Goal: Task Accomplishment & Management: Manage account settings

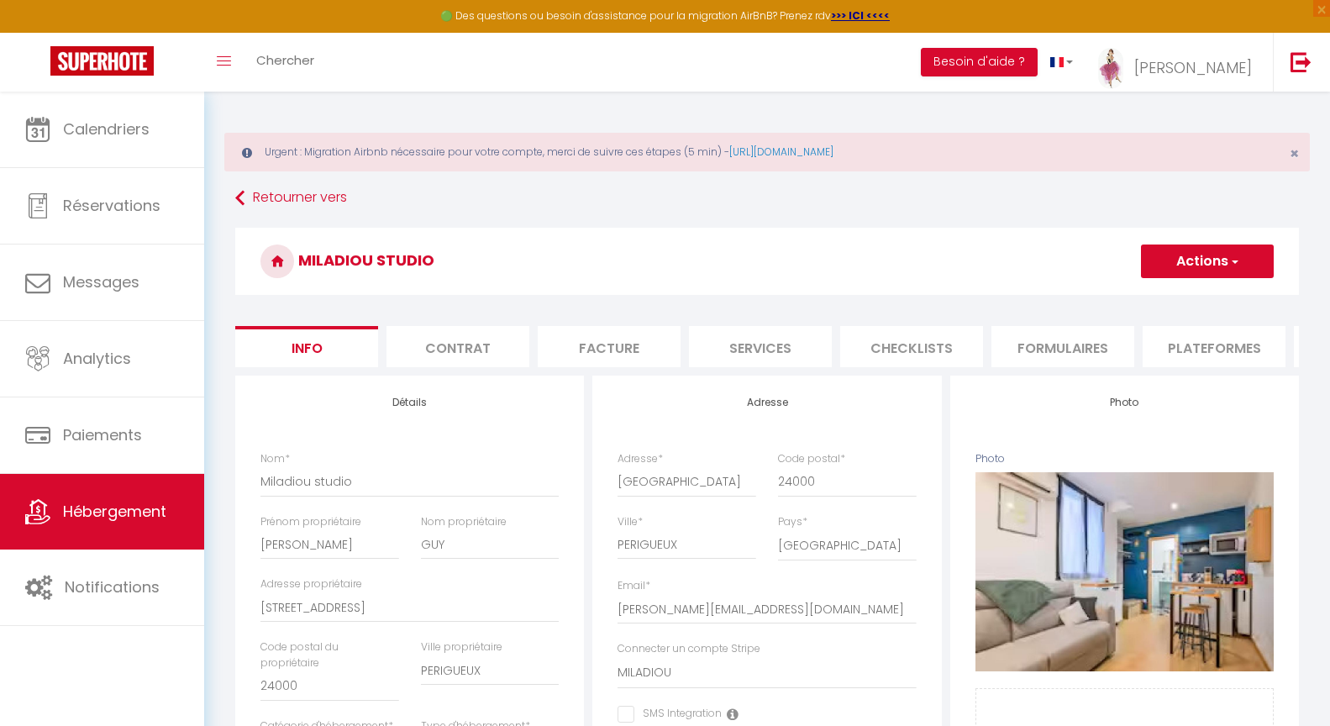
select select "2"
select select "1"
select select "17:00"
select select
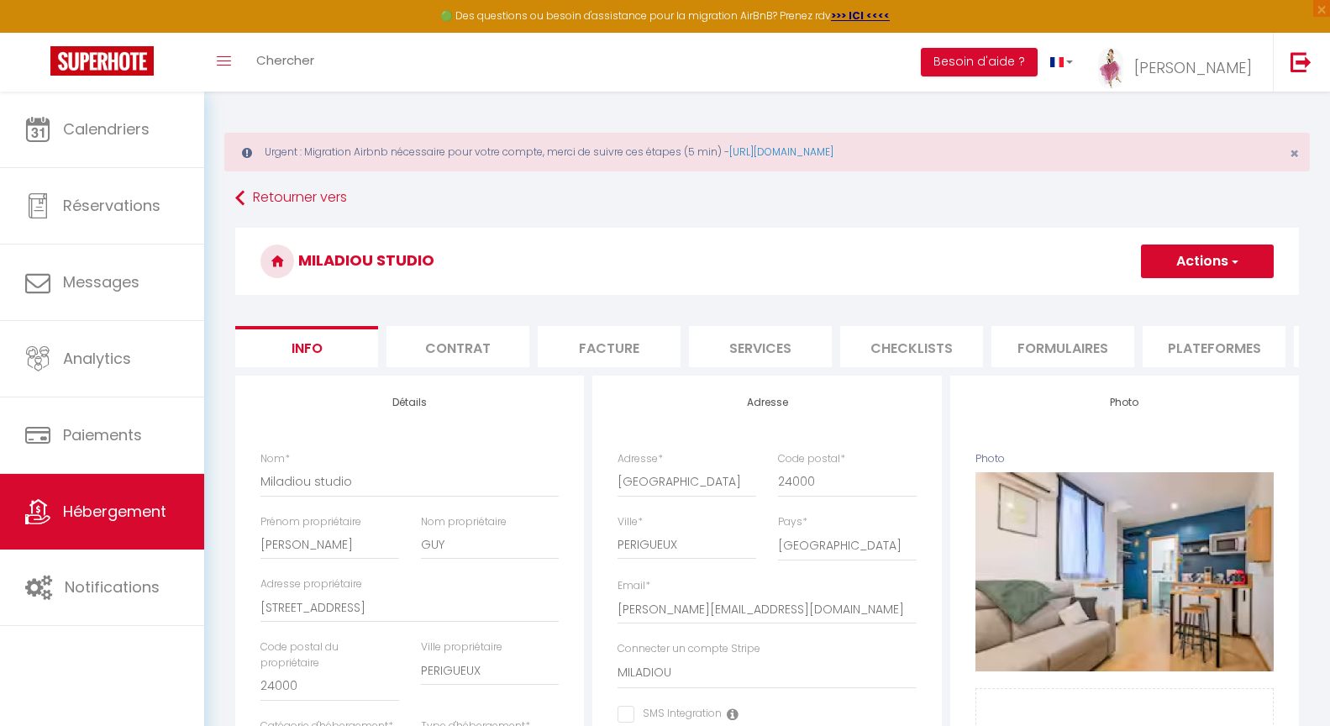
select select "10:00"
select select "30"
select select "120"
select select "19:00"
select select "12951"
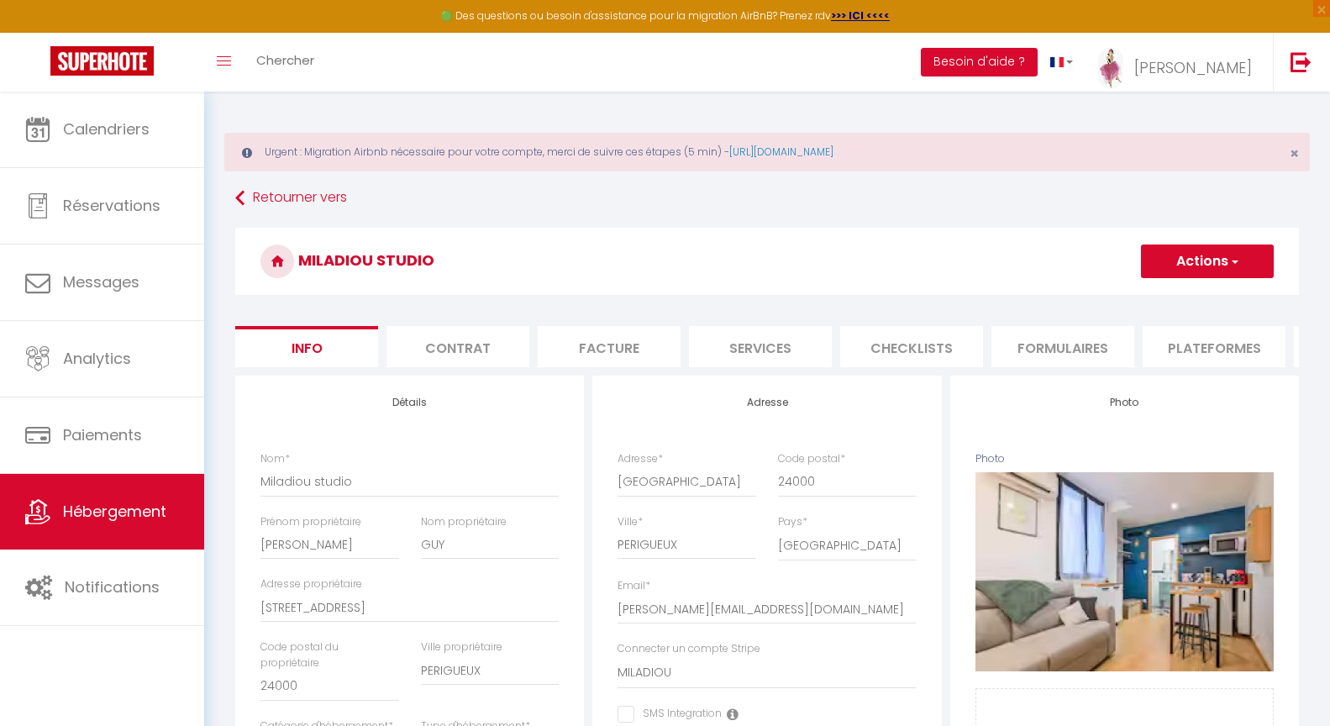
select select "28"
select select "33930"
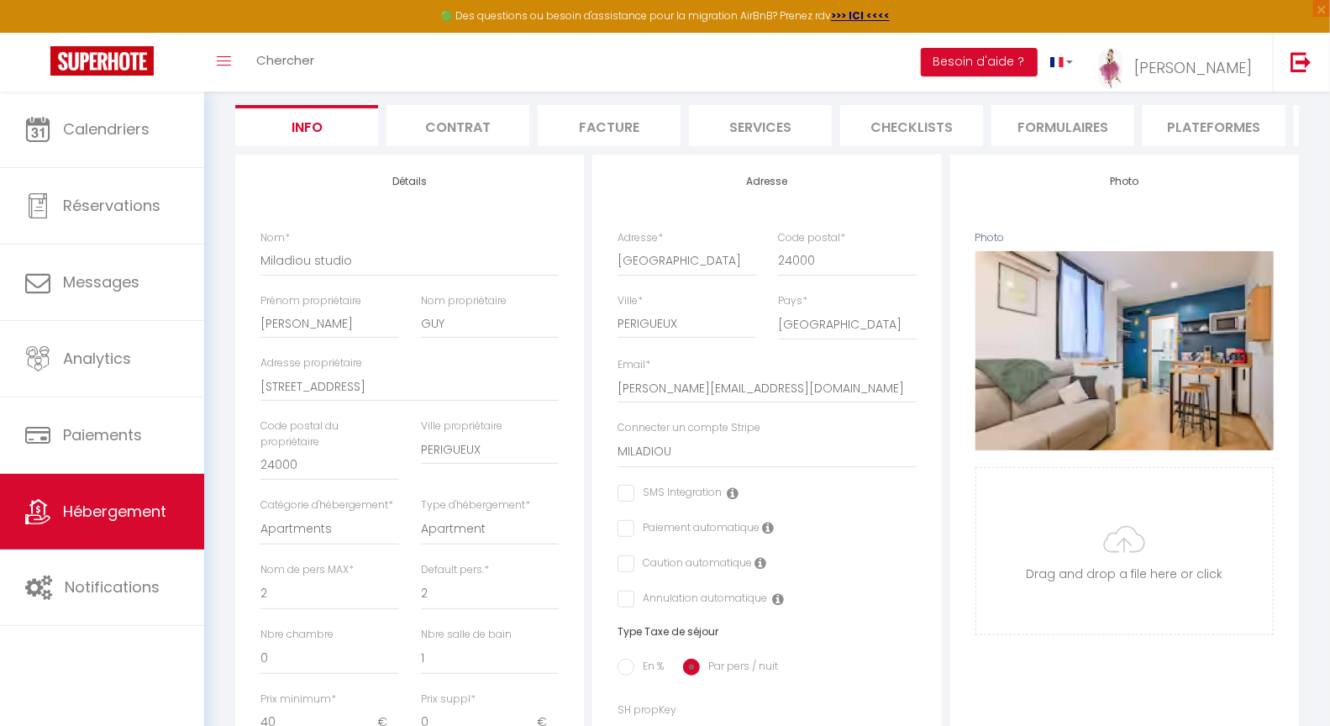
scroll to position [221, 0]
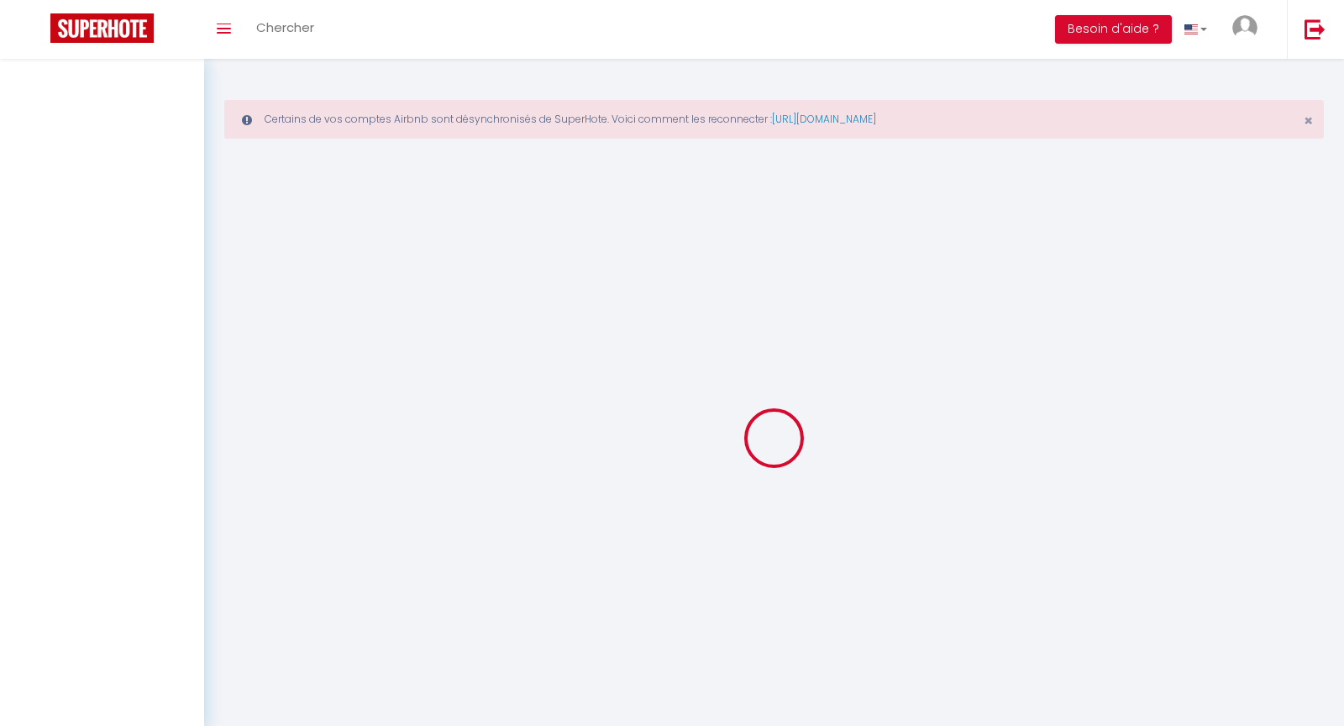
select select "3"
select select "2"
select select "1"
select select
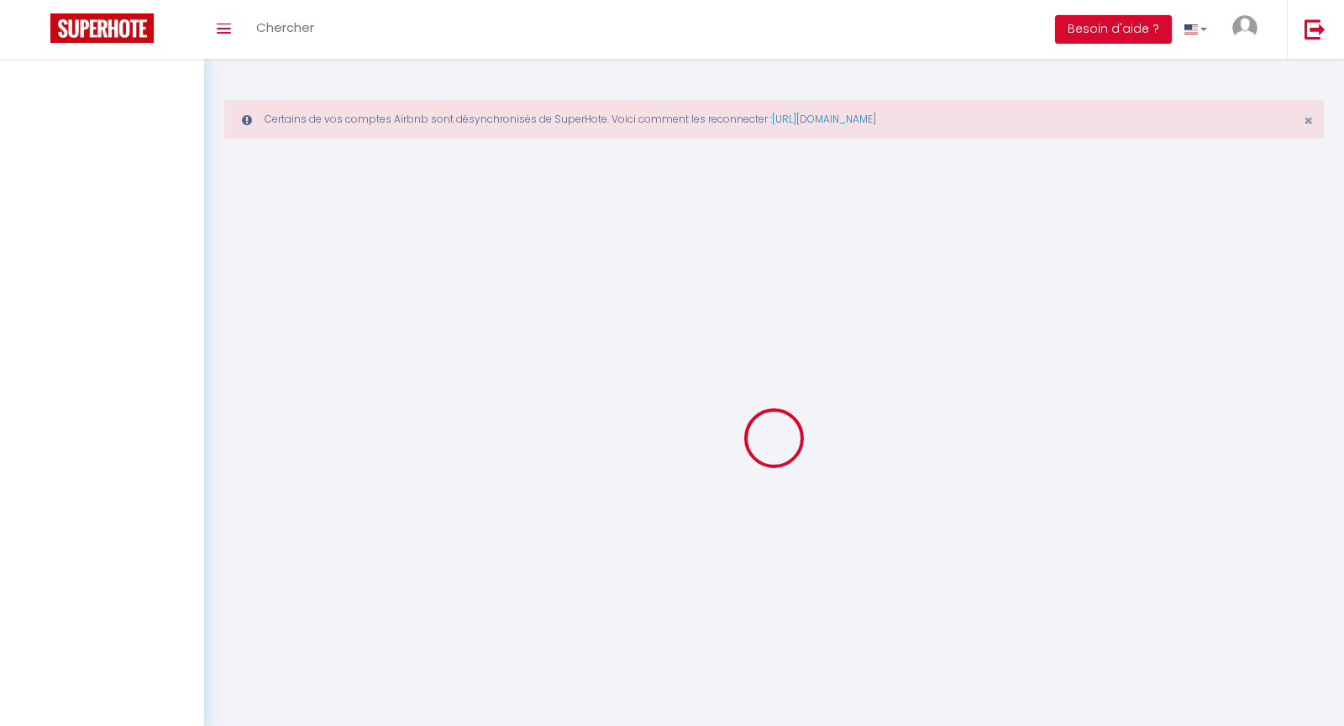
select select "28"
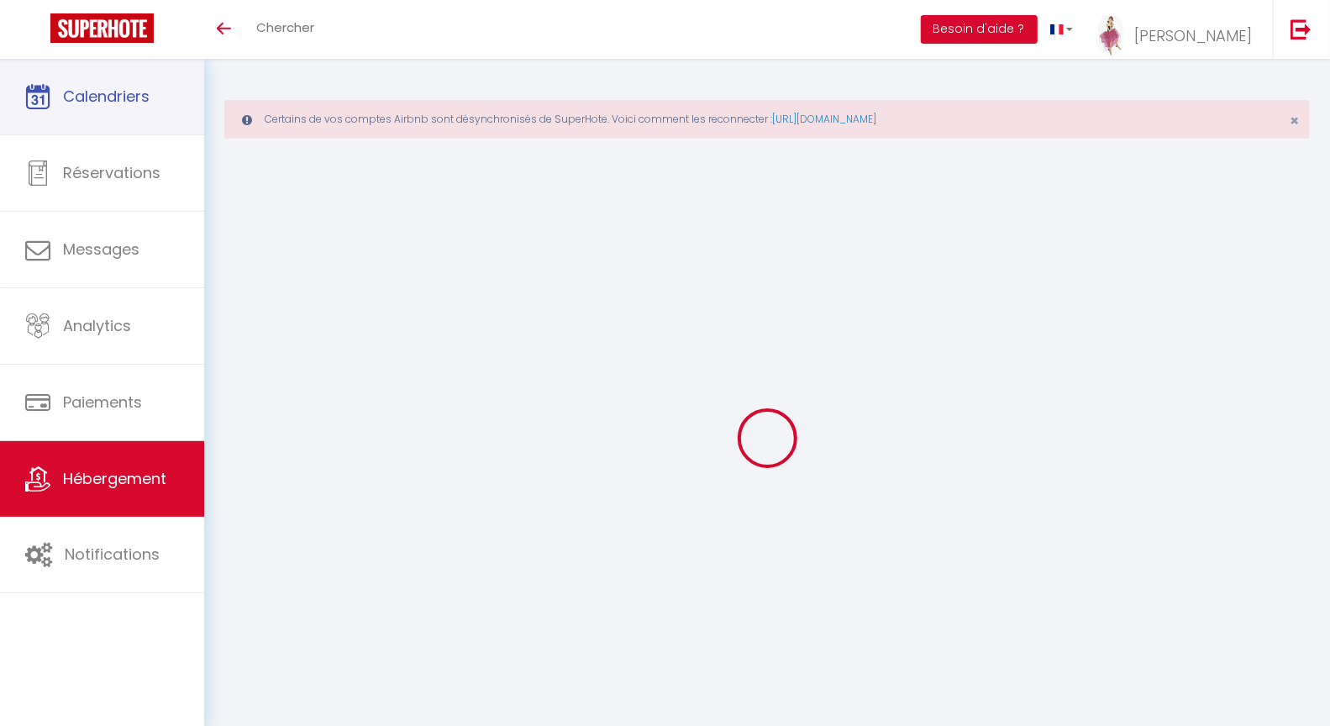
select select
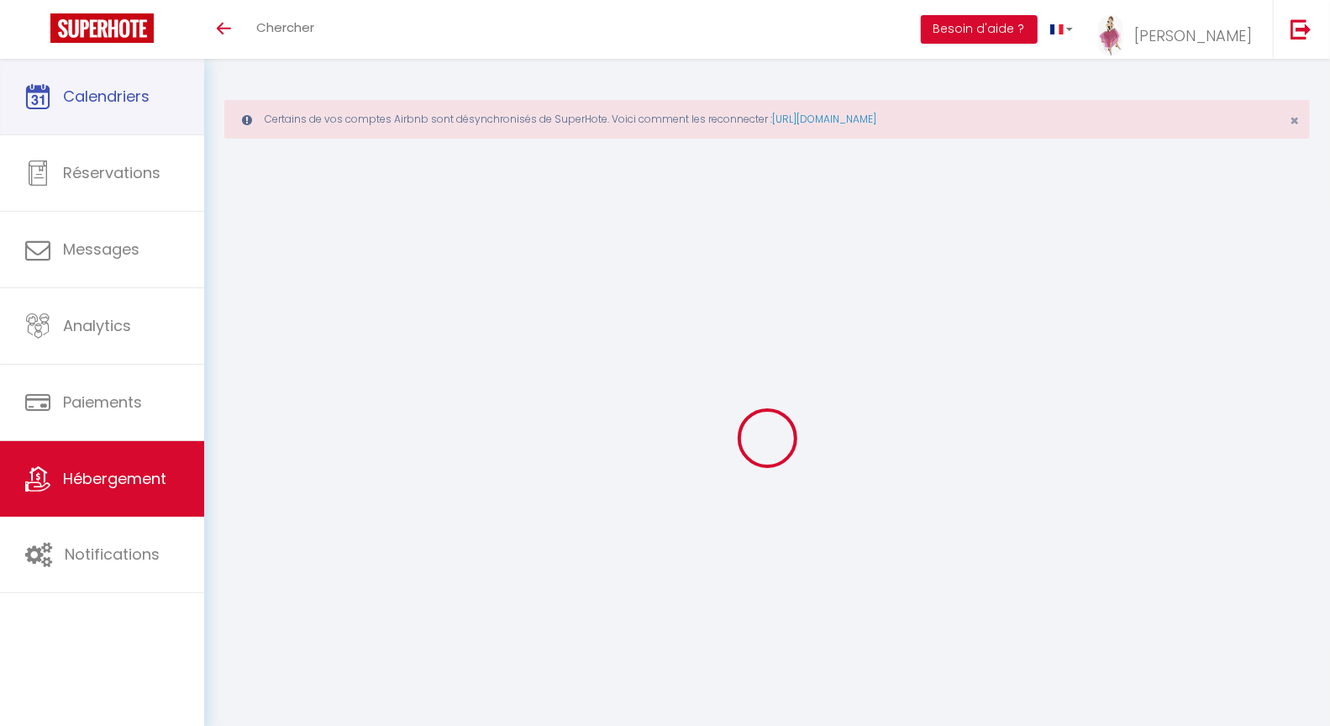
select select
checkbox input "false"
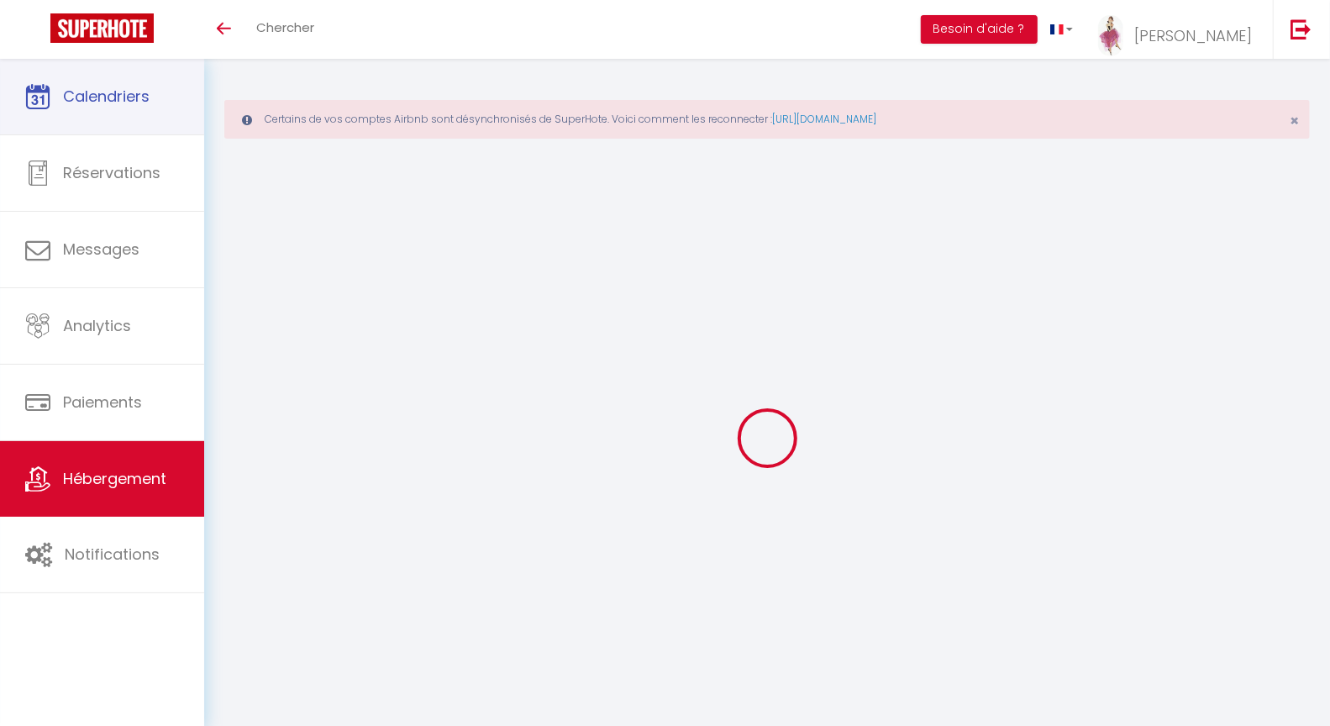
select select
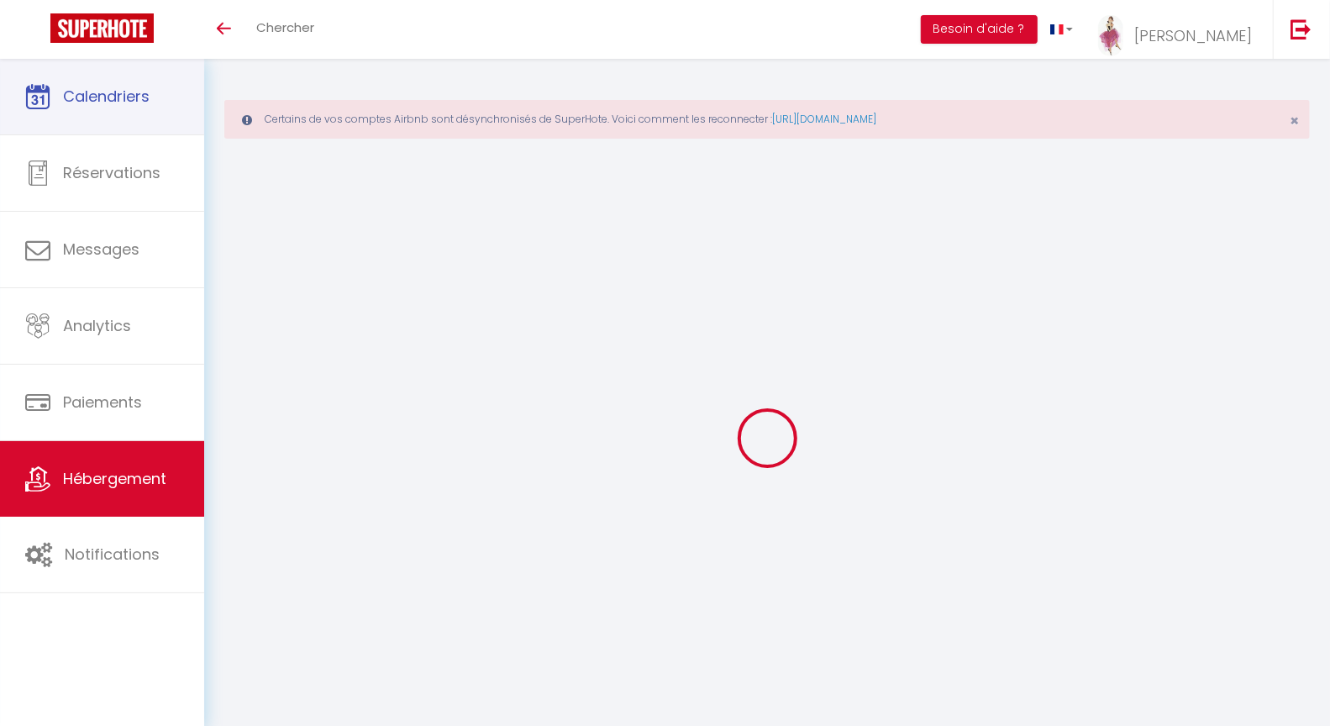
select select
checkbox input "false"
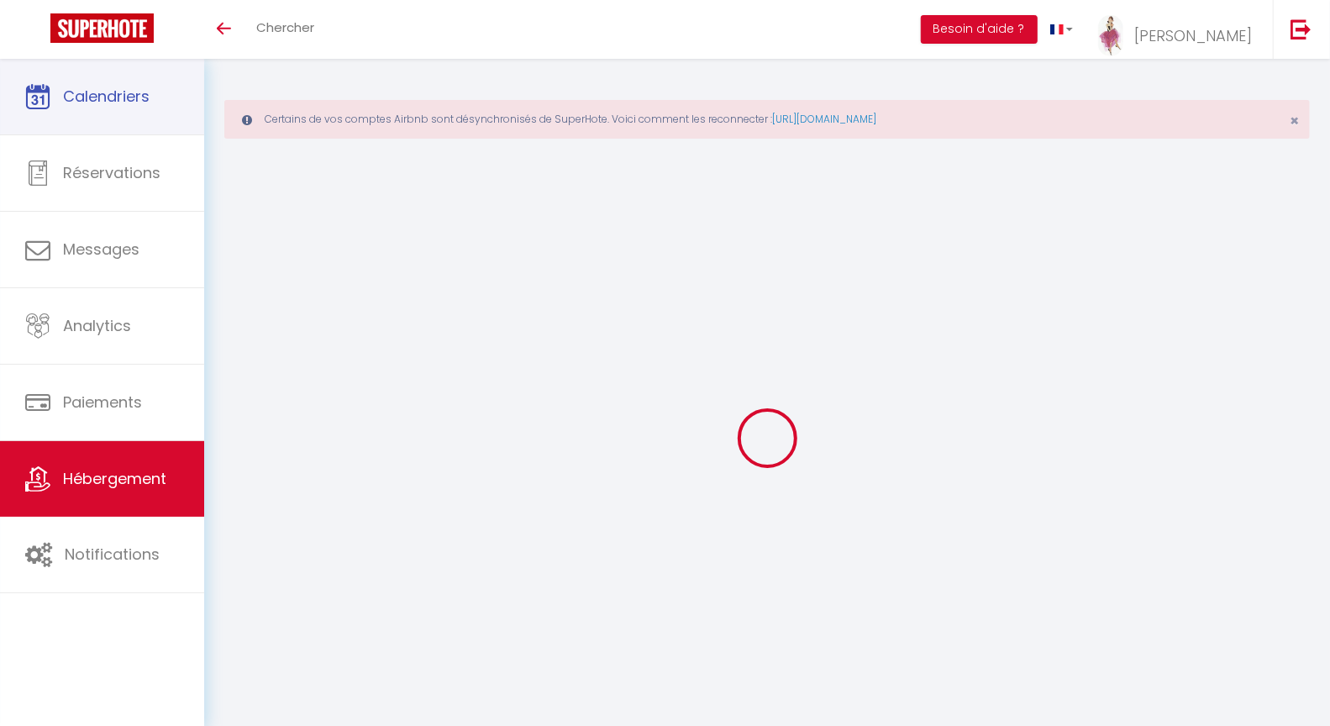
checkbox input "false"
select select
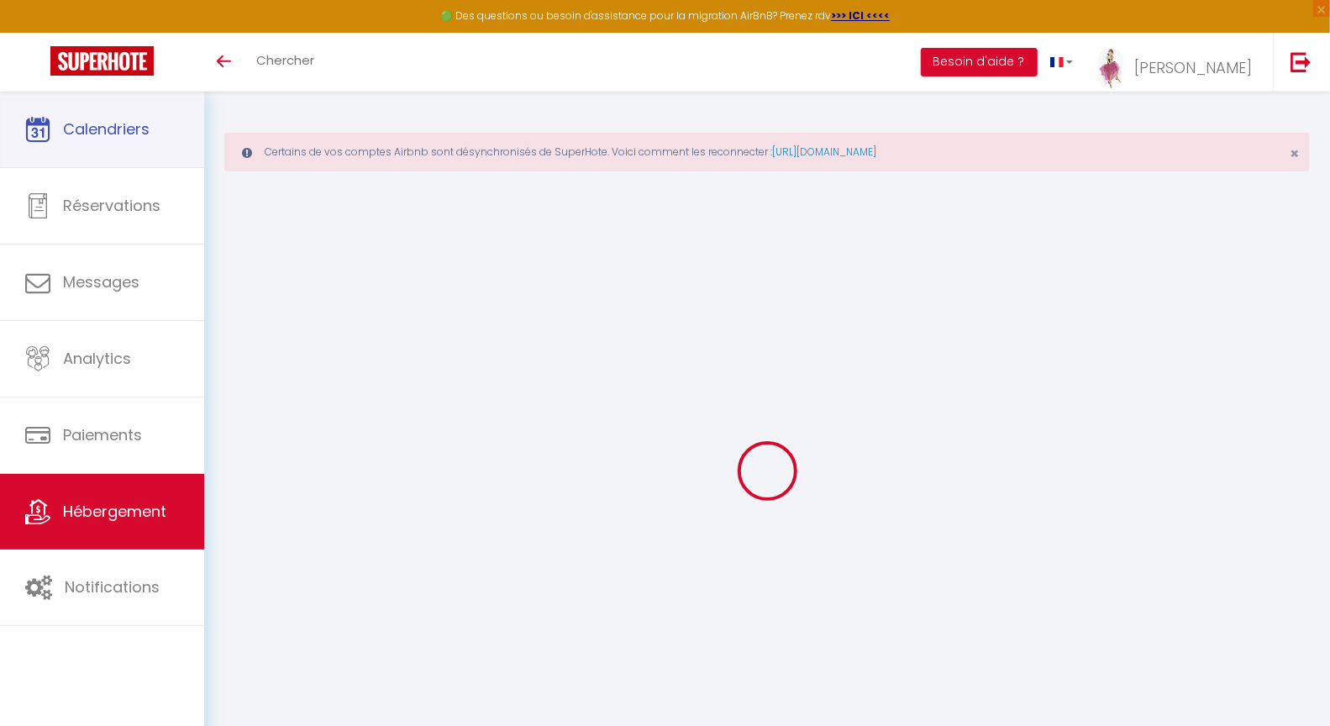
select select
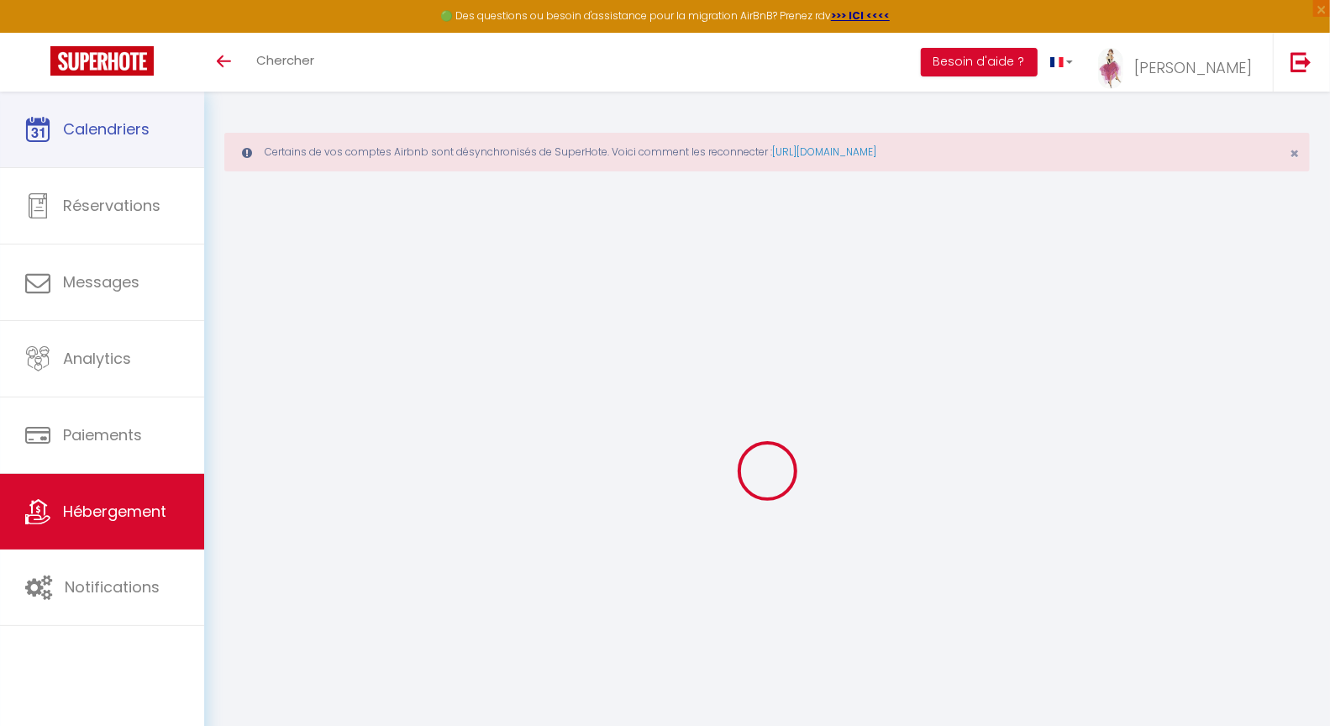
select select
checkbox input "false"
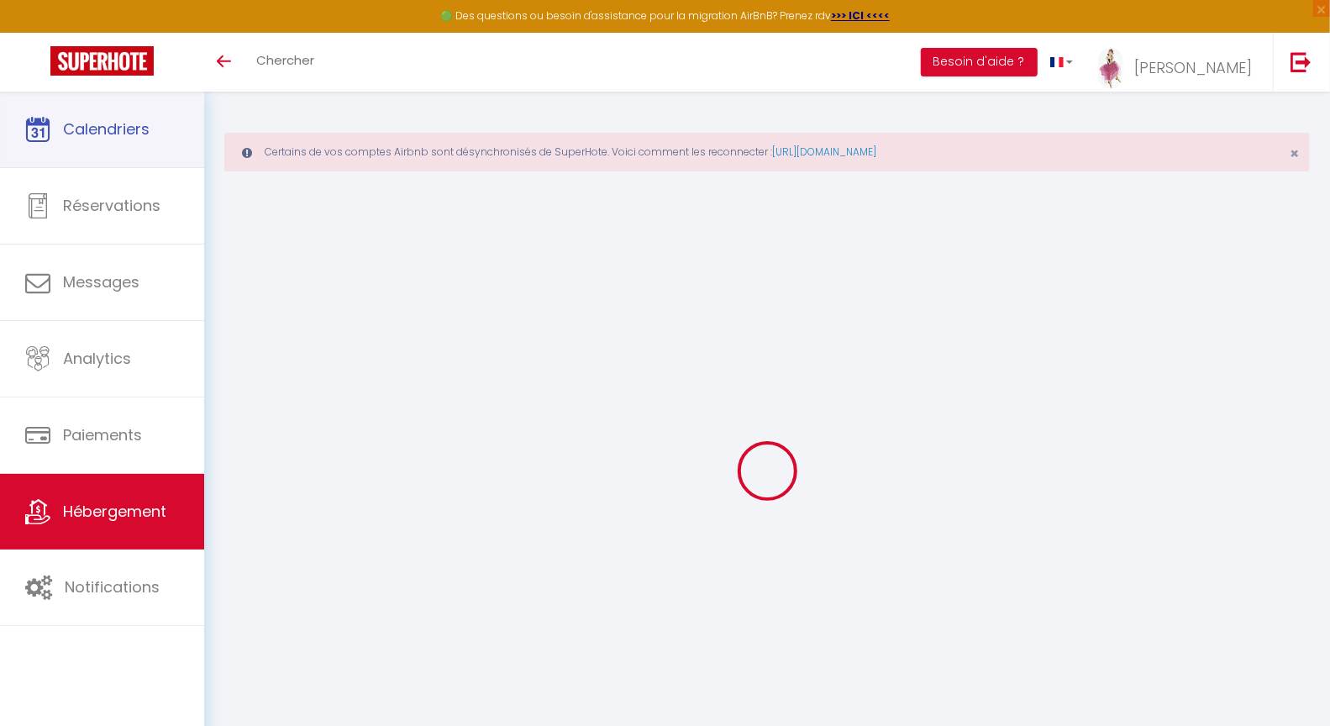
select select
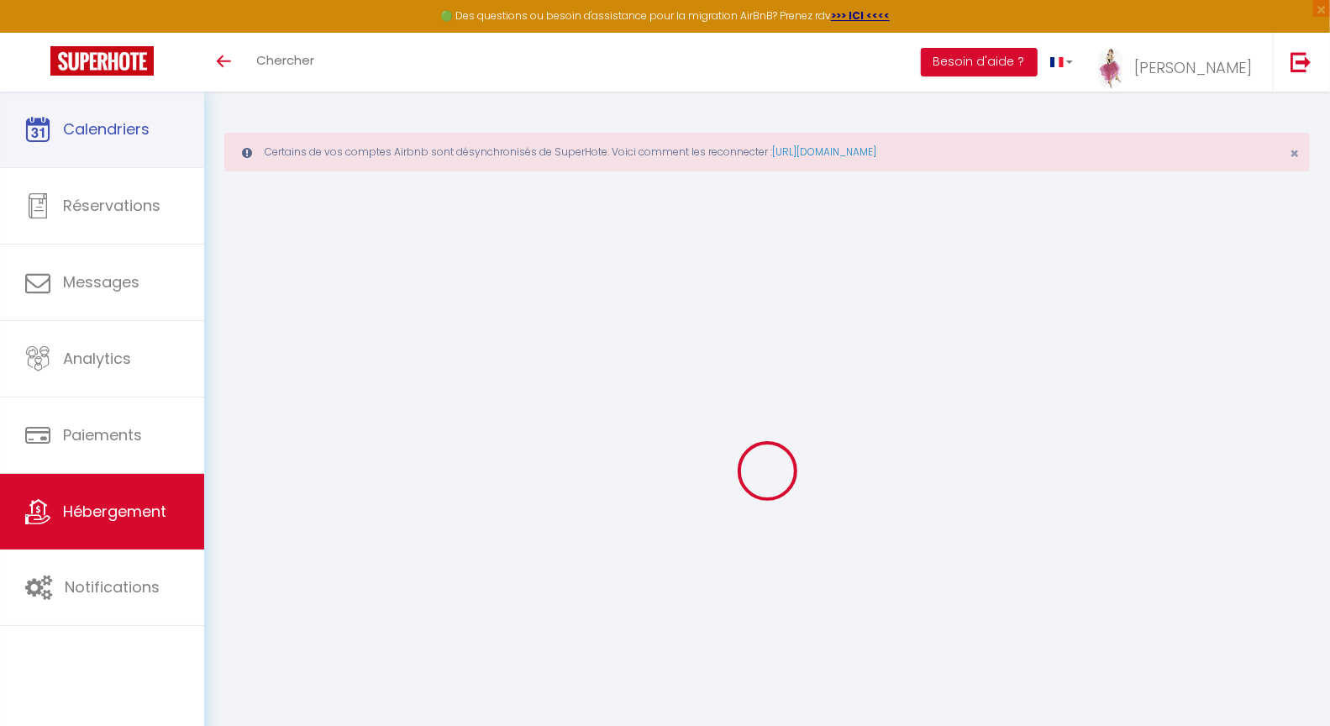
select select
checkbox input "false"
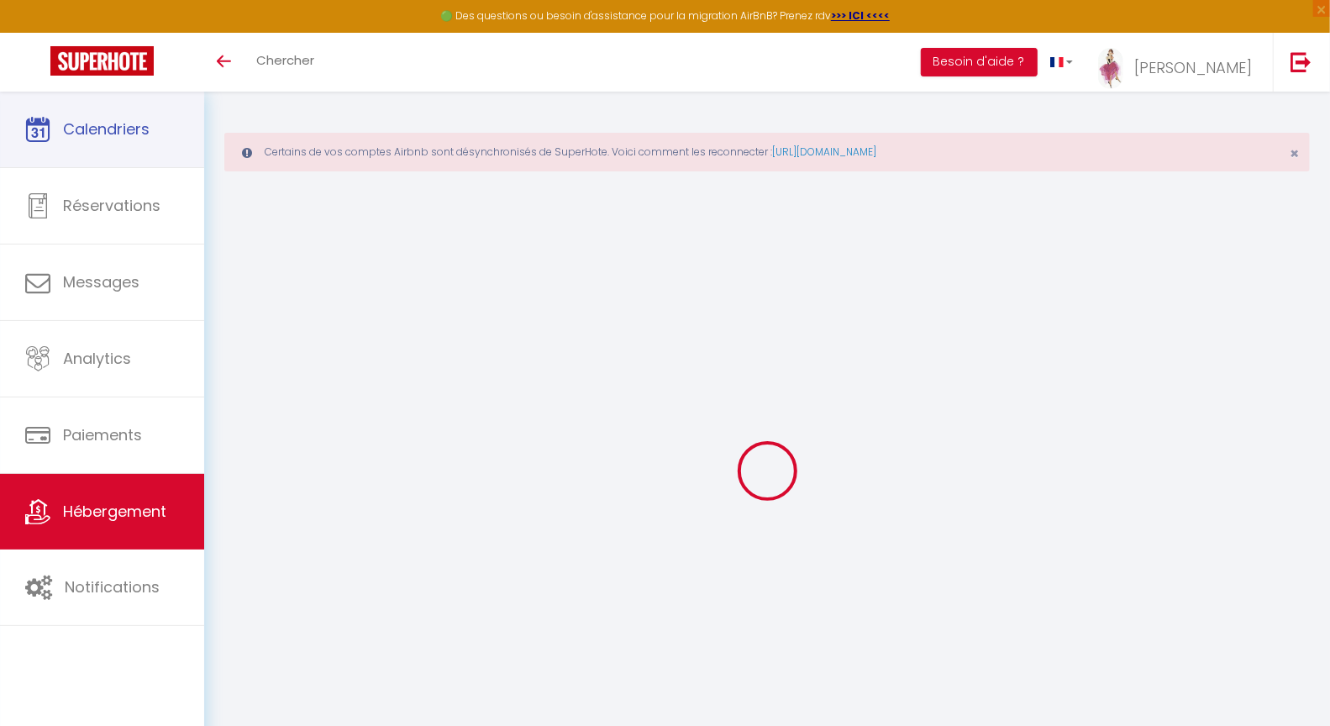
checkbox input "false"
select select
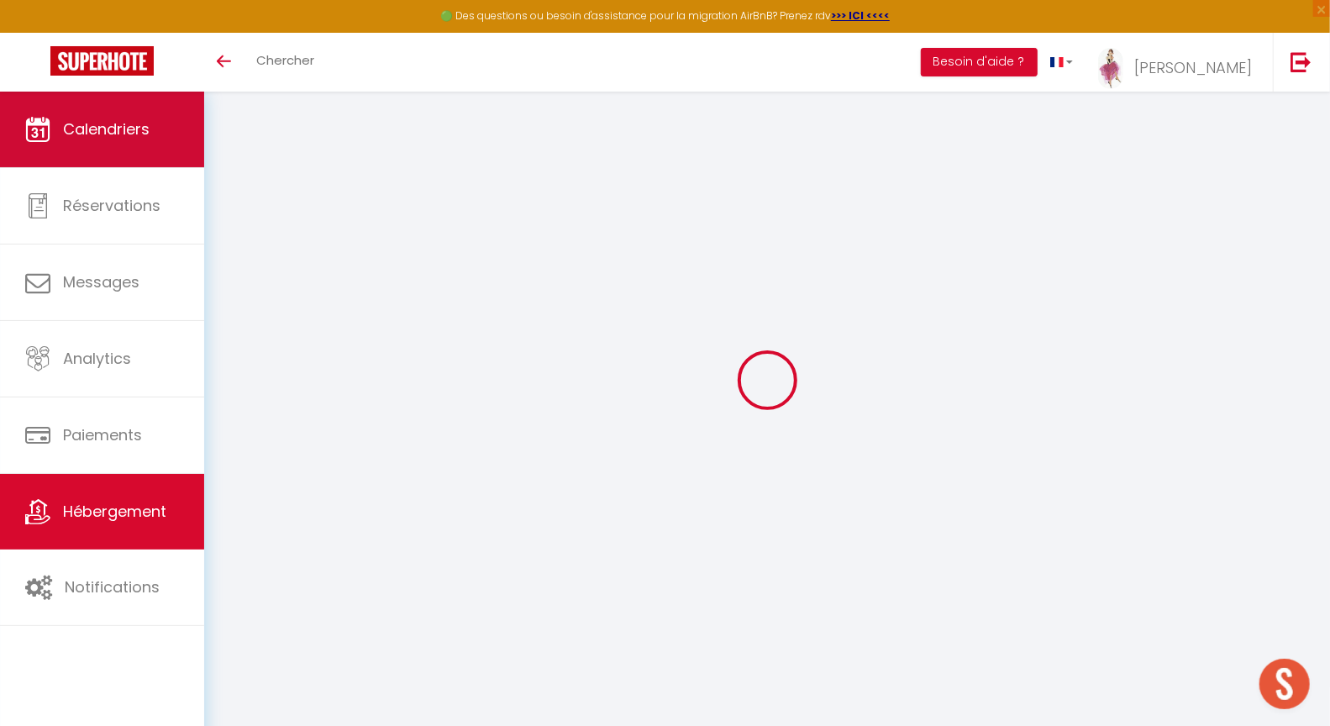
select select
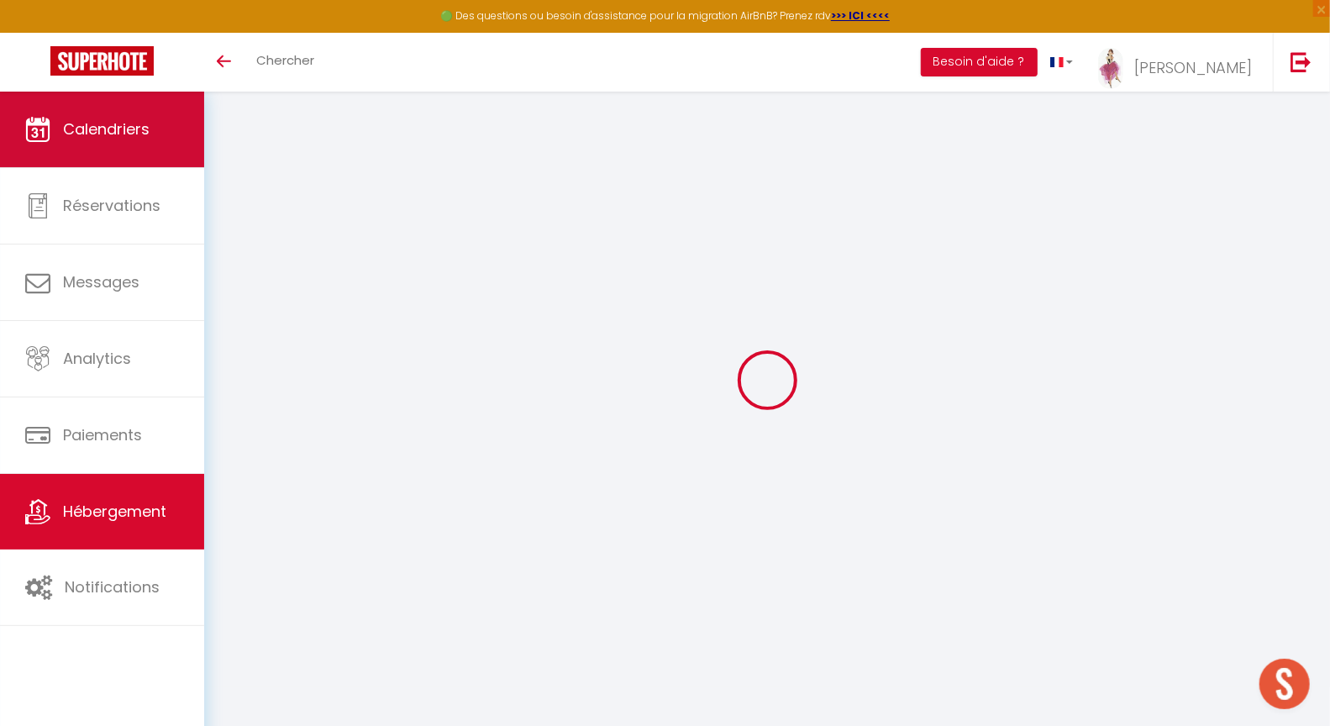
select select
checkbox input "false"
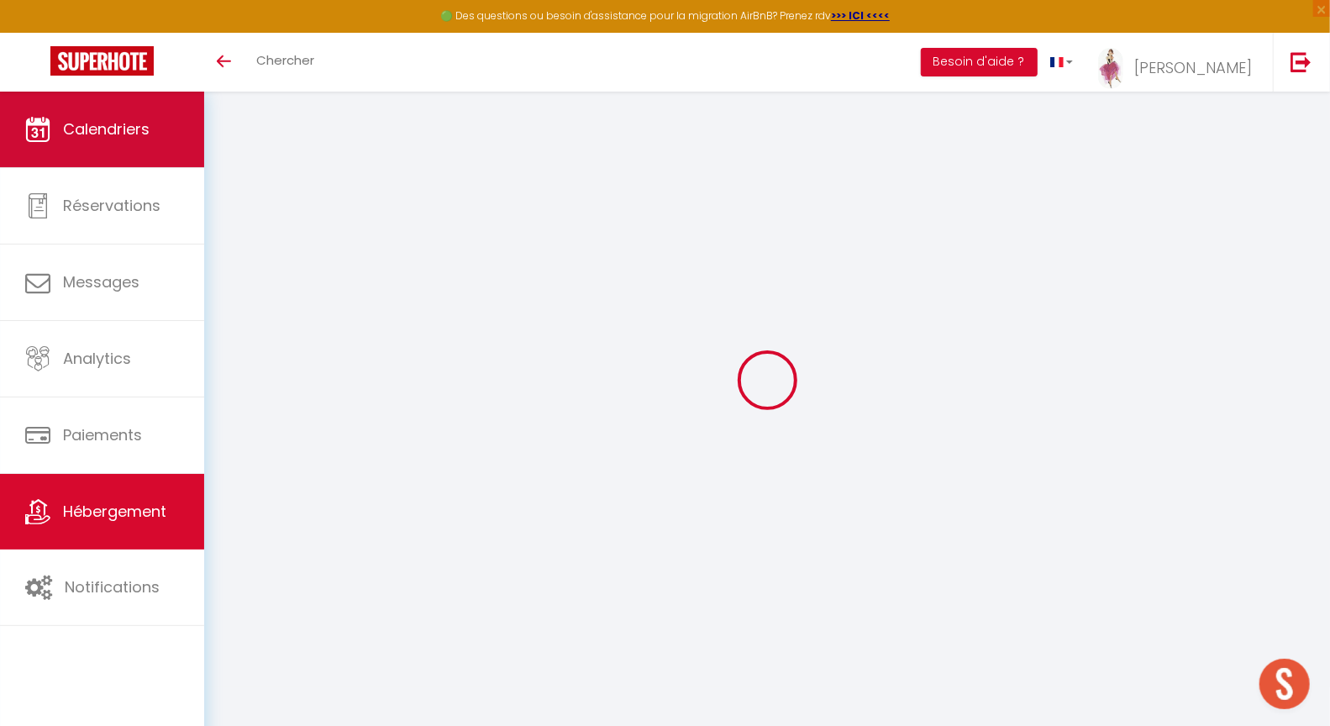
select select
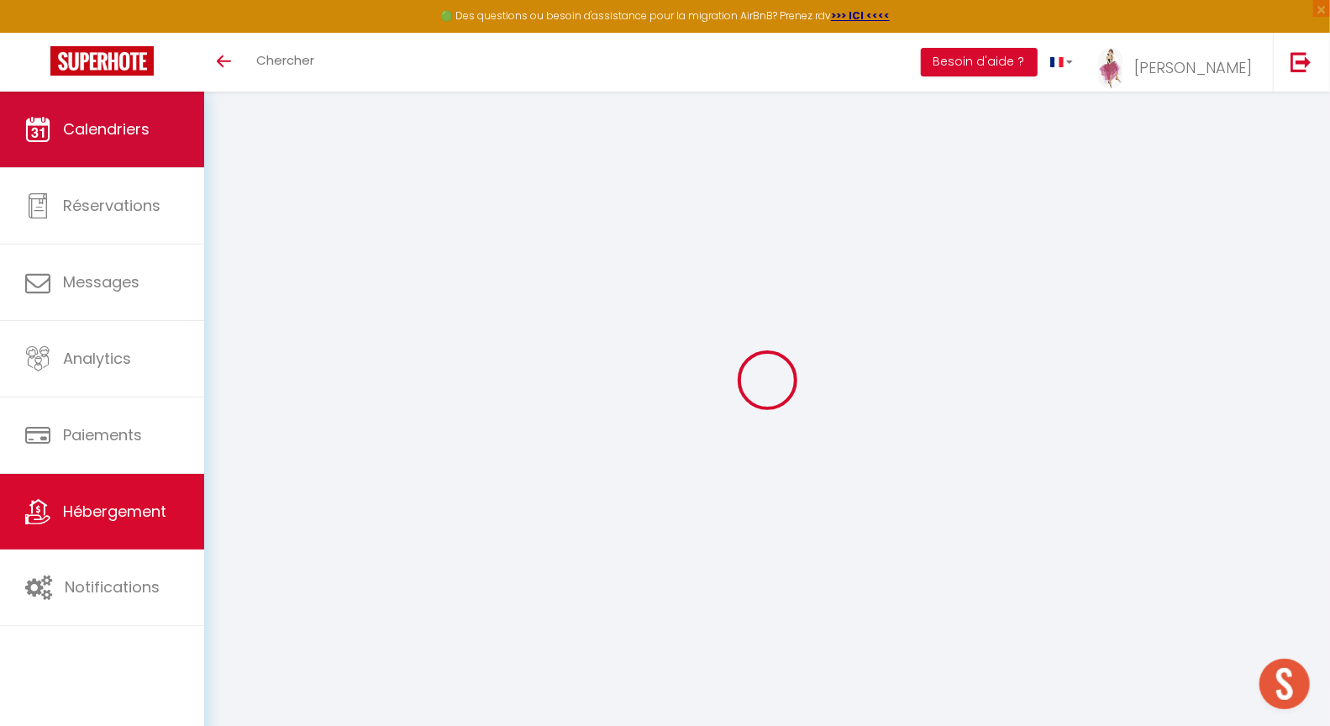
select select
checkbox input "false"
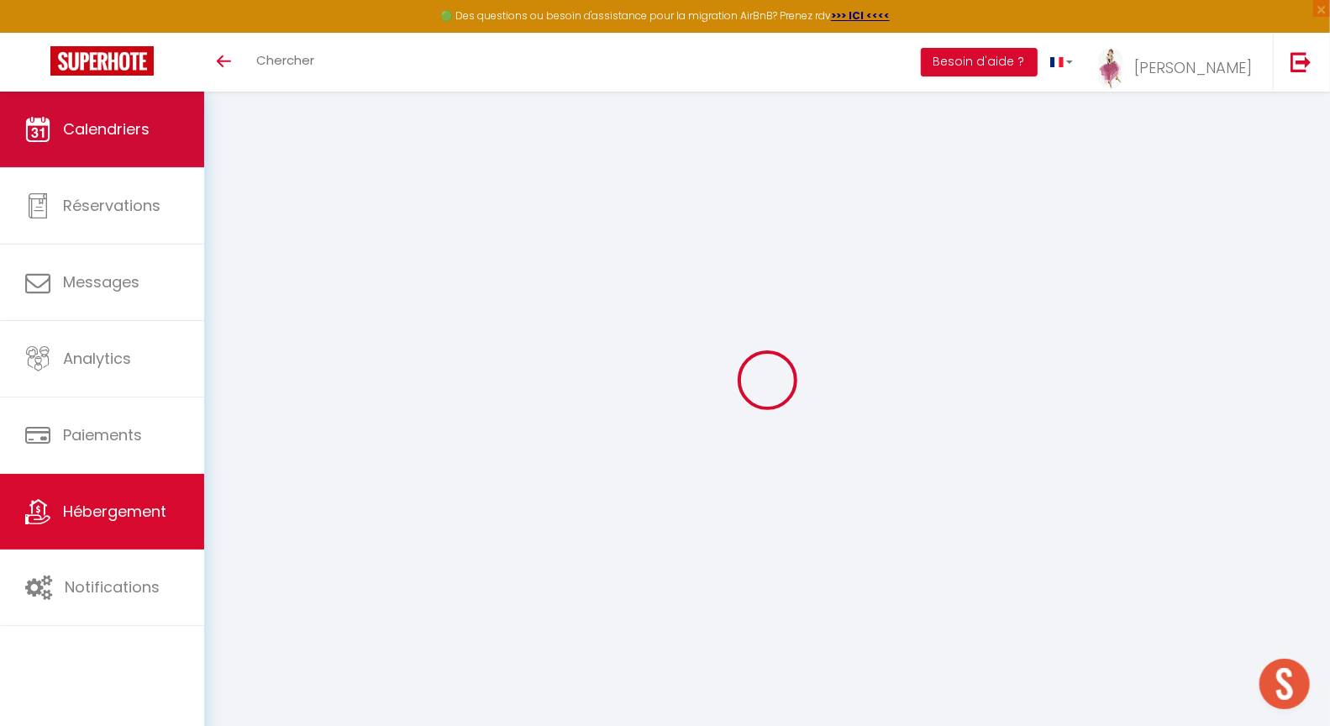
checkbox input "false"
select select
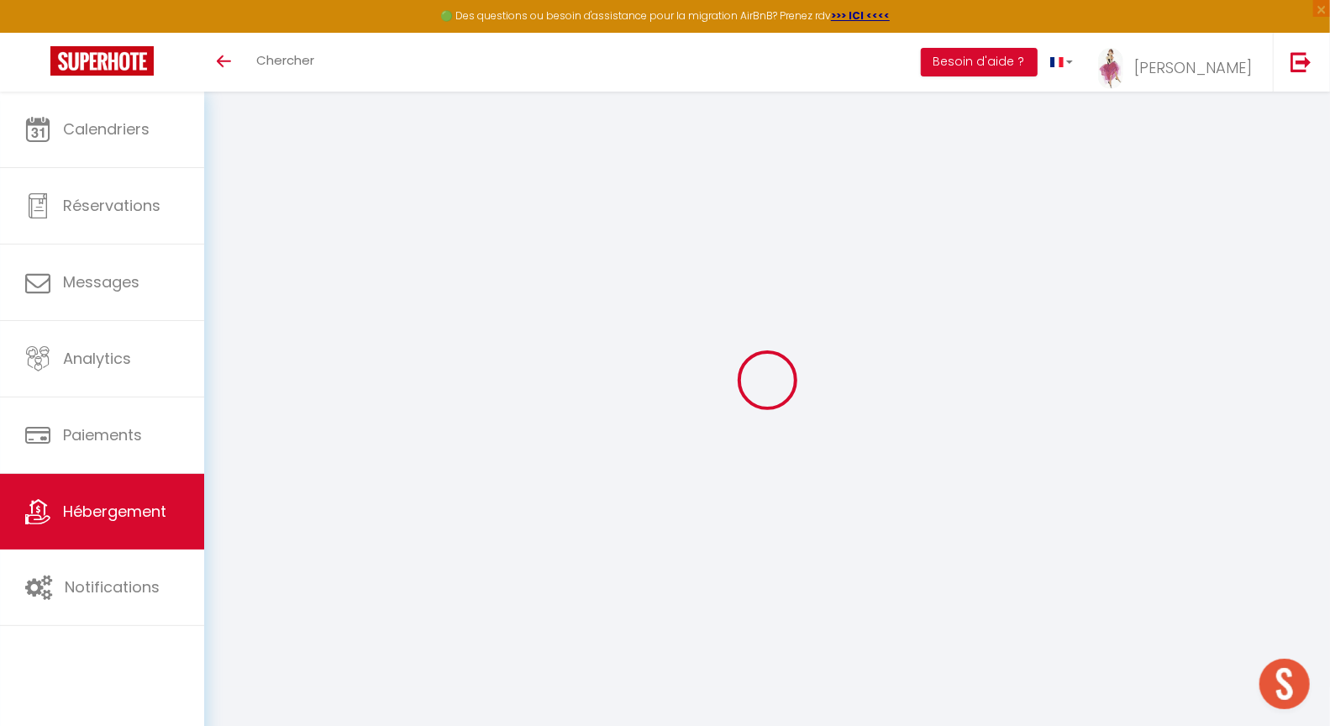
type input "Miladiou studio"
type input "[PERSON_NAME]"
type input "GUY"
type input "[STREET_ADDRESS]"
type input "24000"
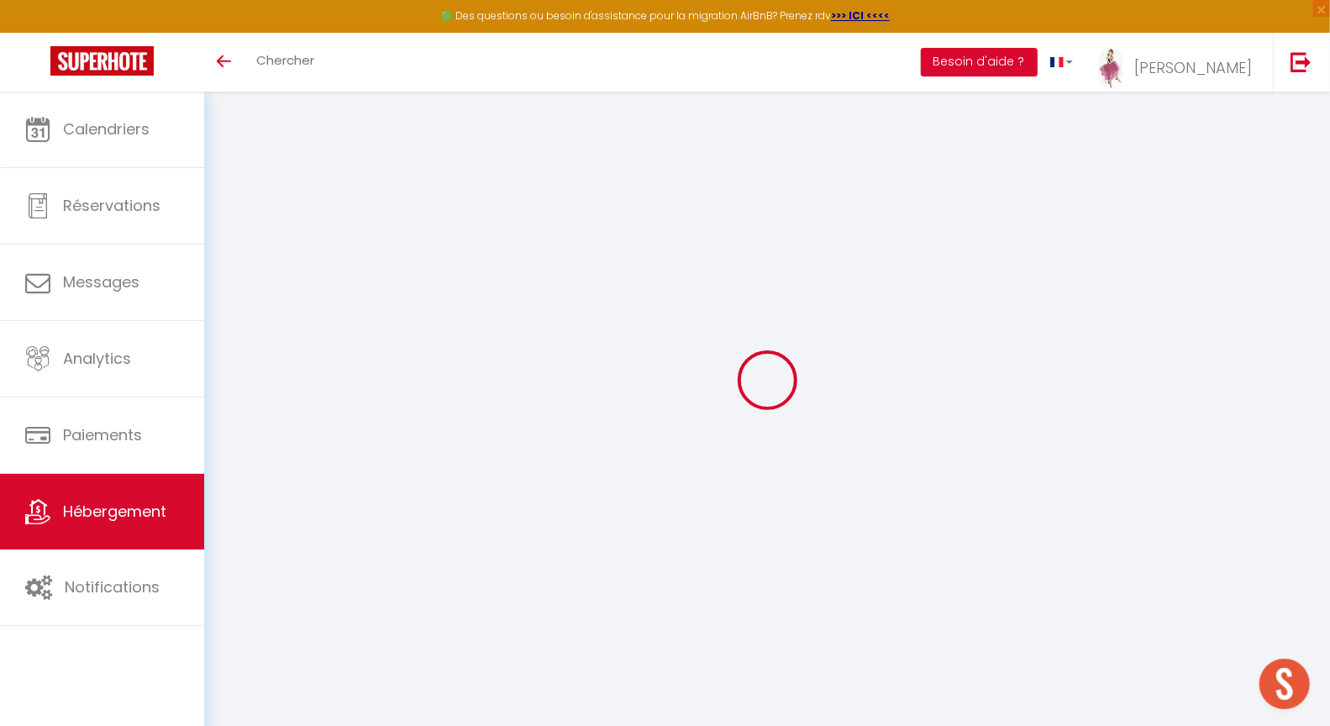
type input "PERIGUEUX"
select select "2"
select select "0"
type input "40"
type input "35"
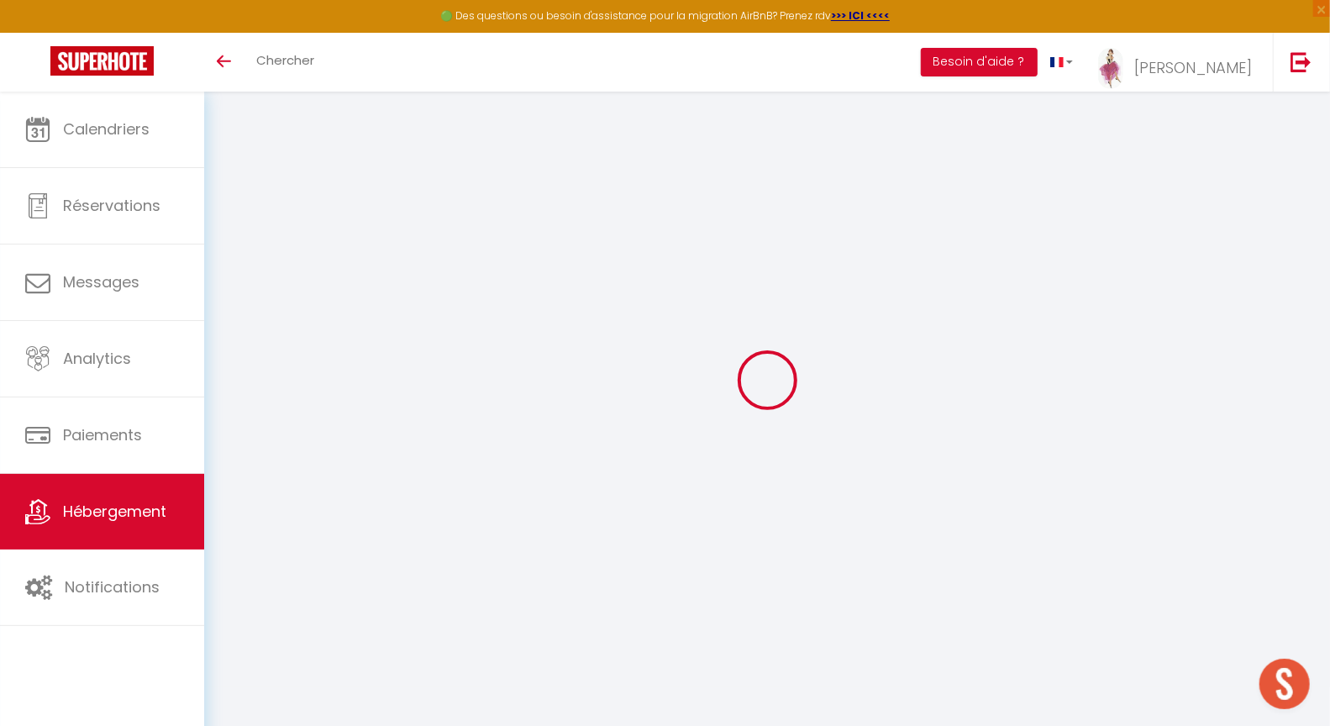
select select
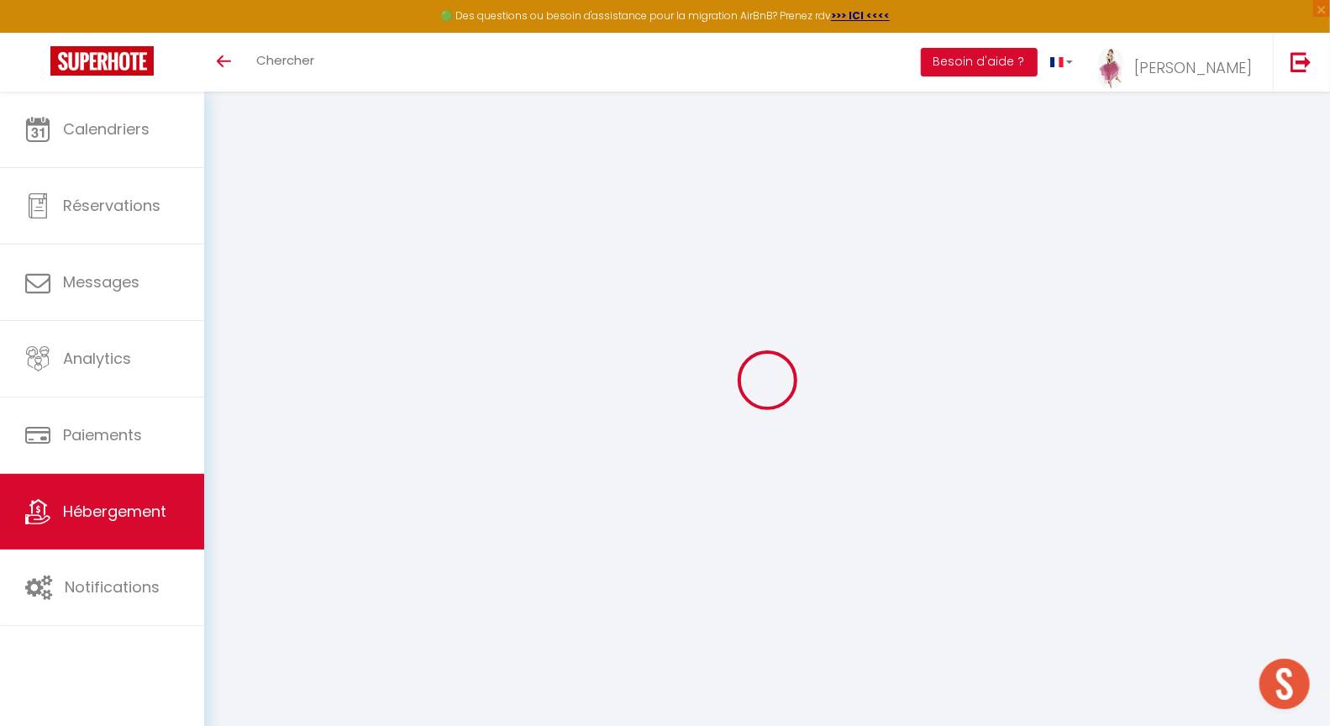
select select
type input "[GEOGRAPHIC_DATA]"
type input "24000"
type input "PERIGUEUX"
type input "[PERSON_NAME][EMAIL_ADDRESS][DOMAIN_NAME]"
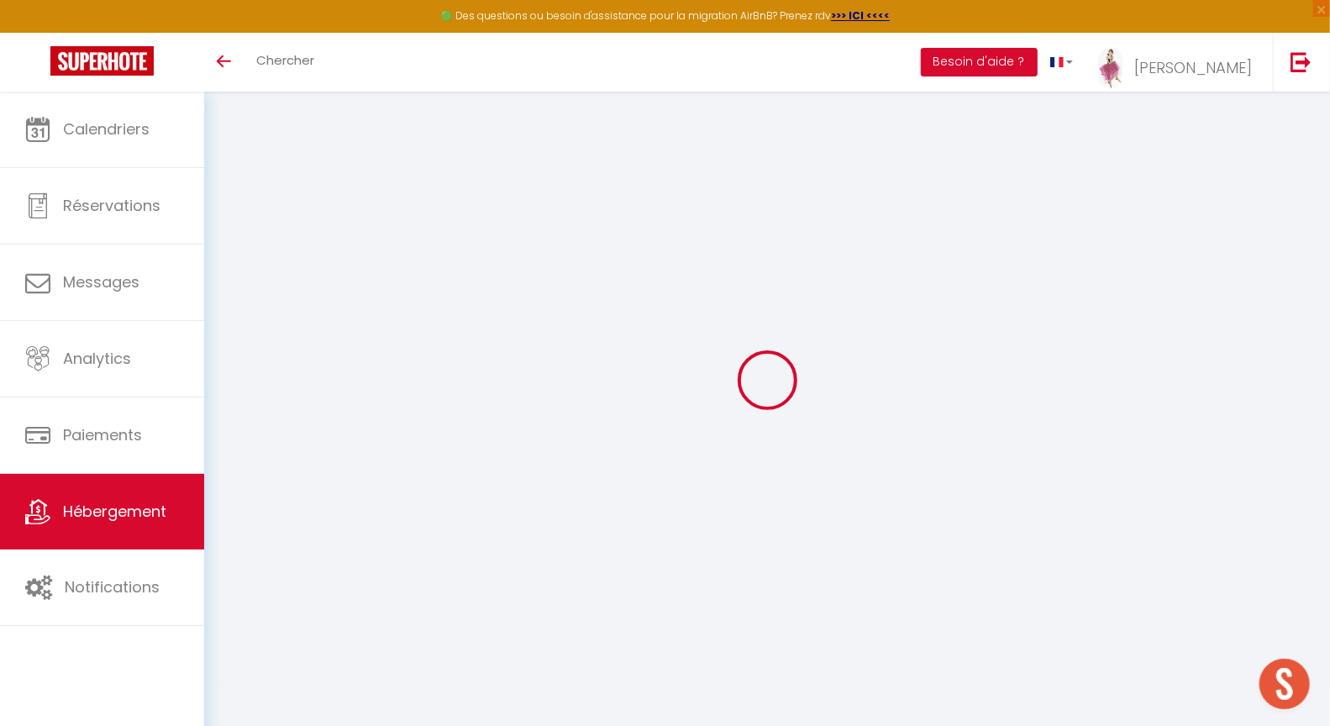
select select "12951"
checkbox input "false"
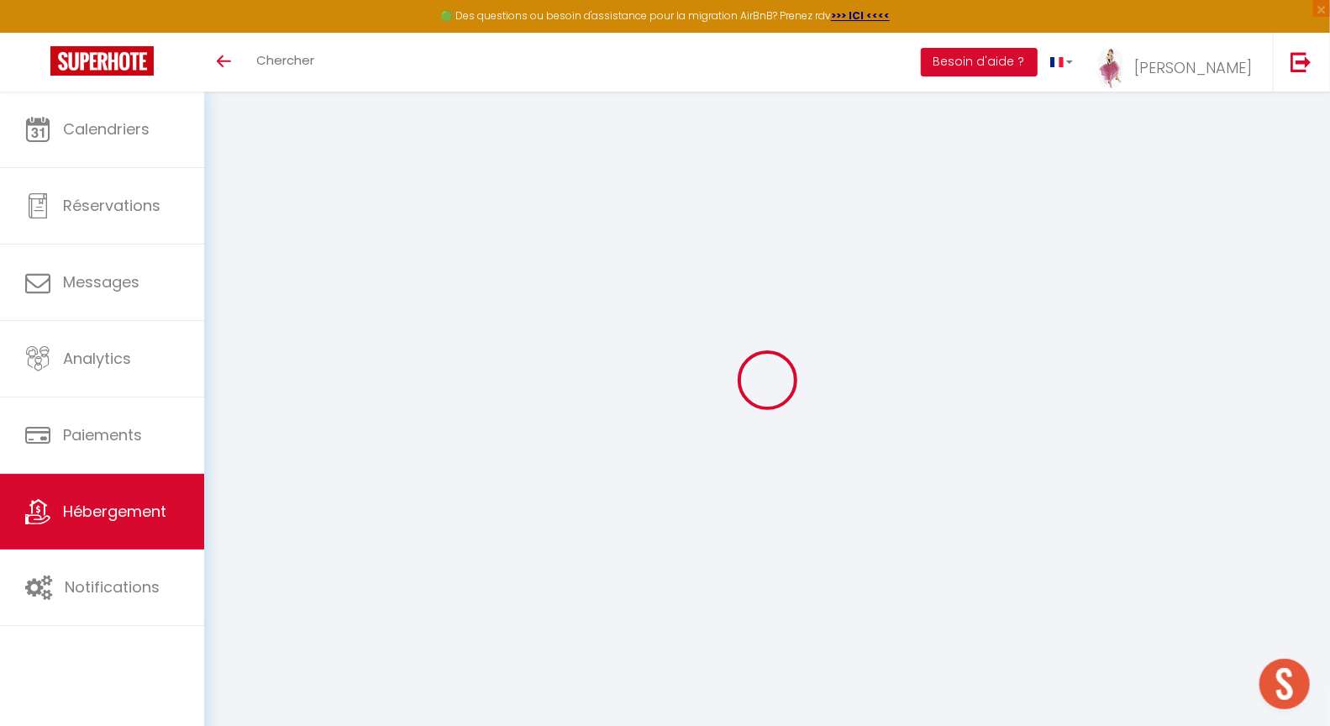
type input "35"
type input "0"
select select
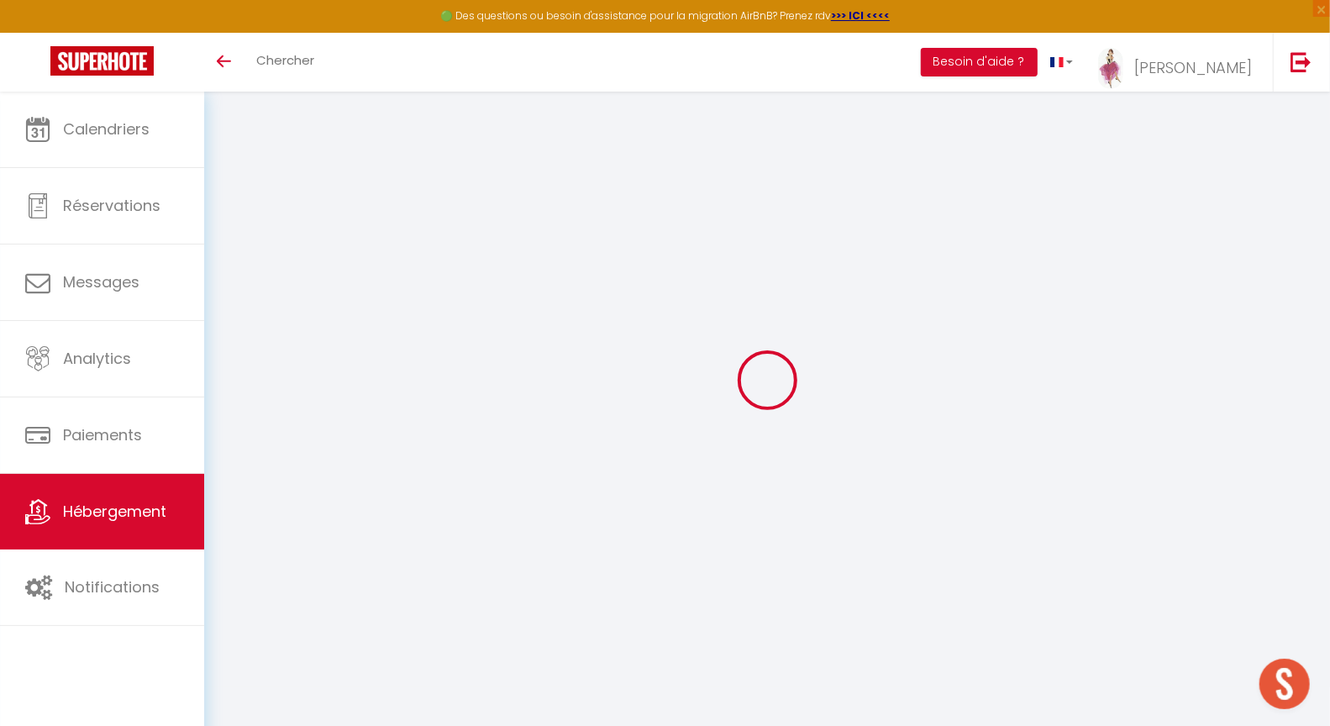
checkbox input "false"
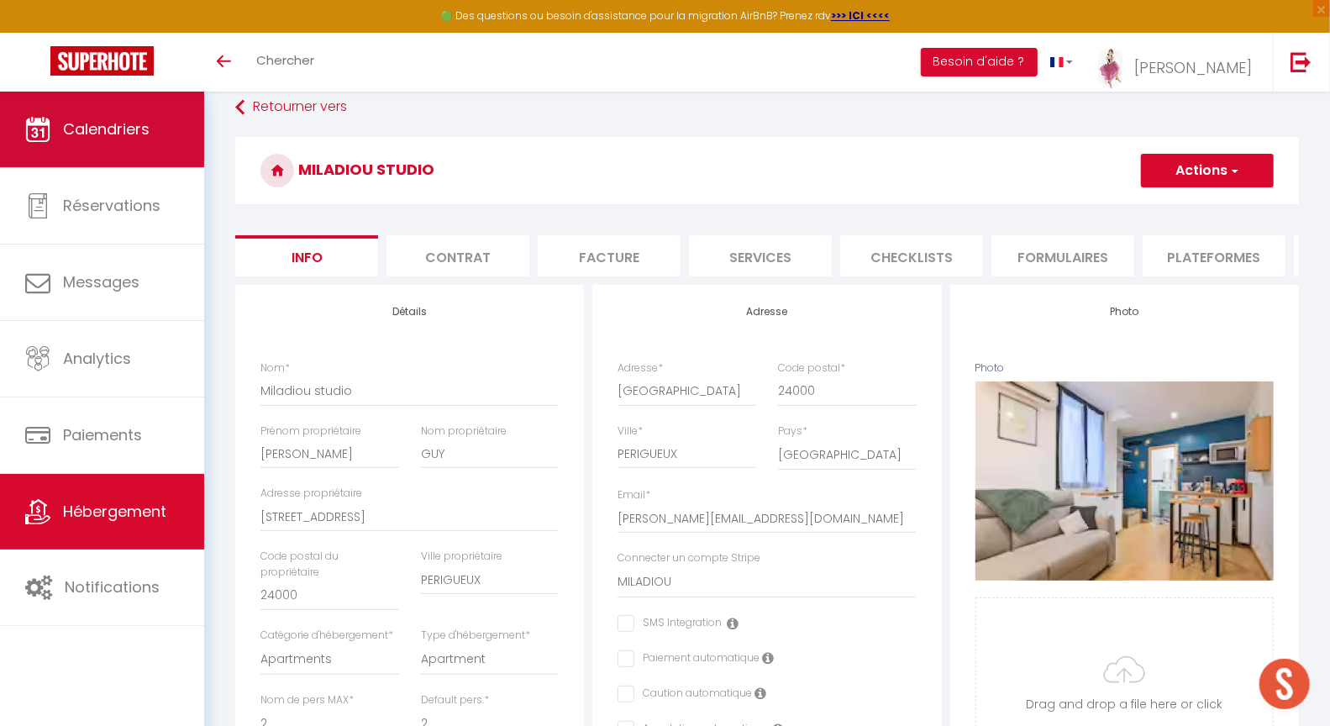
click at [93, 124] on span "Calendriers" at bounding box center [106, 128] width 87 height 21
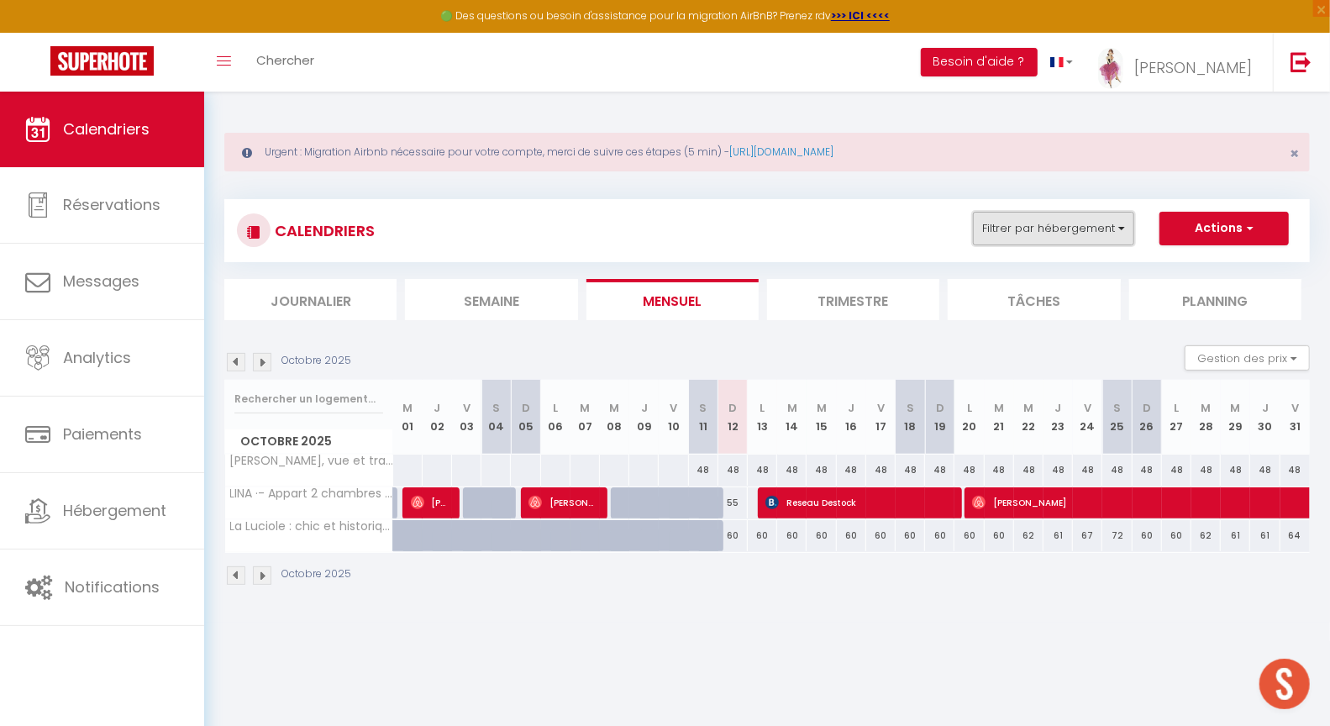
click at [1043, 230] on button "Filtrer par hébergement" at bounding box center [1053, 229] width 161 height 34
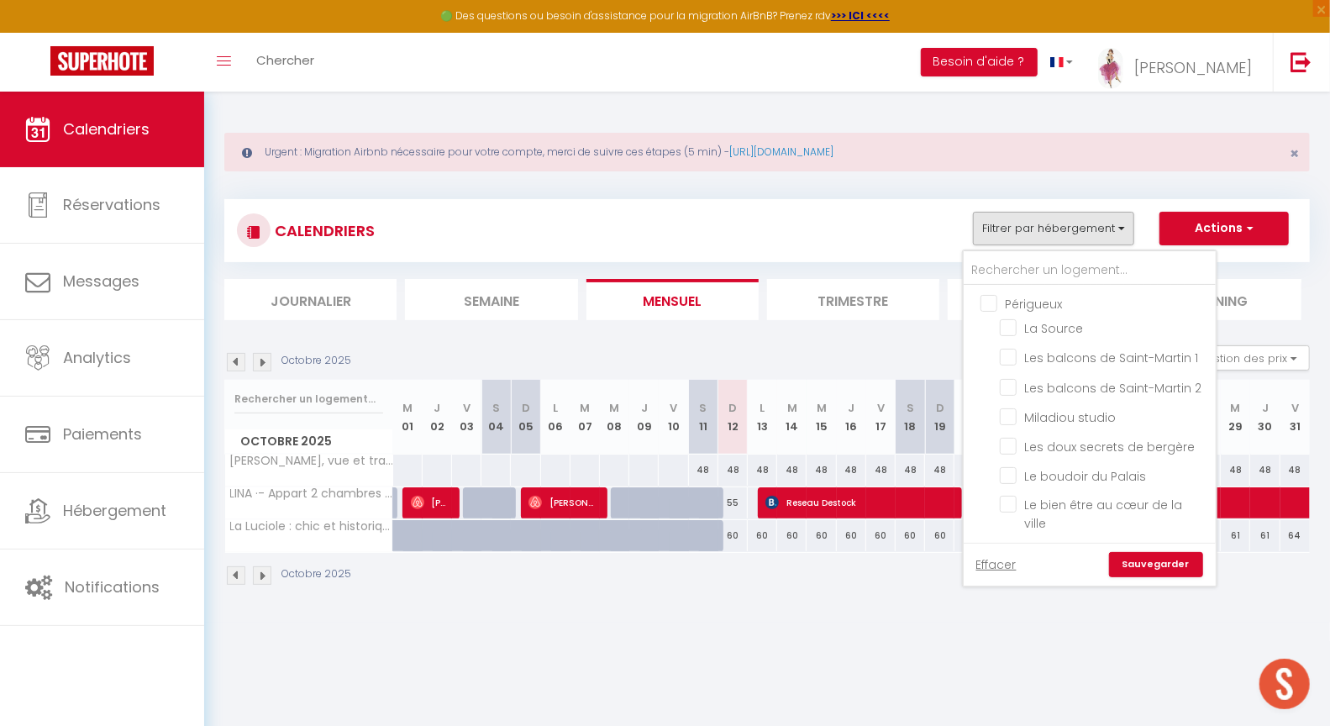
click at [996, 308] on input "Périgueux" at bounding box center [1107, 302] width 252 height 17
checkbox input "true"
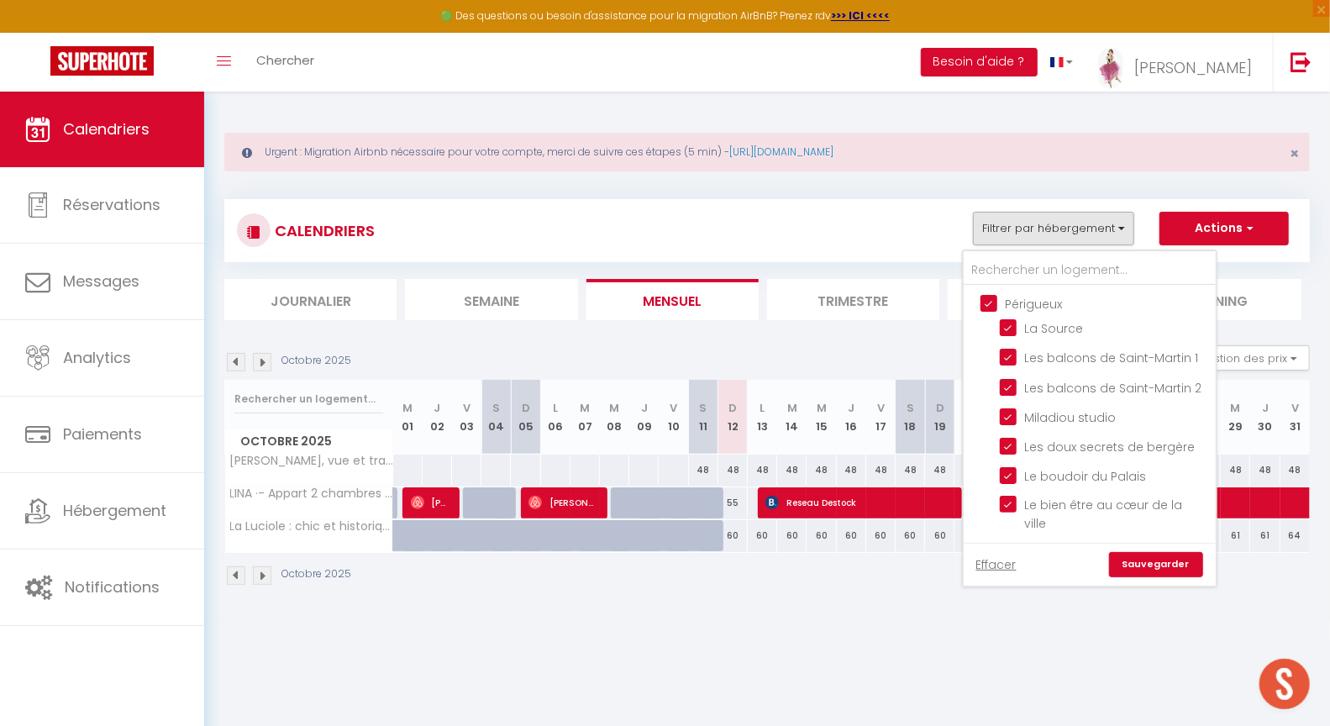
checkbox input "true"
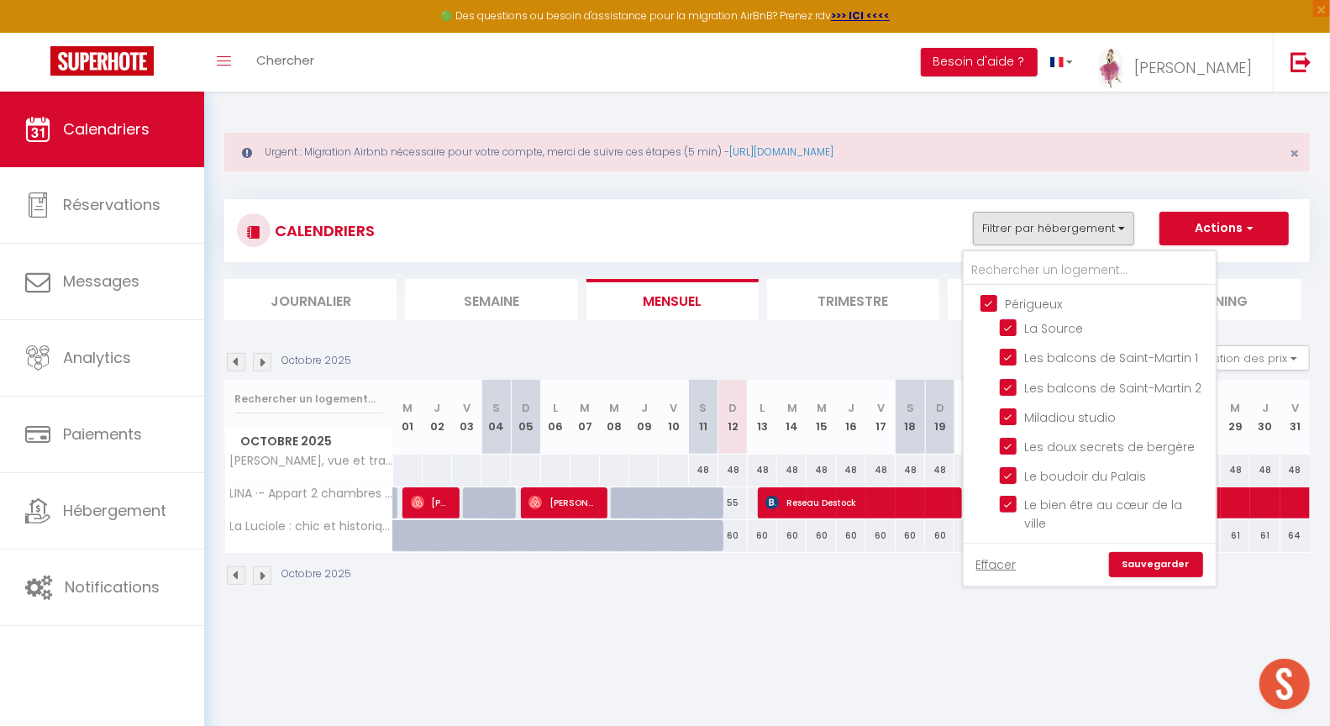
checkbox input "true"
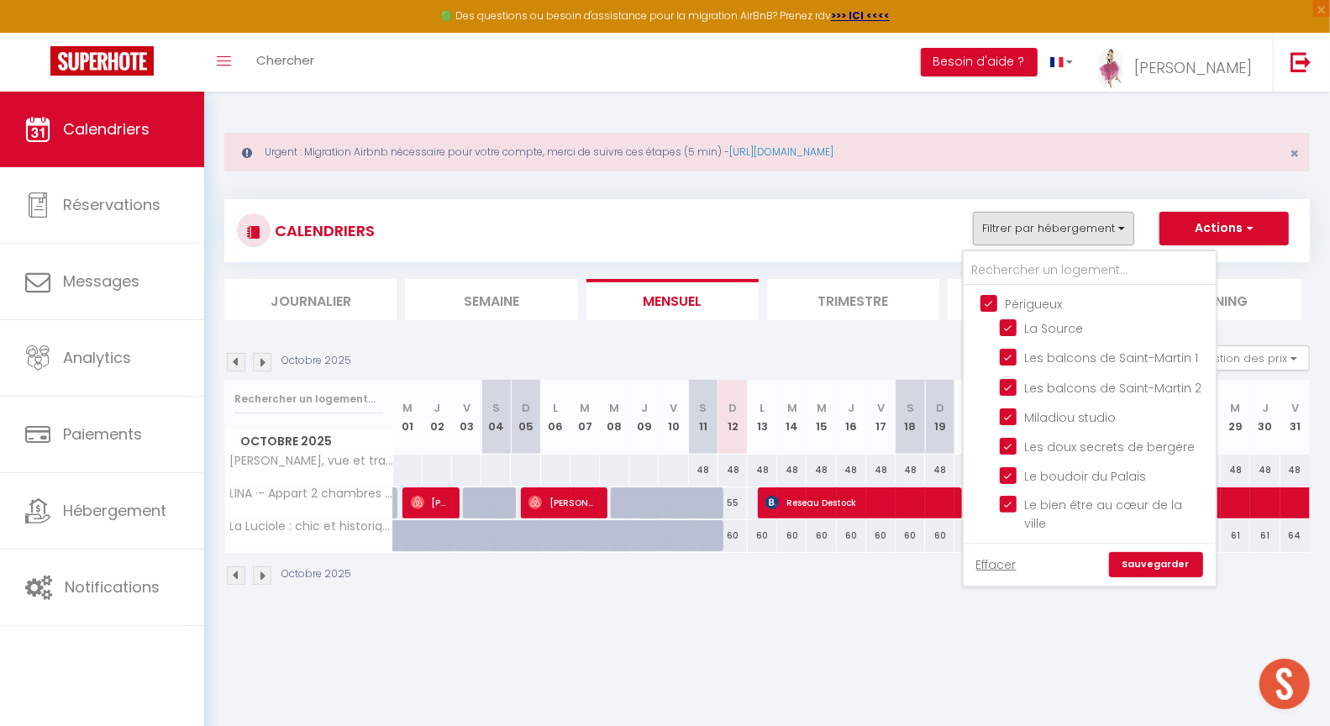
checkbox input "true"
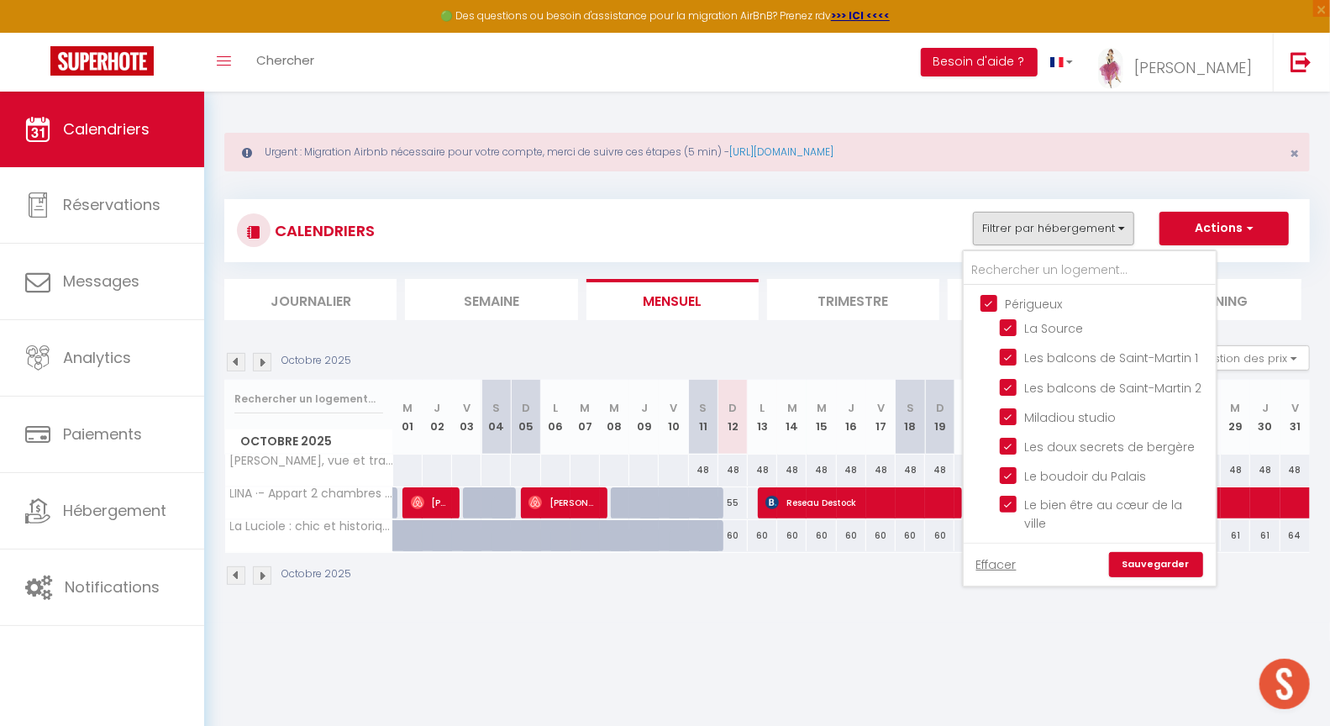
checkbox input "true"
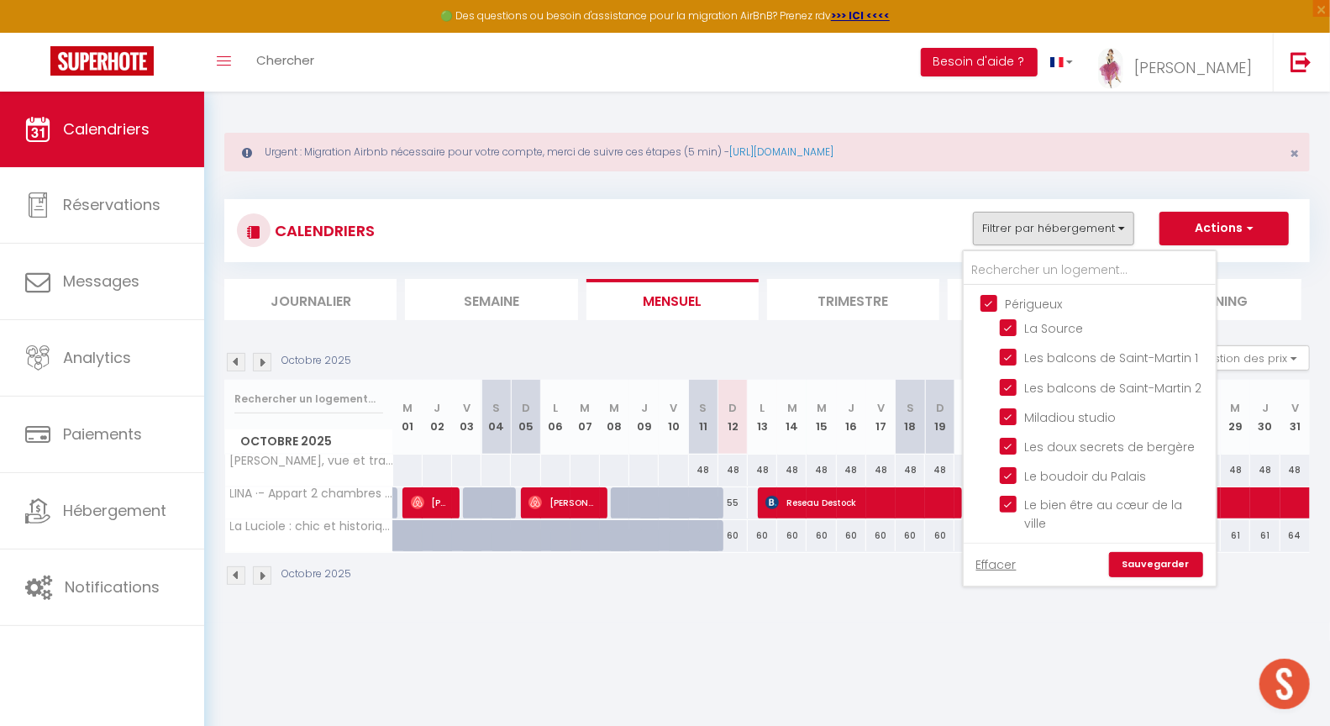
checkbox input "true"
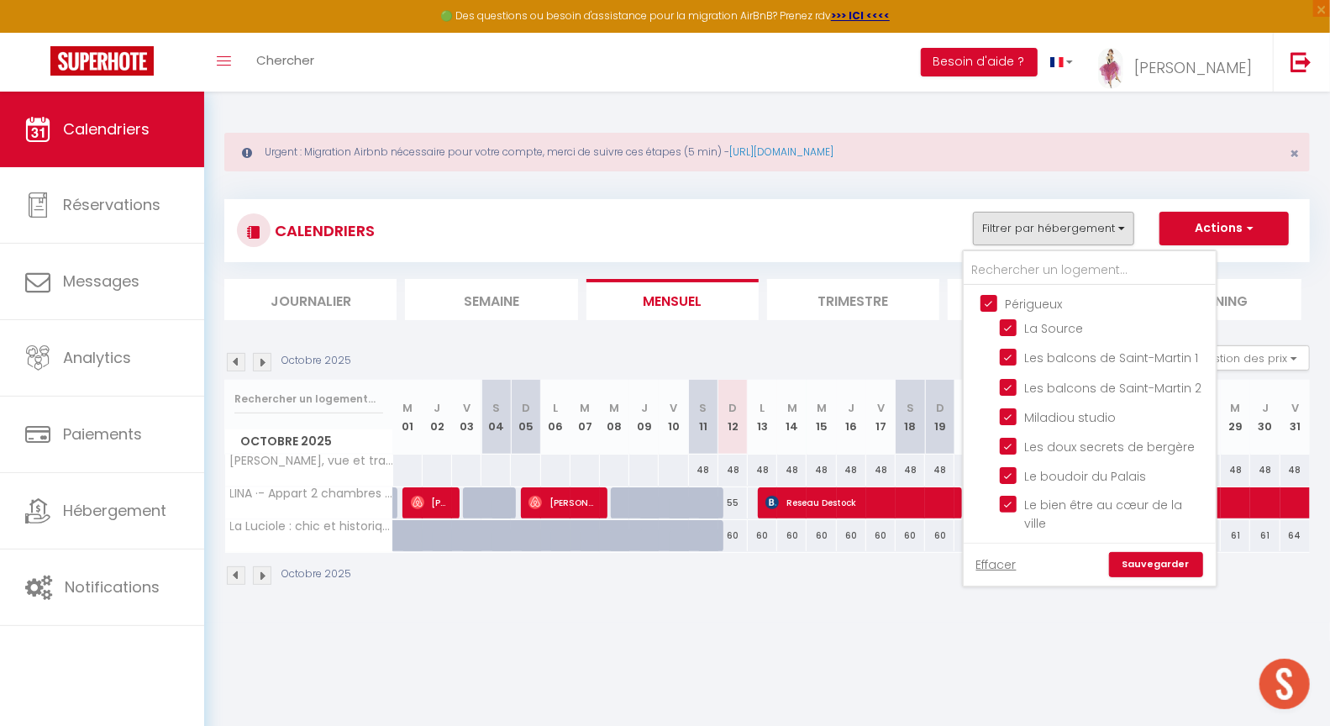
checkbox input "true"
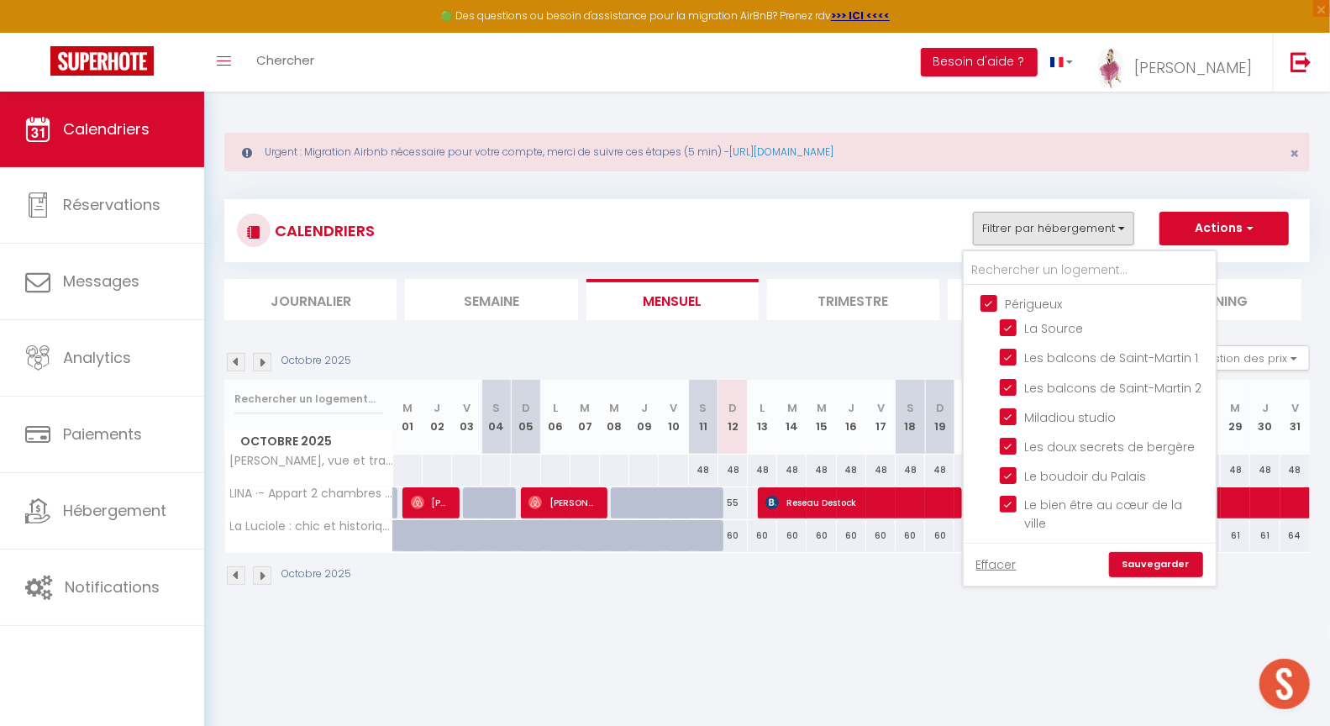
checkbox input "true"
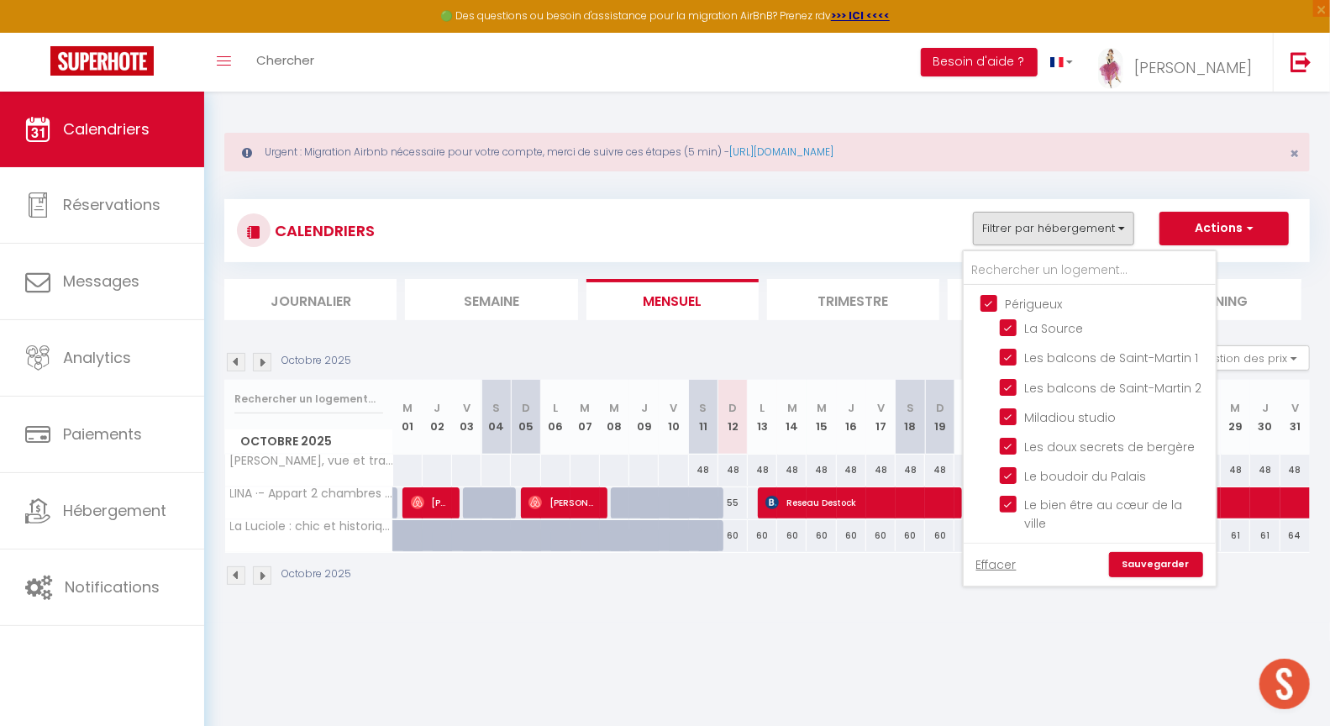
checkbox input "true"
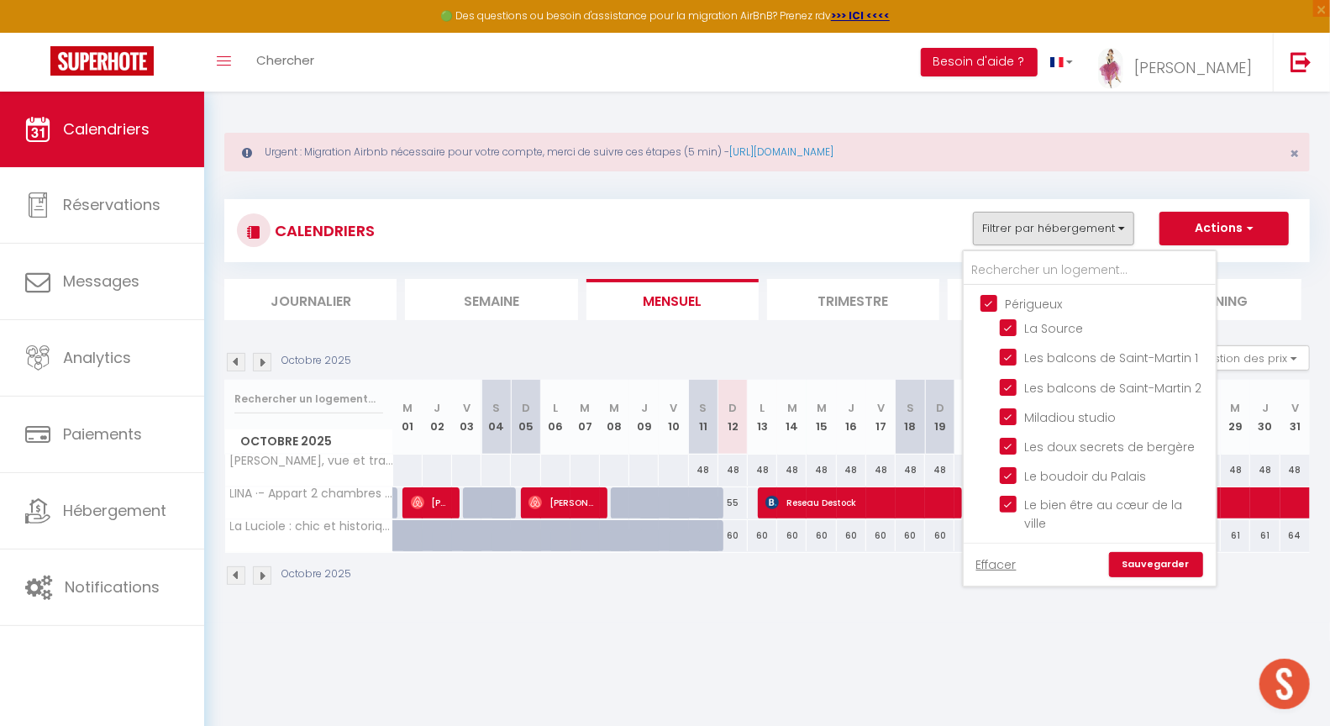
checkbox input "true"
checkbox input "false"
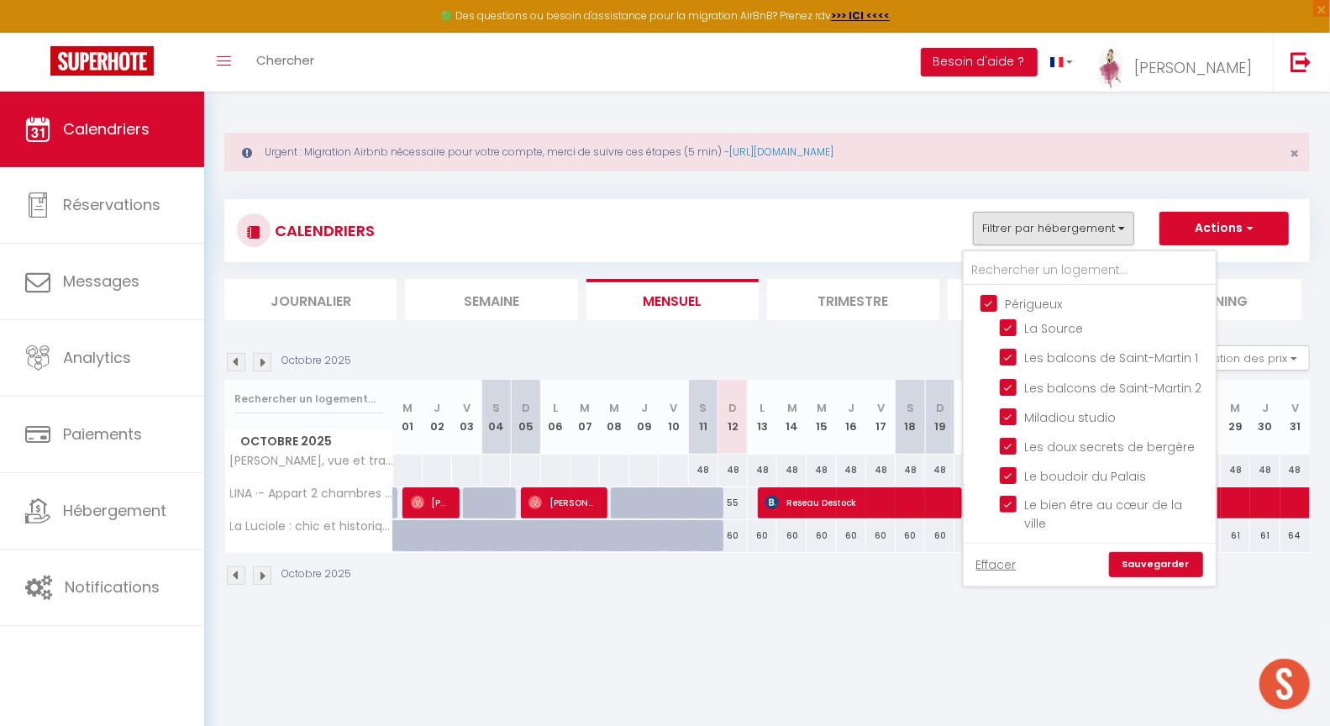
checkbox input "false"
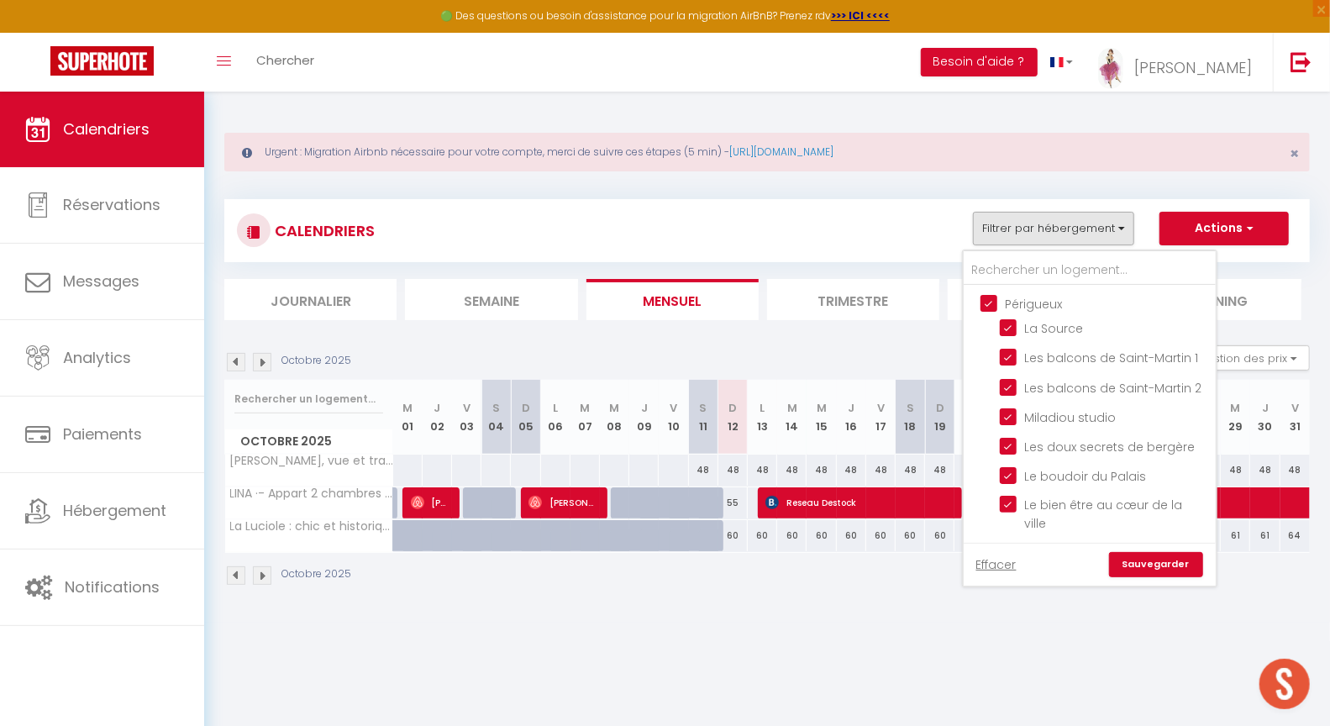
checkbox input "false"
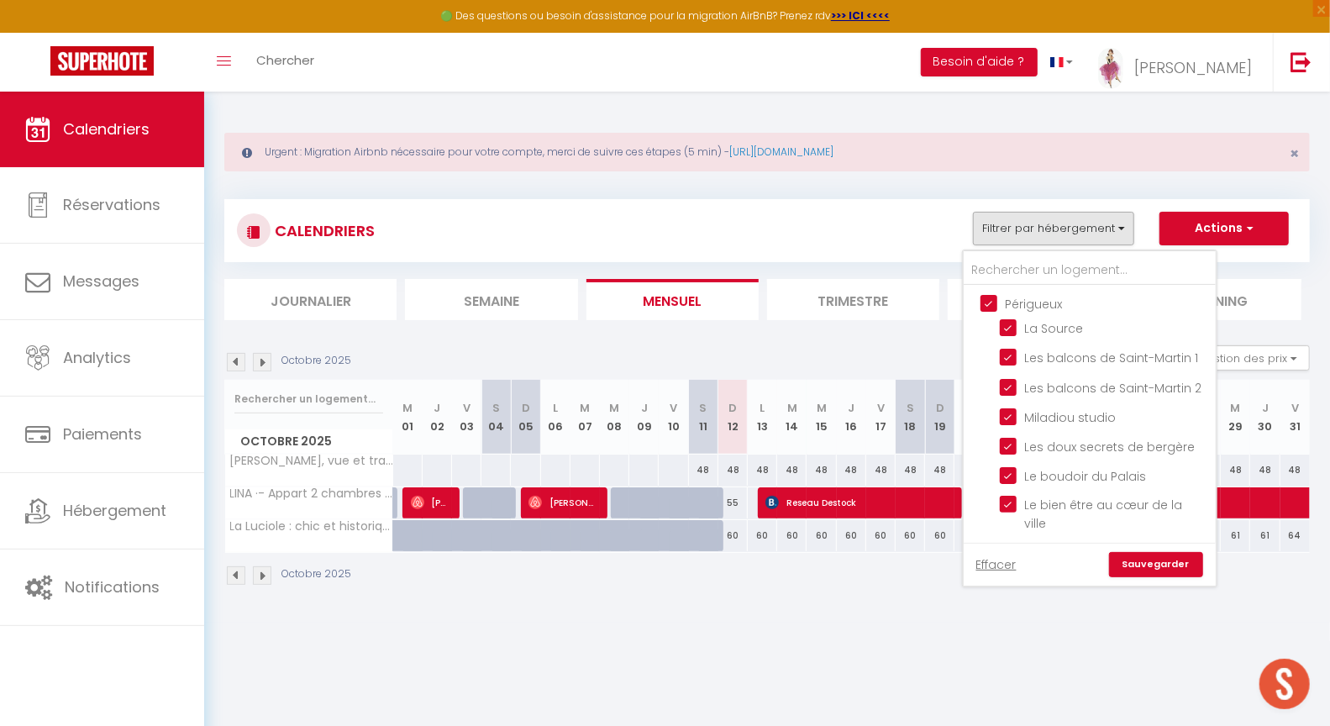
checkbox input "false"
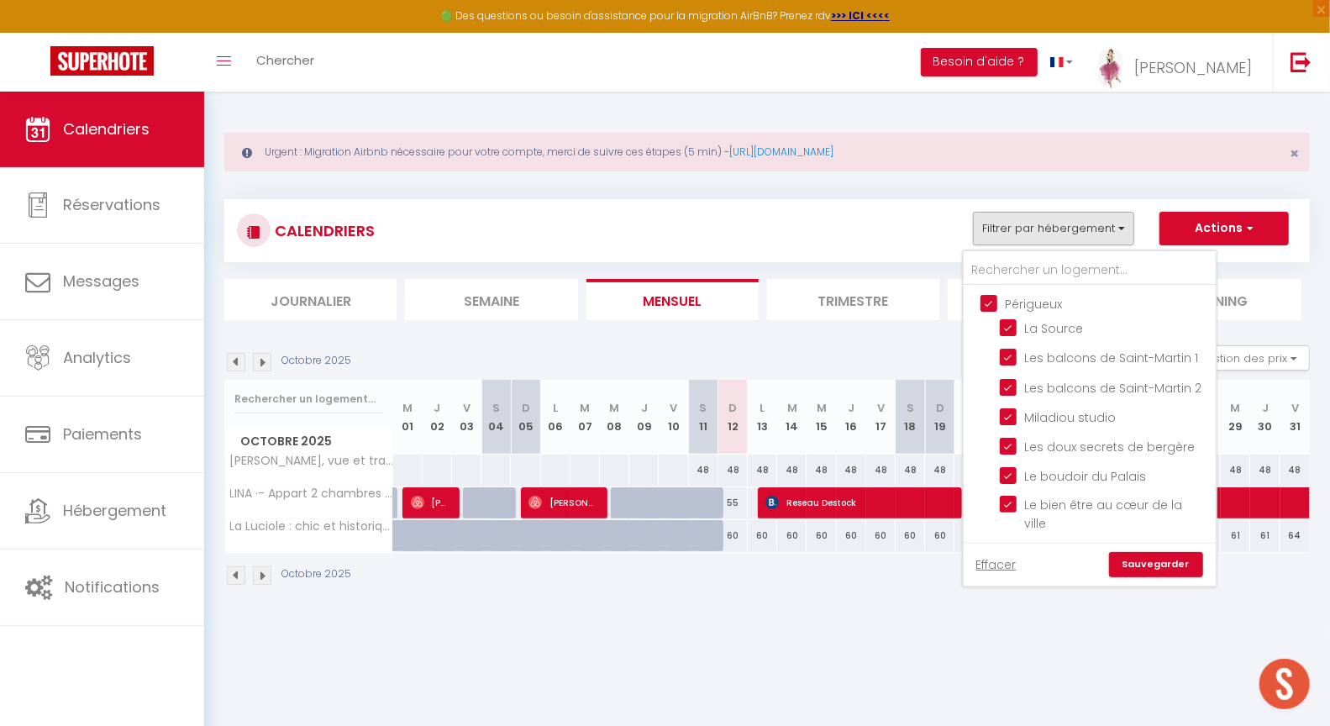
checkbox input "false"
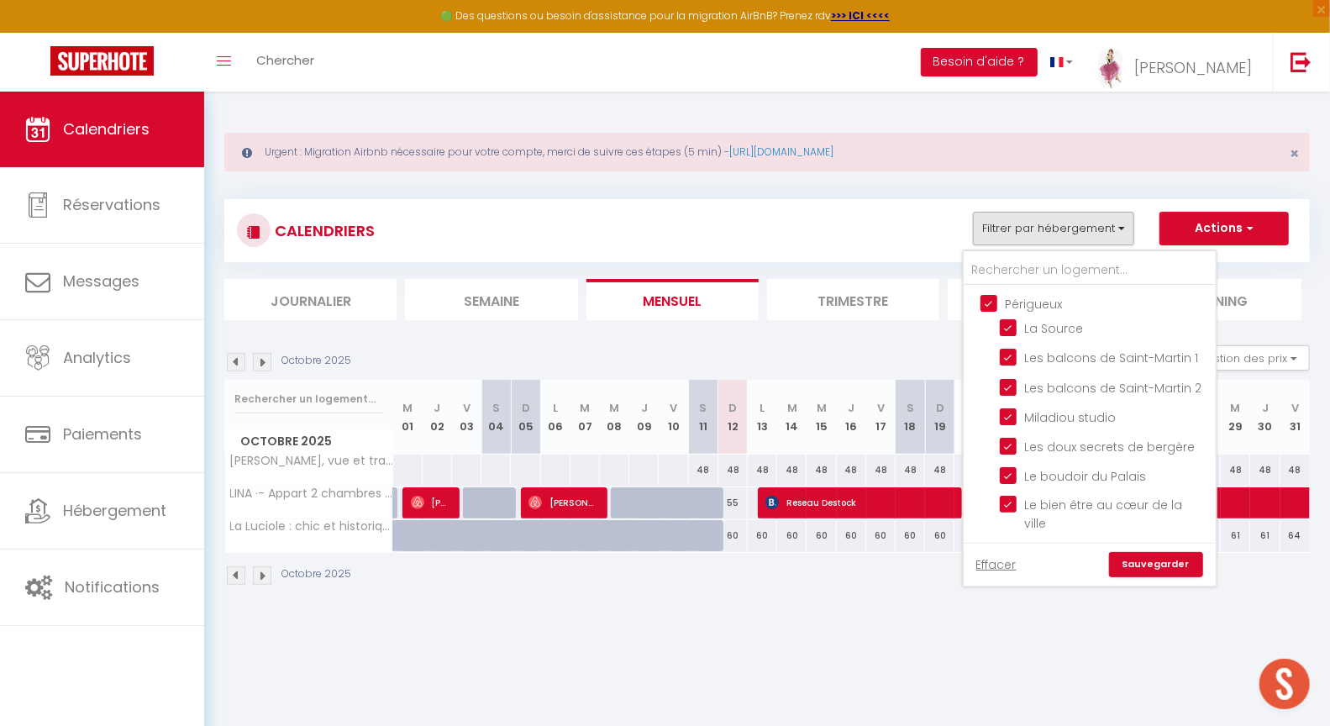
checkbox input "false"
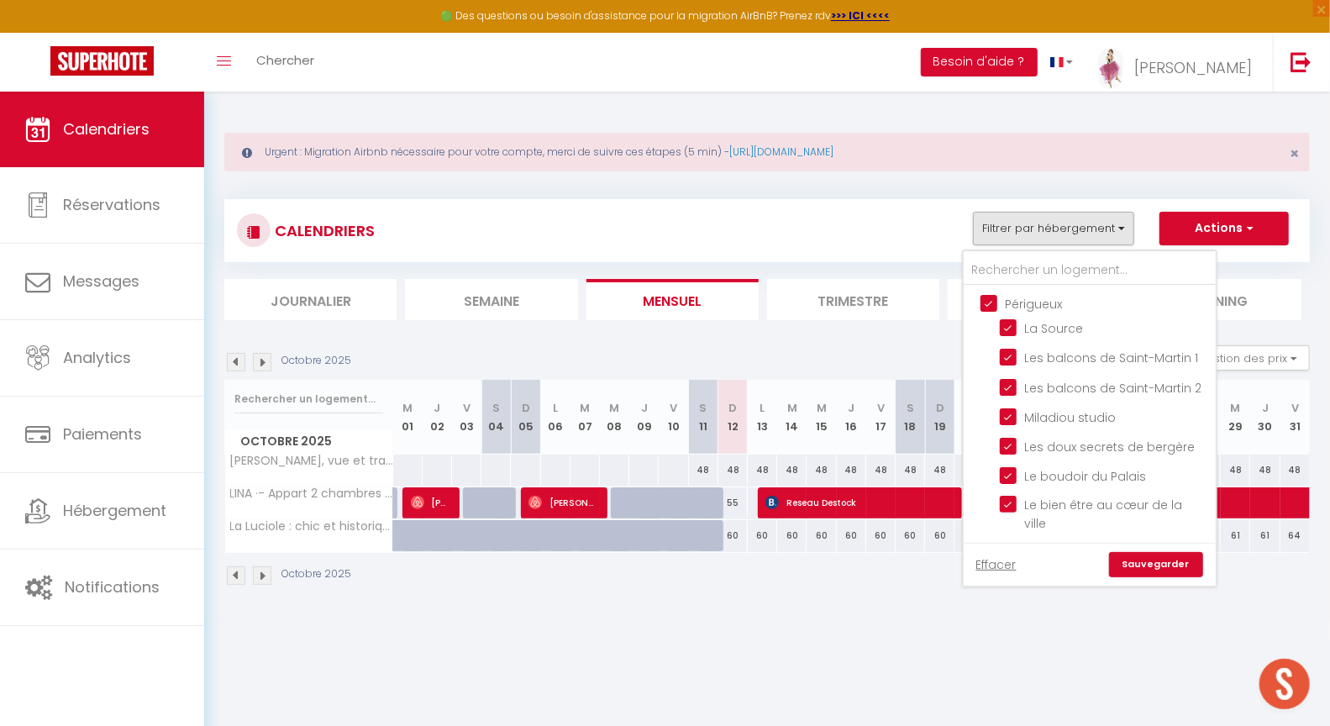
checkbox input "false"
click at [993, 302] on input "Périgueux" at bounding box center [1107, 302] width 252 height 17
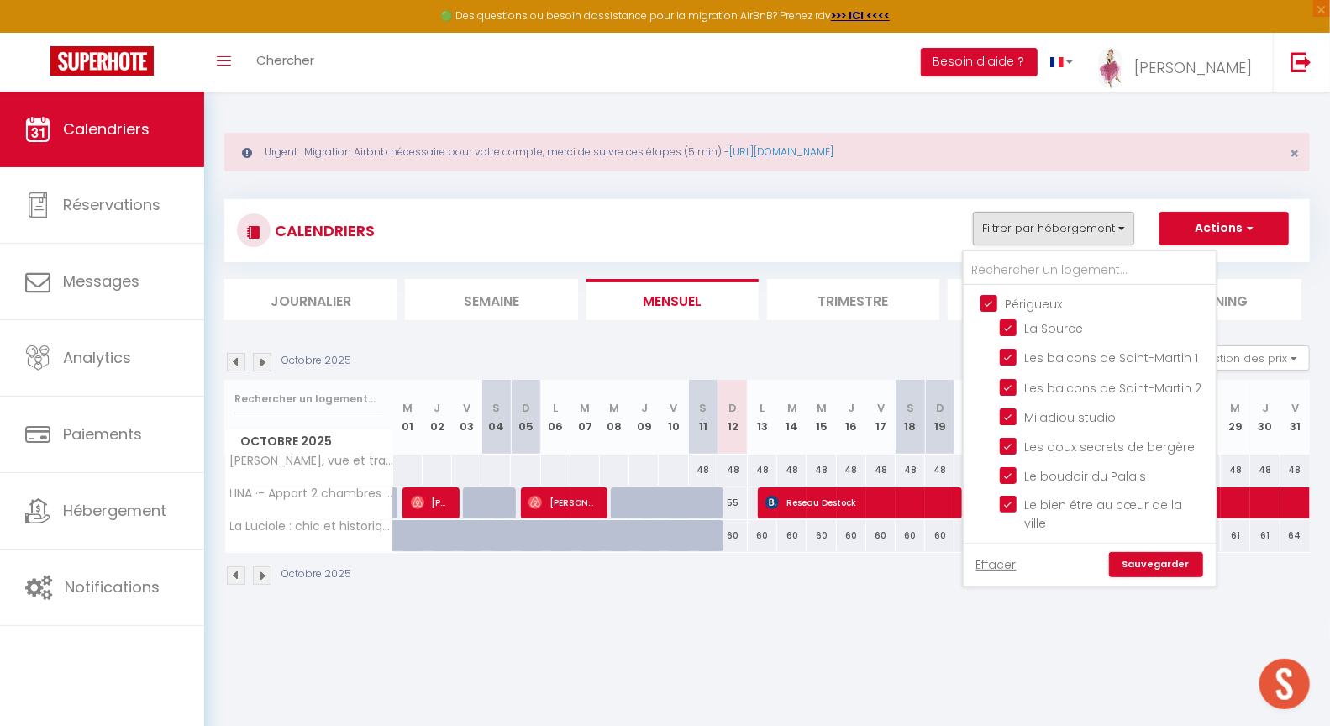
checkbox input "false"
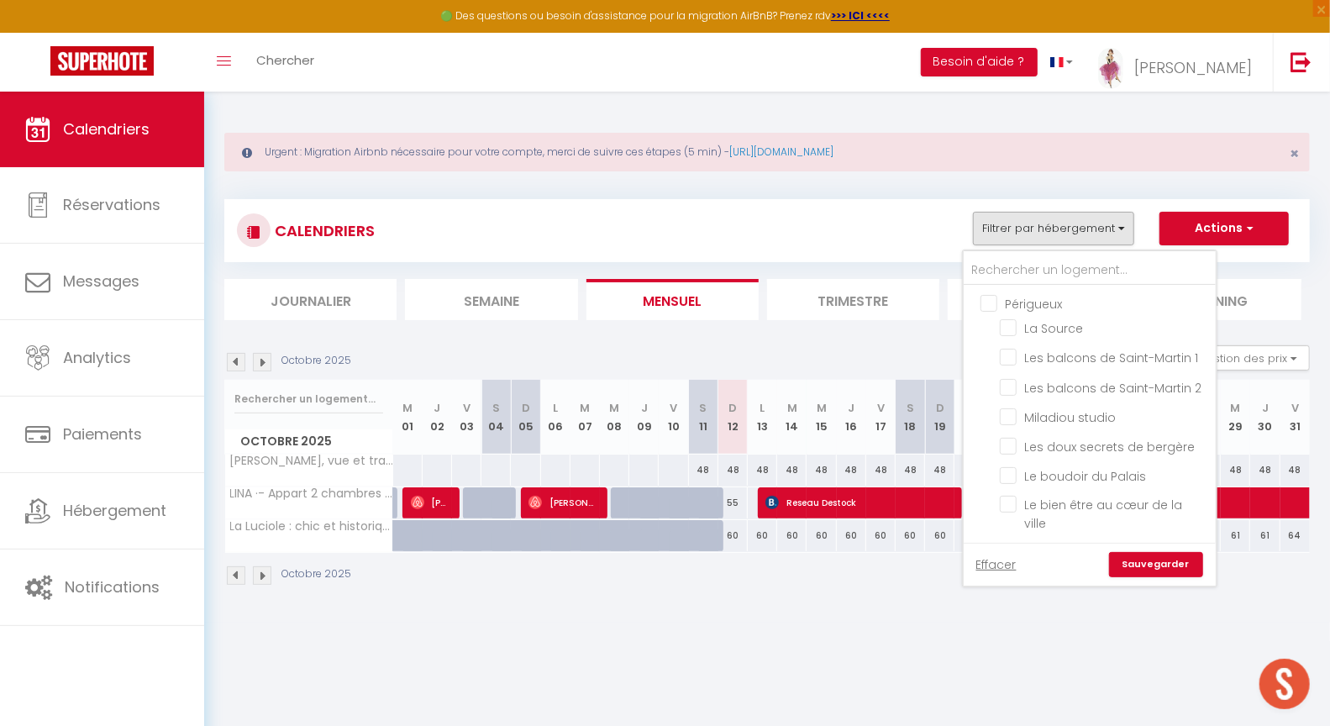
checkbox input "false"
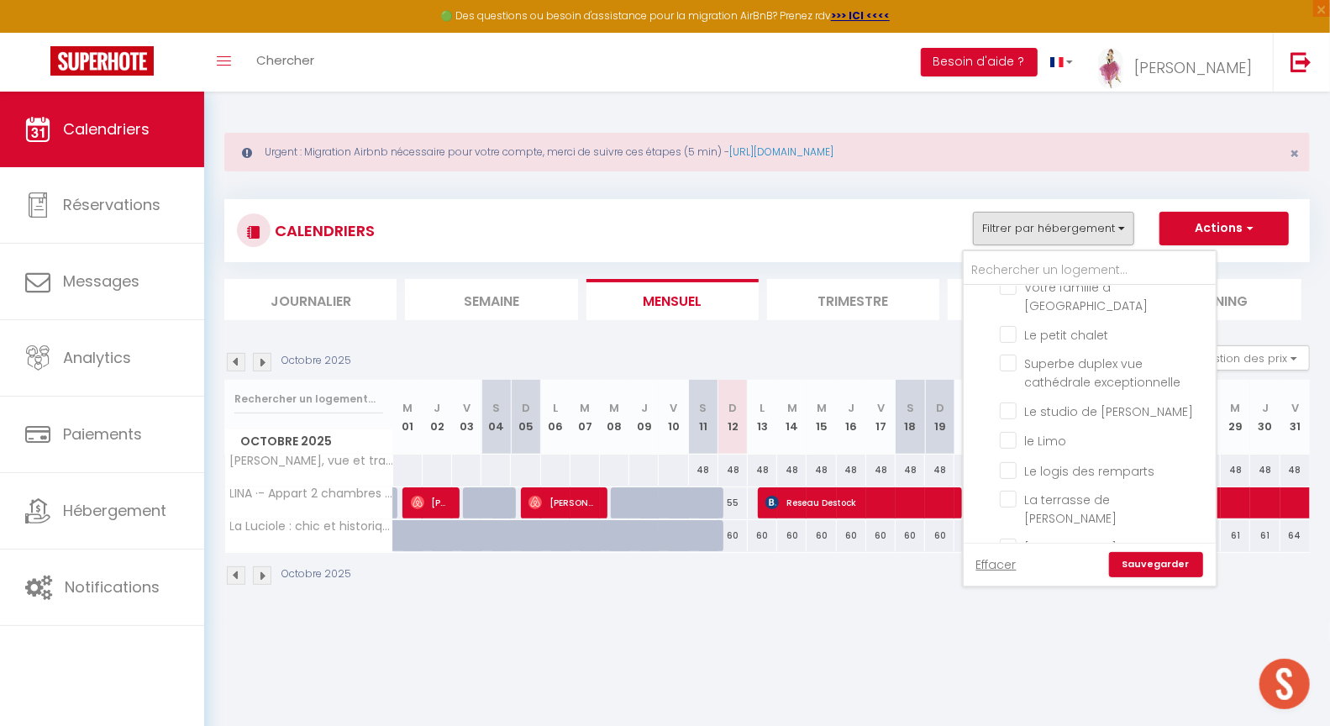
scroll to position [448, 0]
click at [1018, 508] on input "[PERSON_NAME]" at bounding box center [1105, 510] width 210 height 17
click at [1013, 535] on input "L’échappée verte" at bounding box center [1105, 540] width 210 height 17
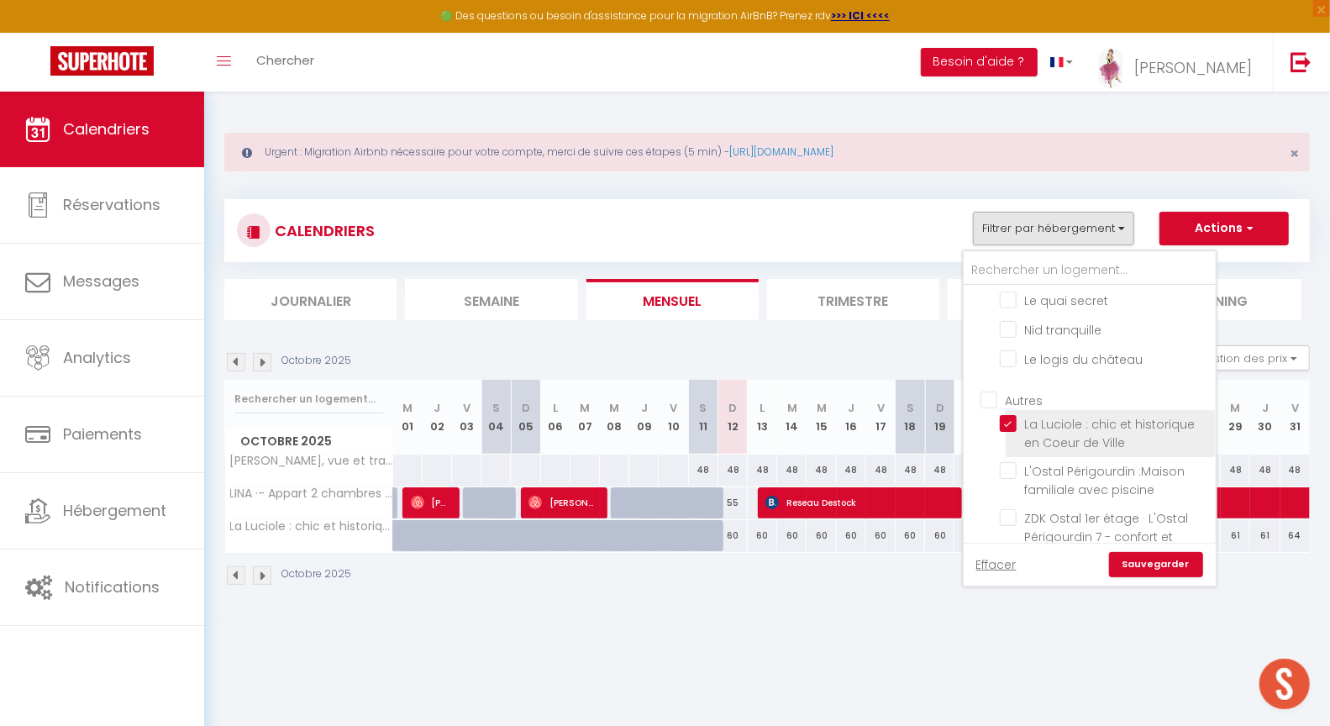
click at [1009, 415] on input "La Luciole : chic et historique en Coeur de Ville" at bounding box center [1105, 423] width 210 height 17
click at [1165, 569] on link "Sauvegarder" at bounding box center [1156, 564] width 94 height 25
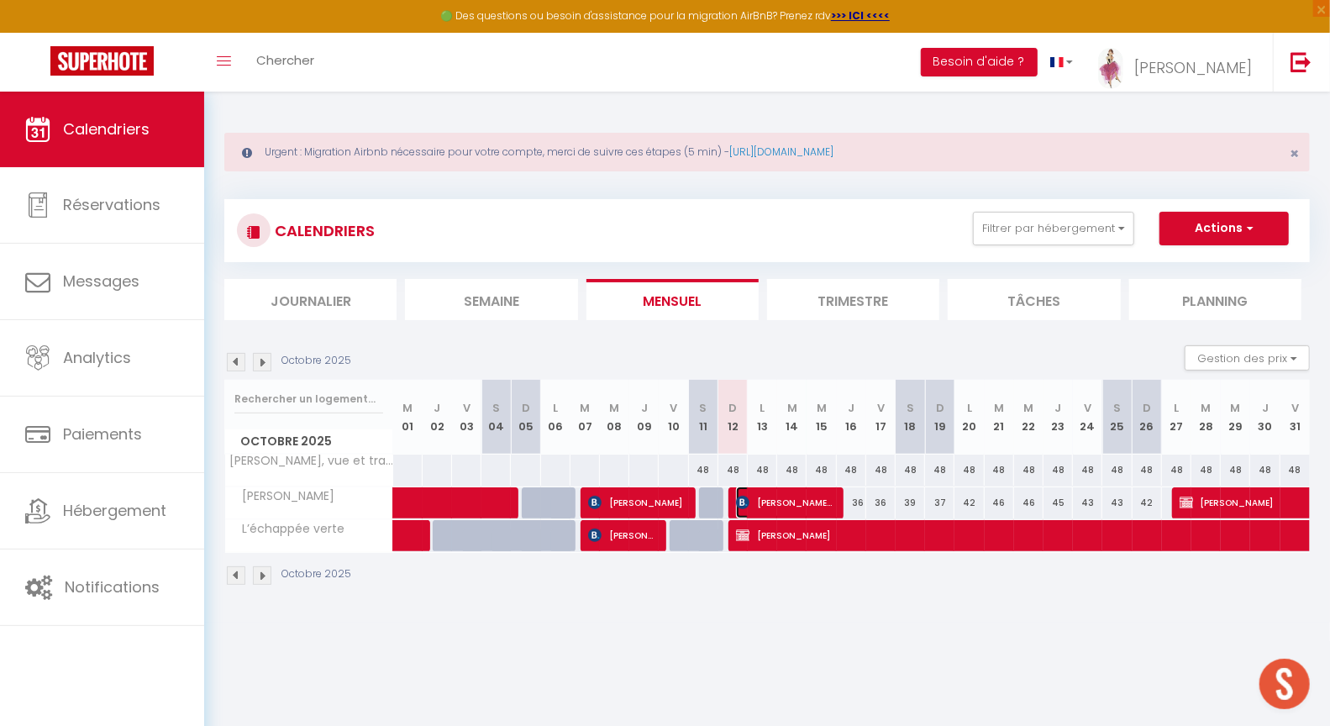
click at [766, 502] on span "Rossana Pereira Correa" at bounding box center [785, 503] width 98 height 32
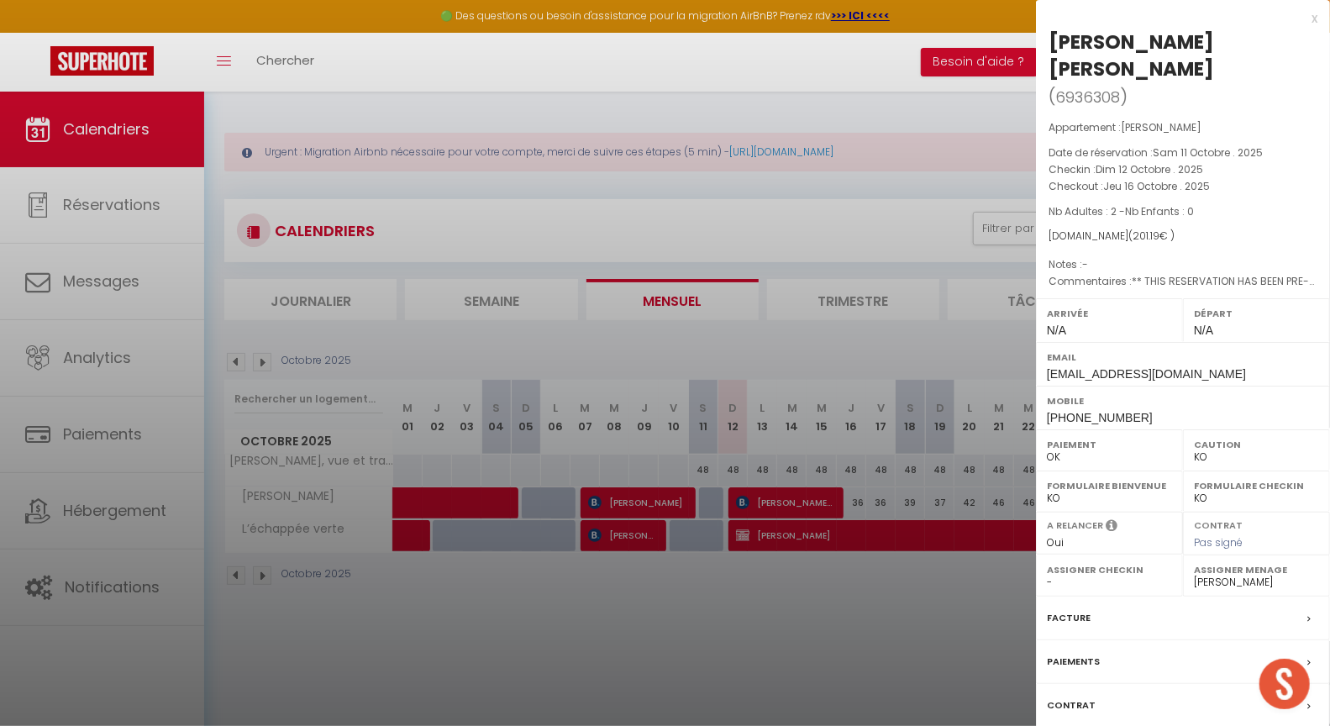
drag, startPoint x: 1068, startPoint y: 719, endPoint x: 187, endPoint y: 577, distance: 892.8
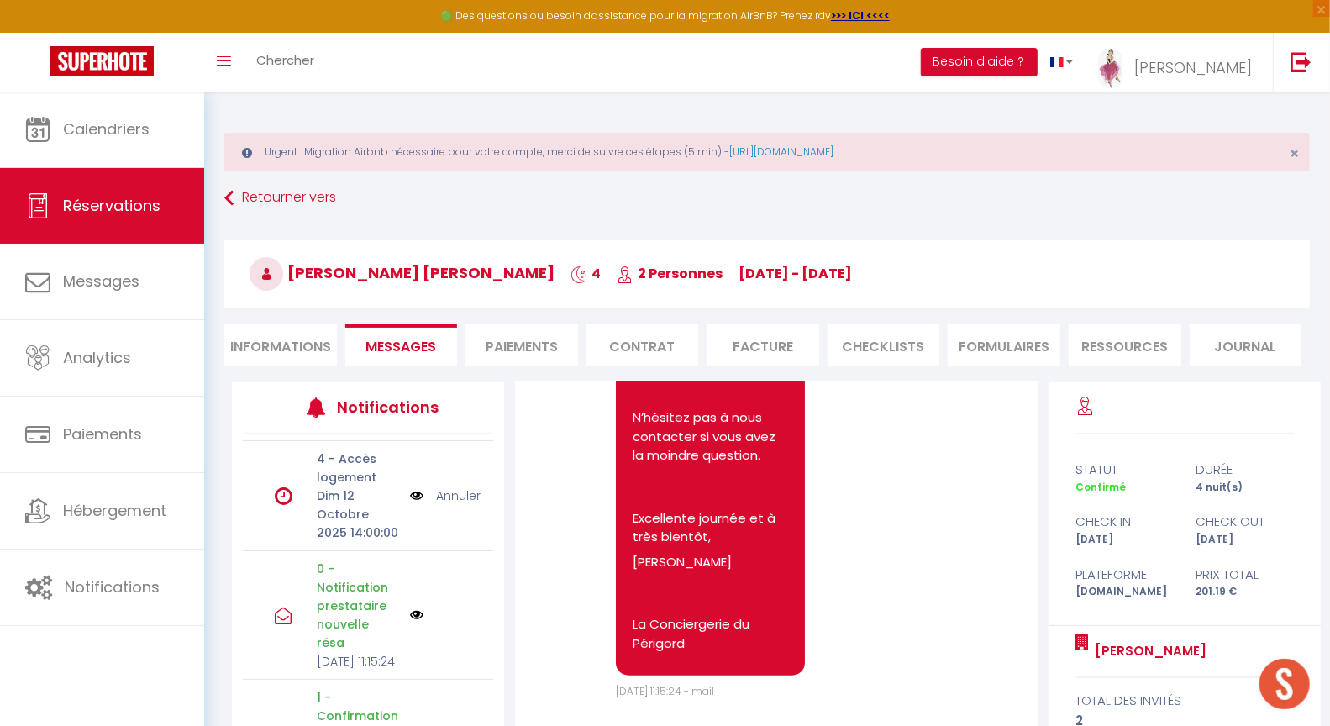
scroll to position [402, 0]
click at [438, 487] on link "Annuler" at bounding box center [458, 496] width 45 height 18
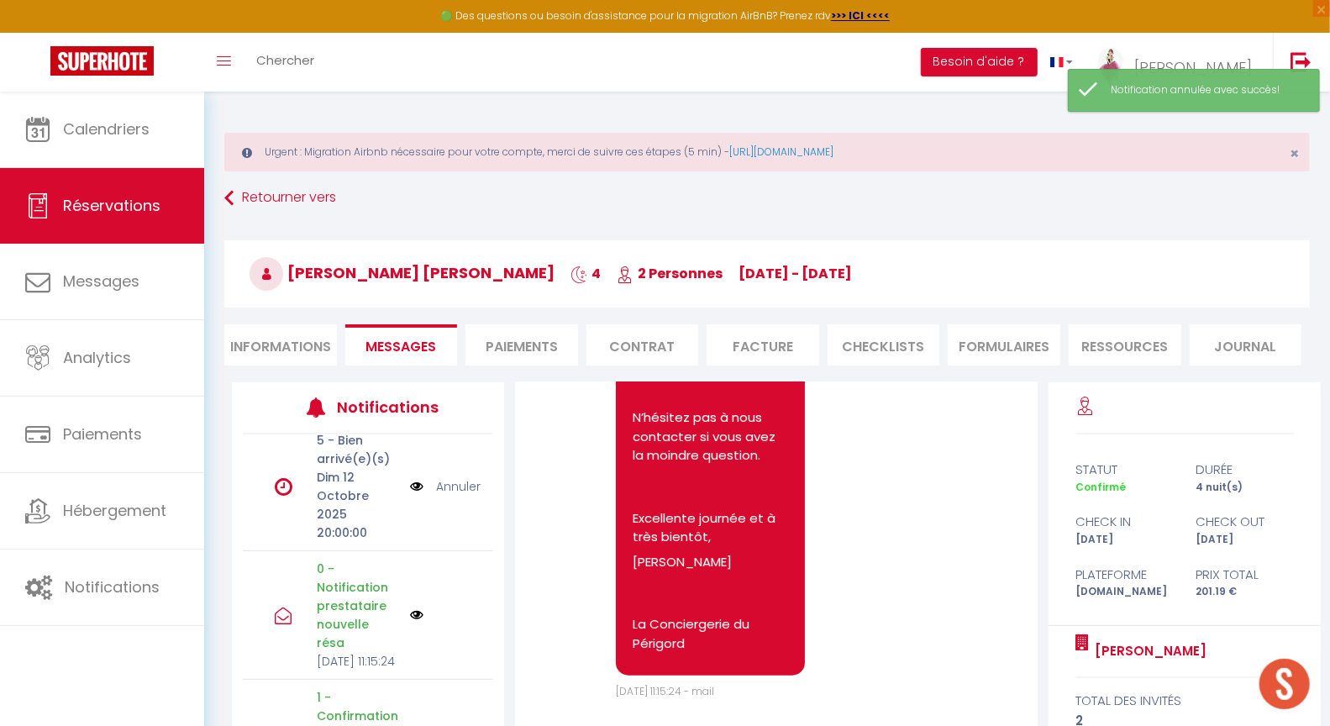
scroll to position [239, 0]
click at [441, 496] on link "Annuler" at bounding box center [458, 486] width 45 height 18
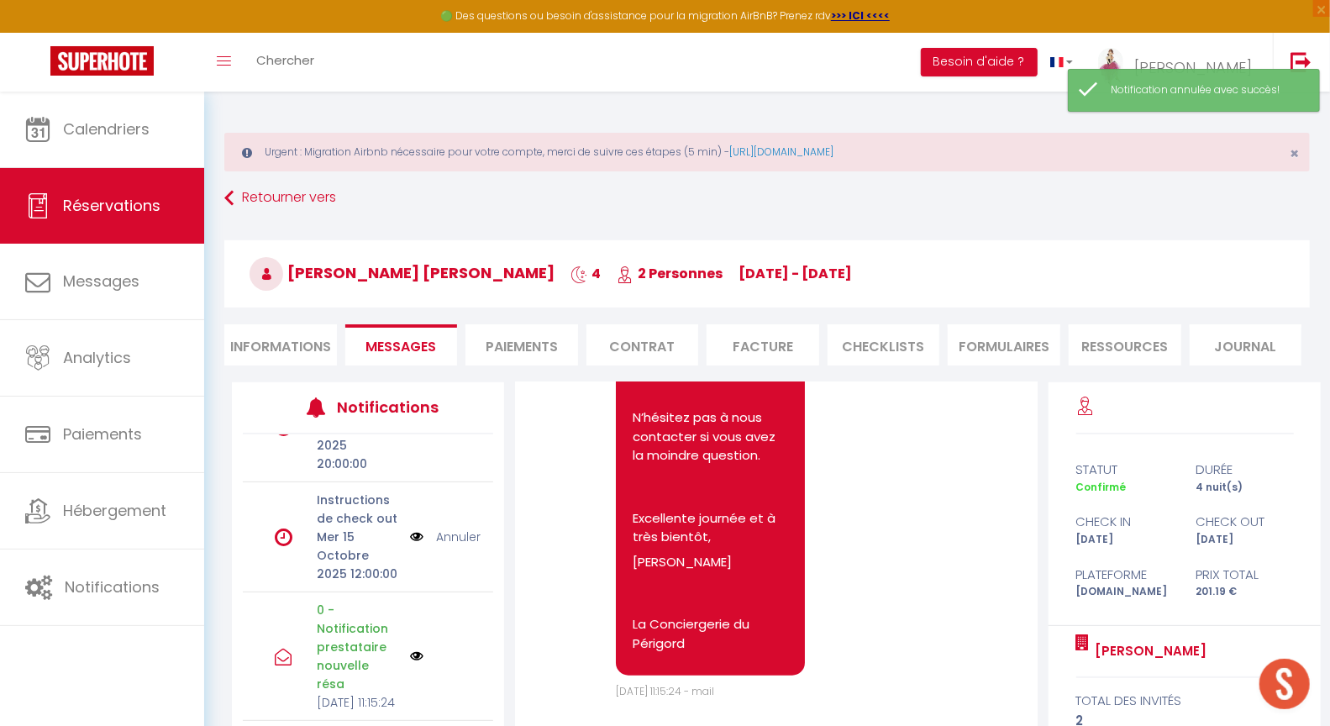
scroll to position [59, 0]
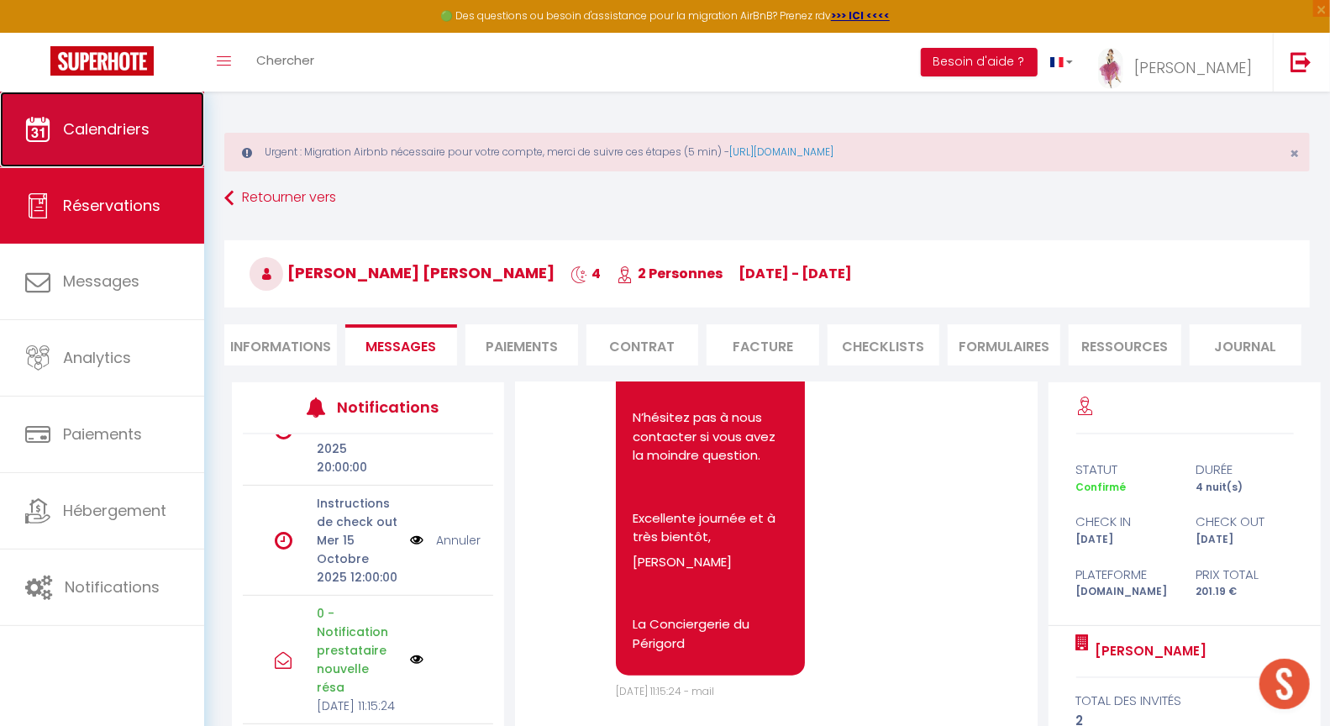
click at [128, 130] on span "Calendriers" at bounding box center [106, 128] width 87 height 21
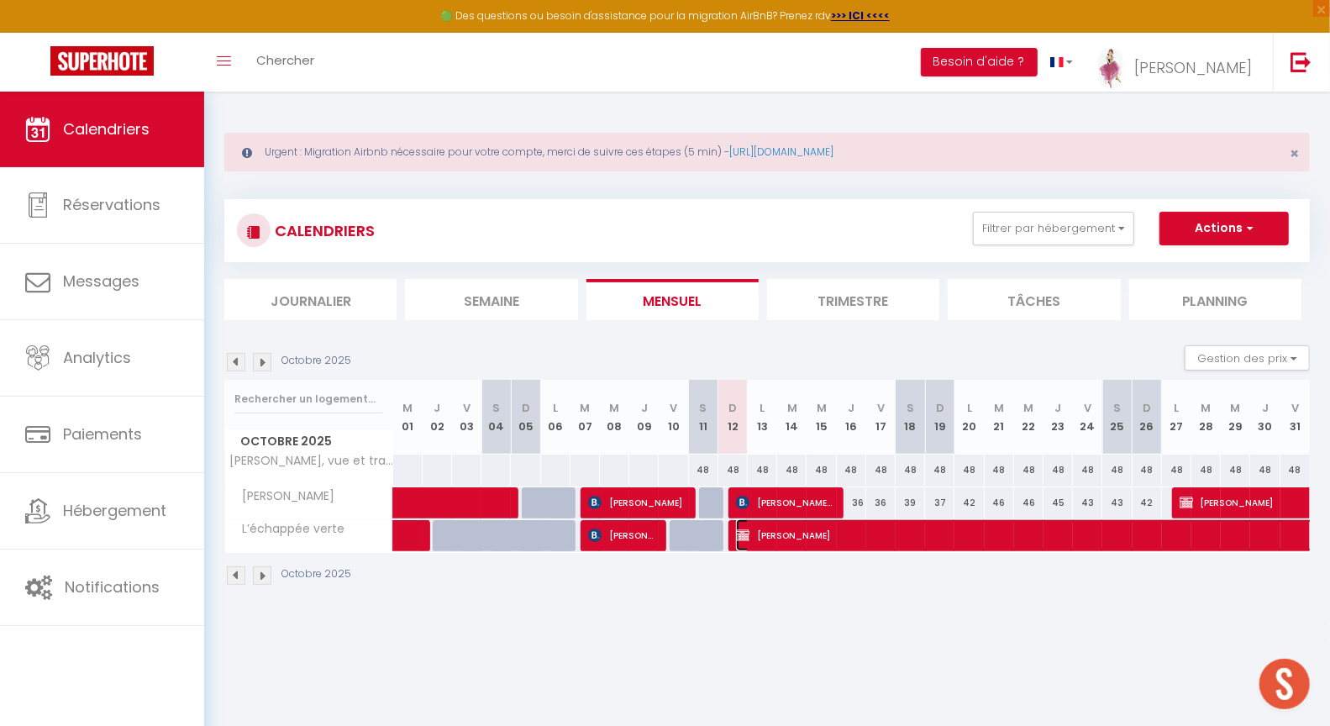
click at [749, 538] on span "Maxime Prado" at bounding box center [1142, 535] width 812 height 32
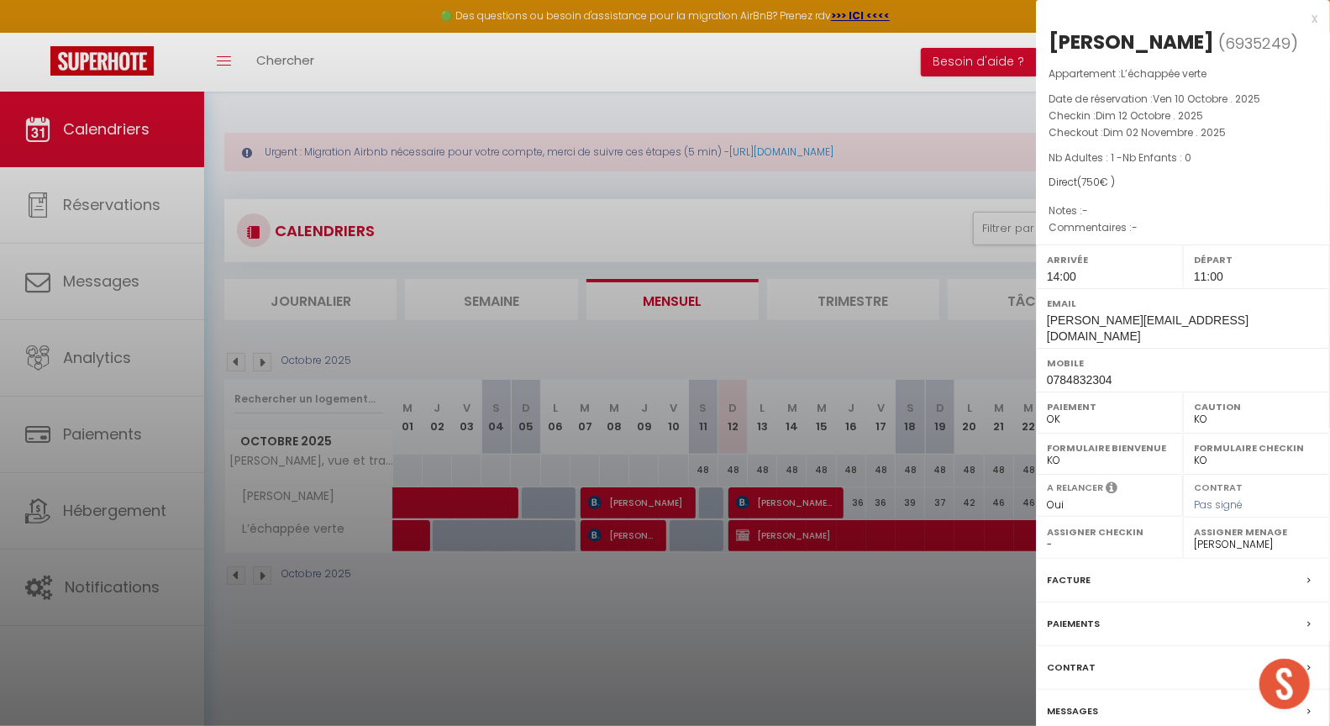
click at [1077, 702] on label "Messages" at bounding box center [1072, 711] width 51 height 18
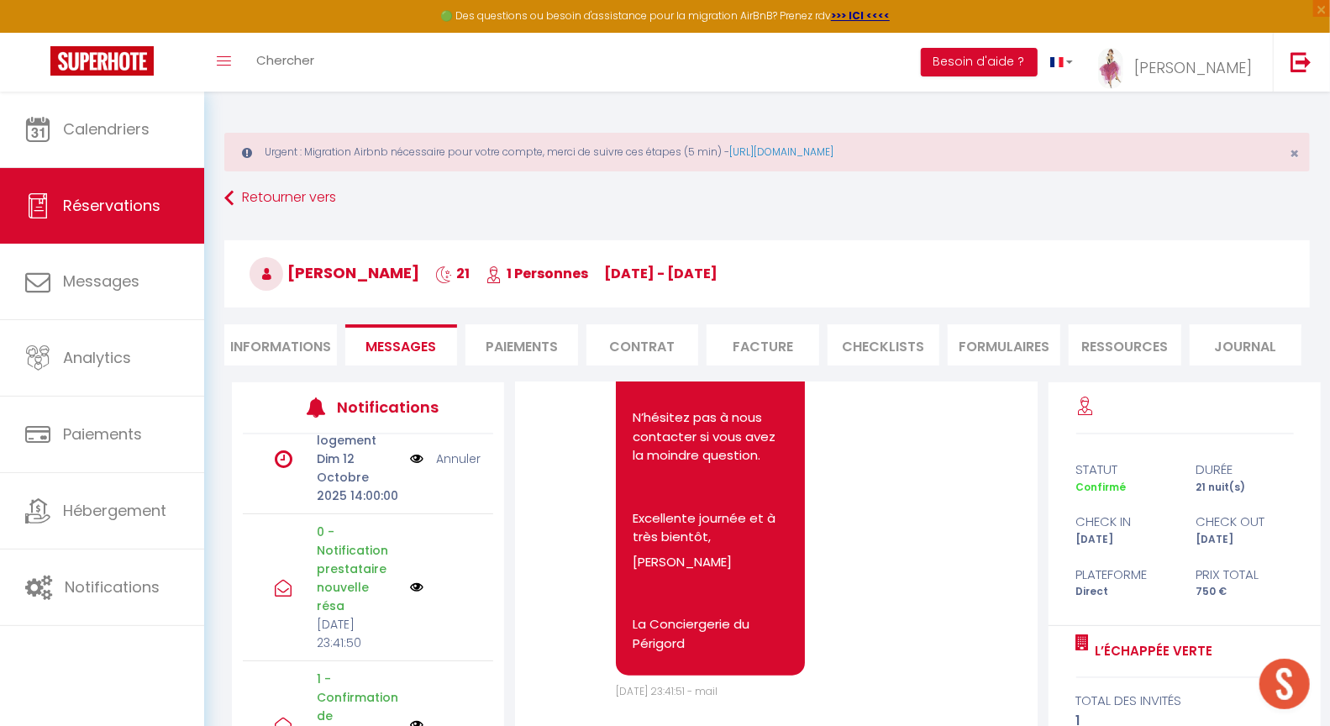
scroll to position [319, 0]
click at [445, 472] on link "Annuler" at bounding box center [458, 463] width 45 height 18
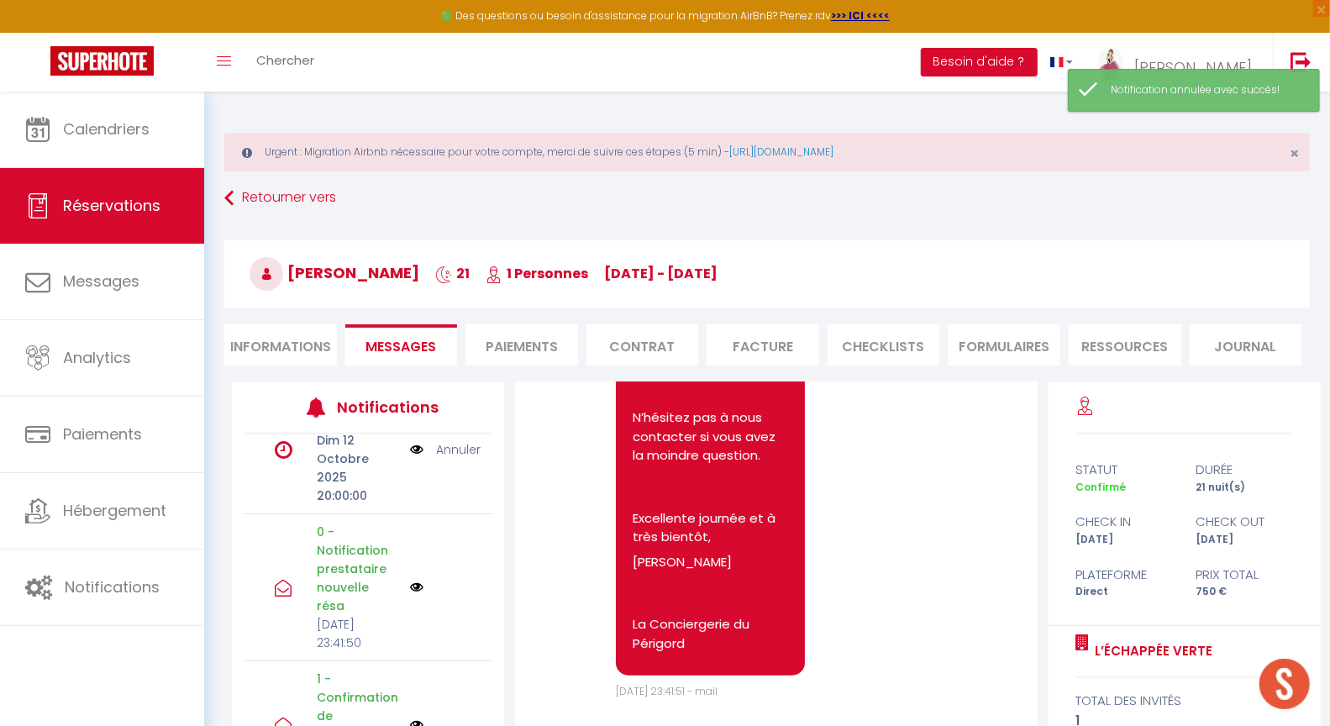
scroll to position [271, 0]
click at [446, 459] on link "Annuler" at bounding box center [458, 449] width 45 height 18
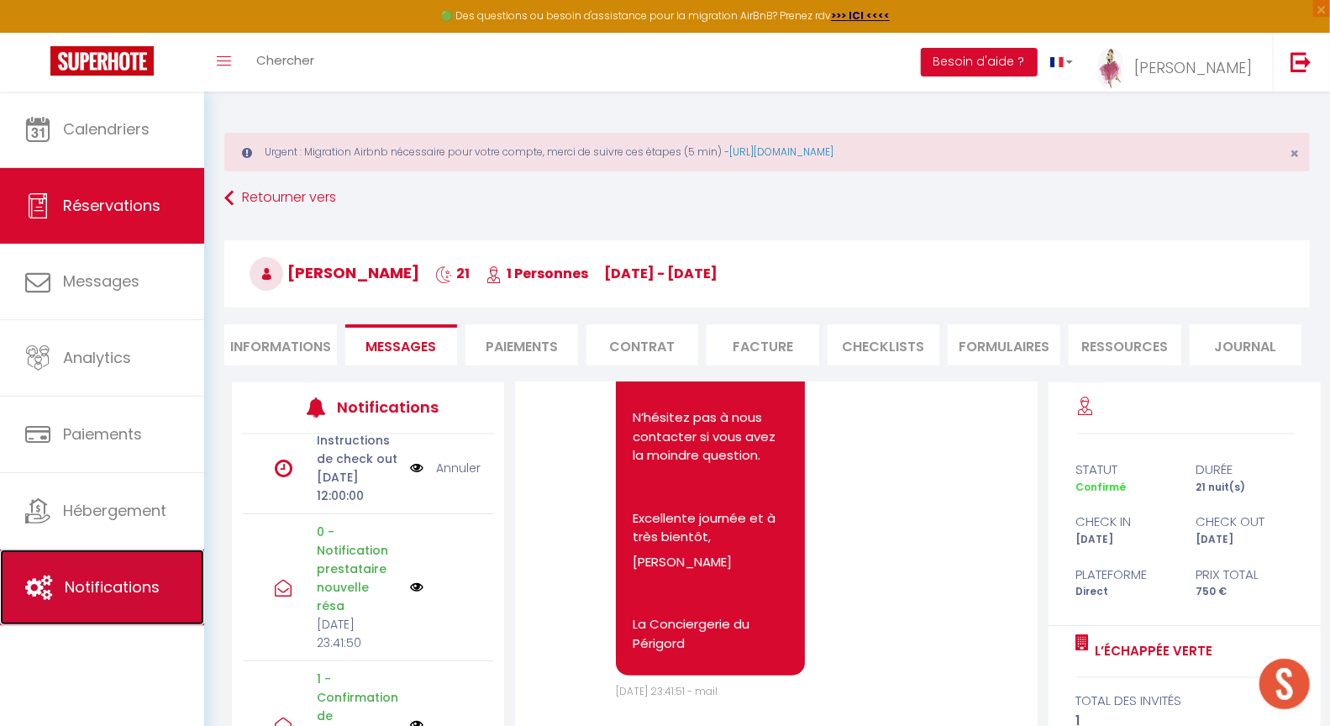
click at [82, 587] on span "Notifications" at bounding box center [112, 586] width 95 height 21
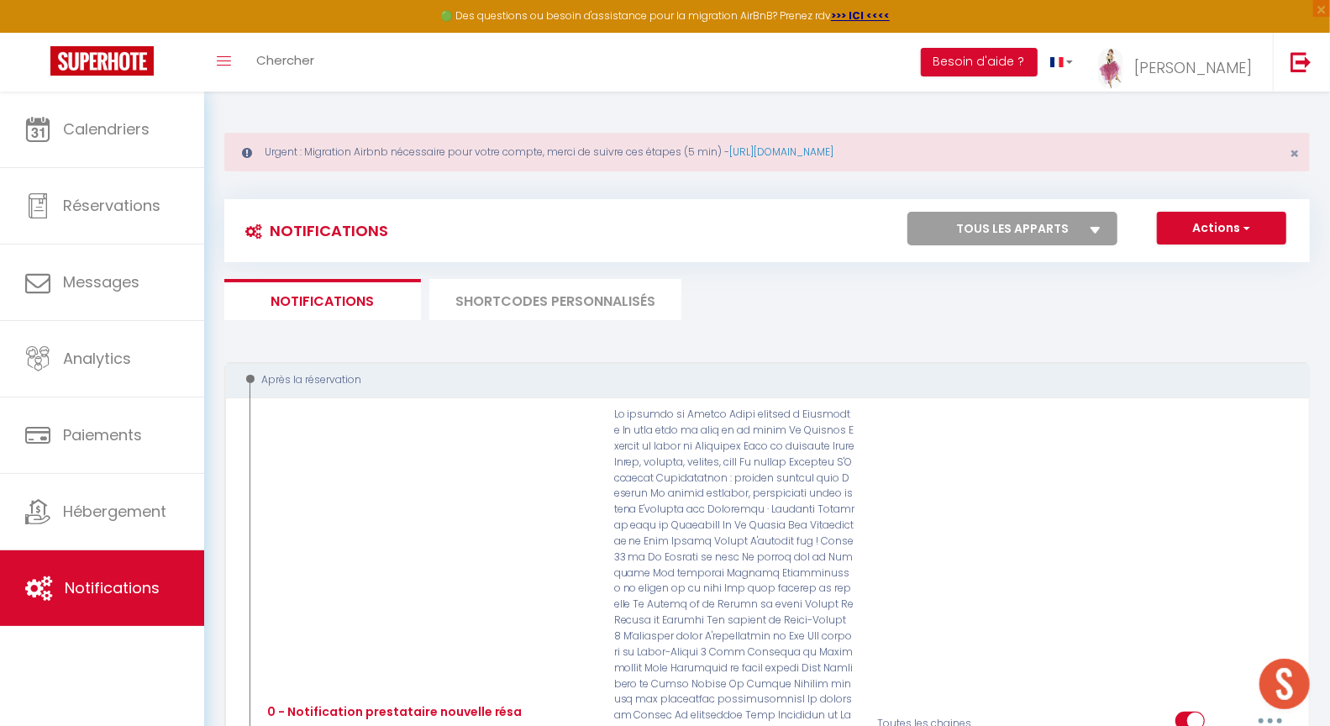
click at [1023, 228] on select "Tous les apparts Le panoramique, vue et confort La Source Les balcons de Saint-…" at bounding box center [1012, 229] width 210 height 34
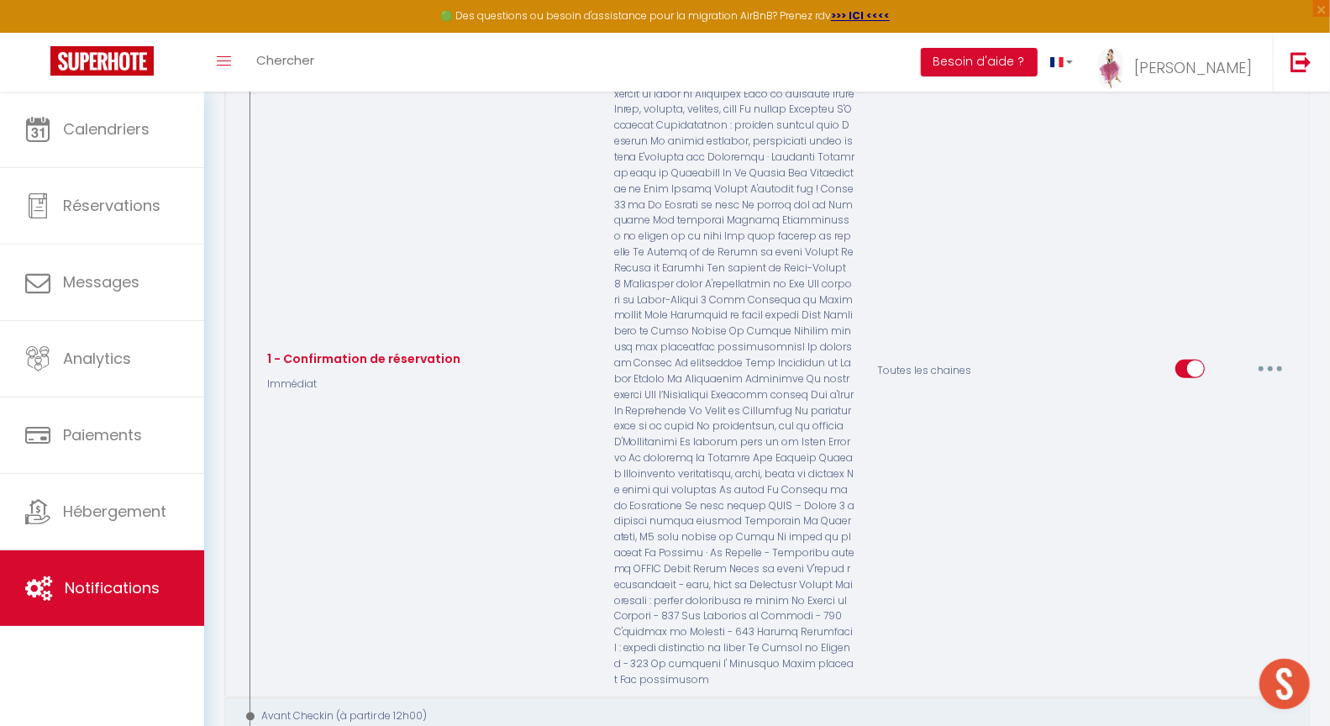
scroll to position [1501, 0]
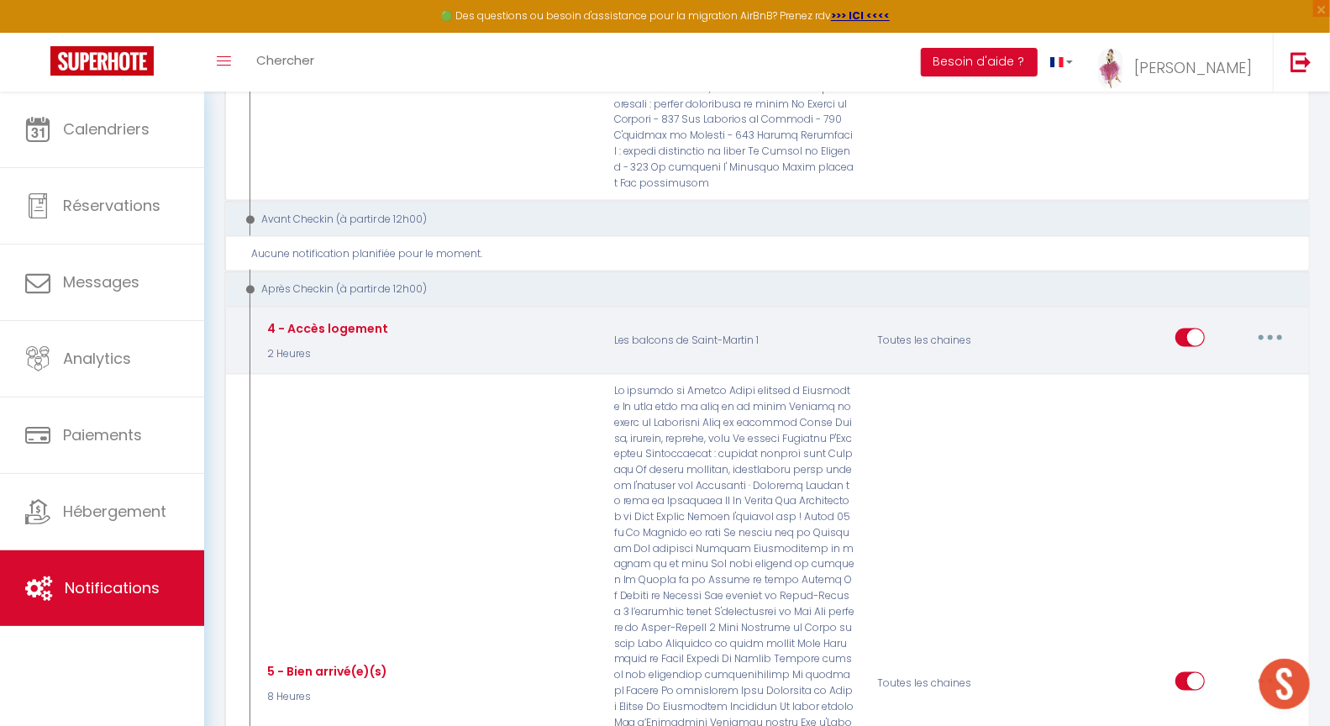
click at [1265, 324] on button "button" at bounding box center [1270, 337] width 47 height 27
drag, startPoint x: 1191, startPoint y: 308, endPoint x: 1103, endPoint y: 306, distance: 87.4
click at [1192, 362] on link "Editer" at bounding box center [1227, 376] width 124 height 29
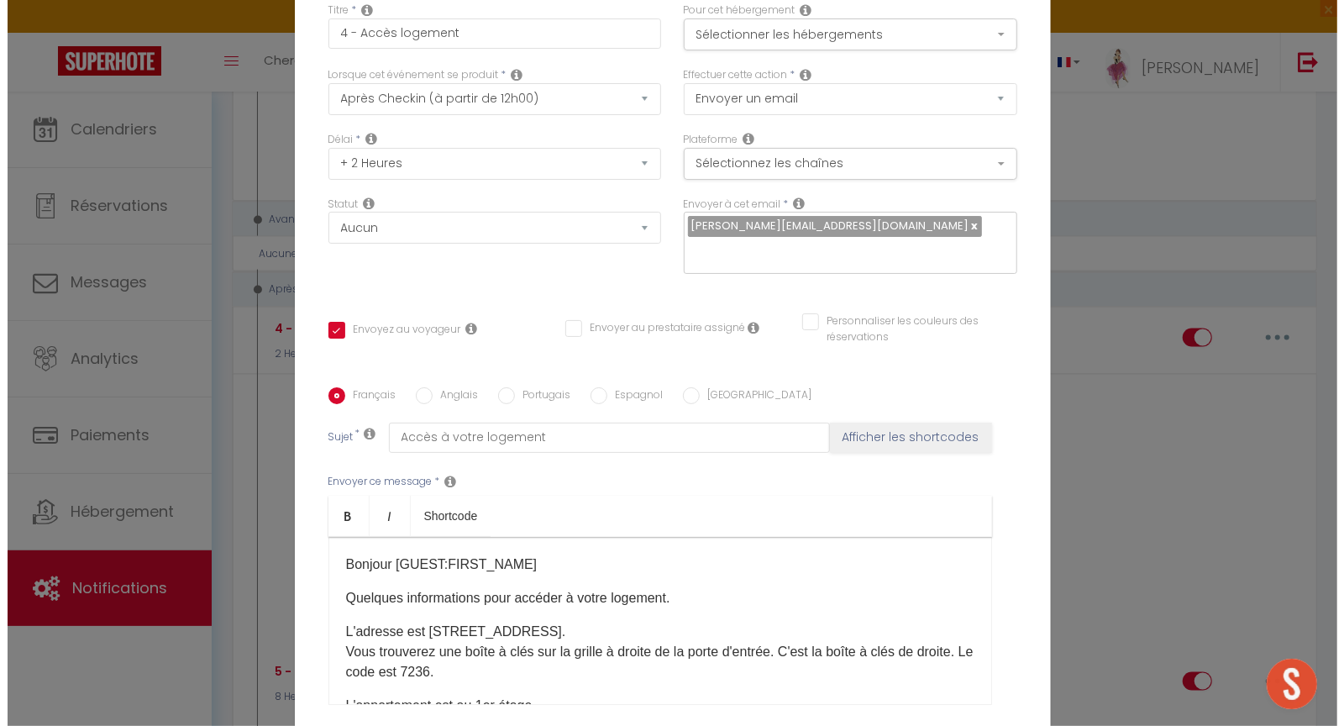
scroll to position [1485, 0]
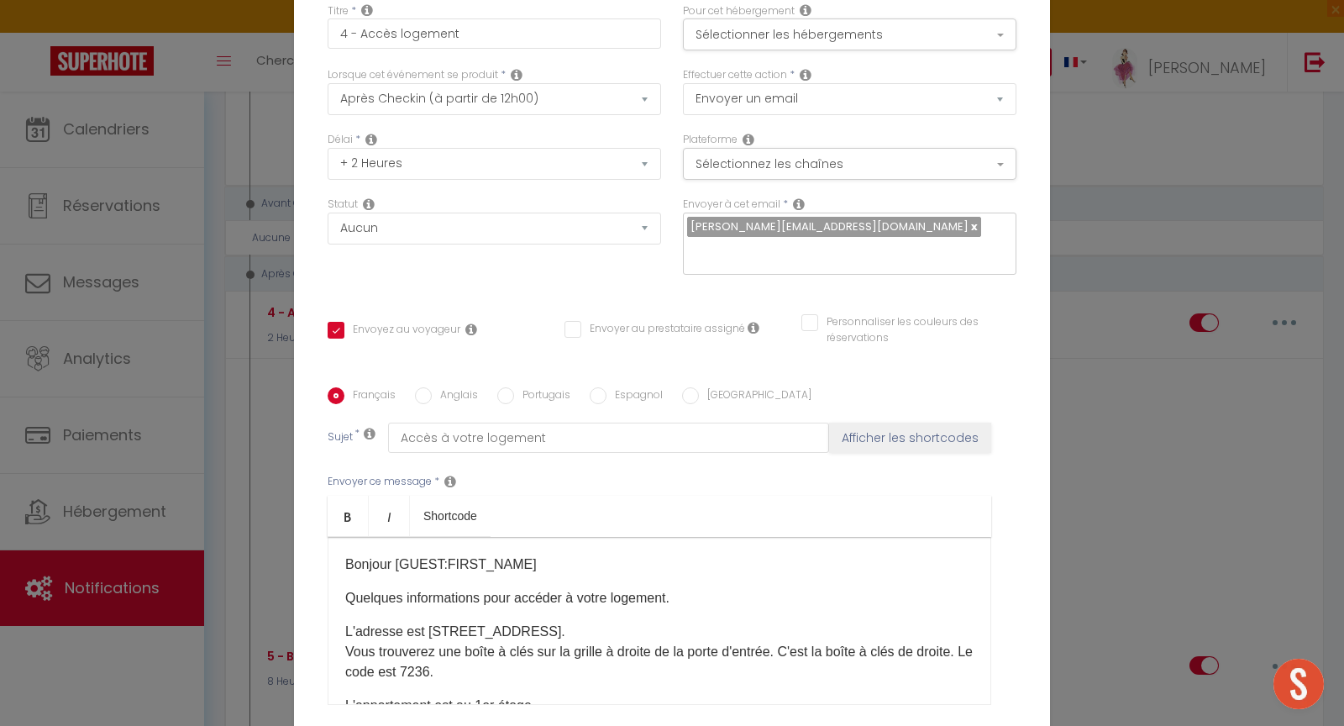
click at [336, 619] on div "Bonjour [GUEST:FIRST_NAME]​ Quelques informations pour accéder à votre logement…" at bounding box center [660, 621] width 664 height 168
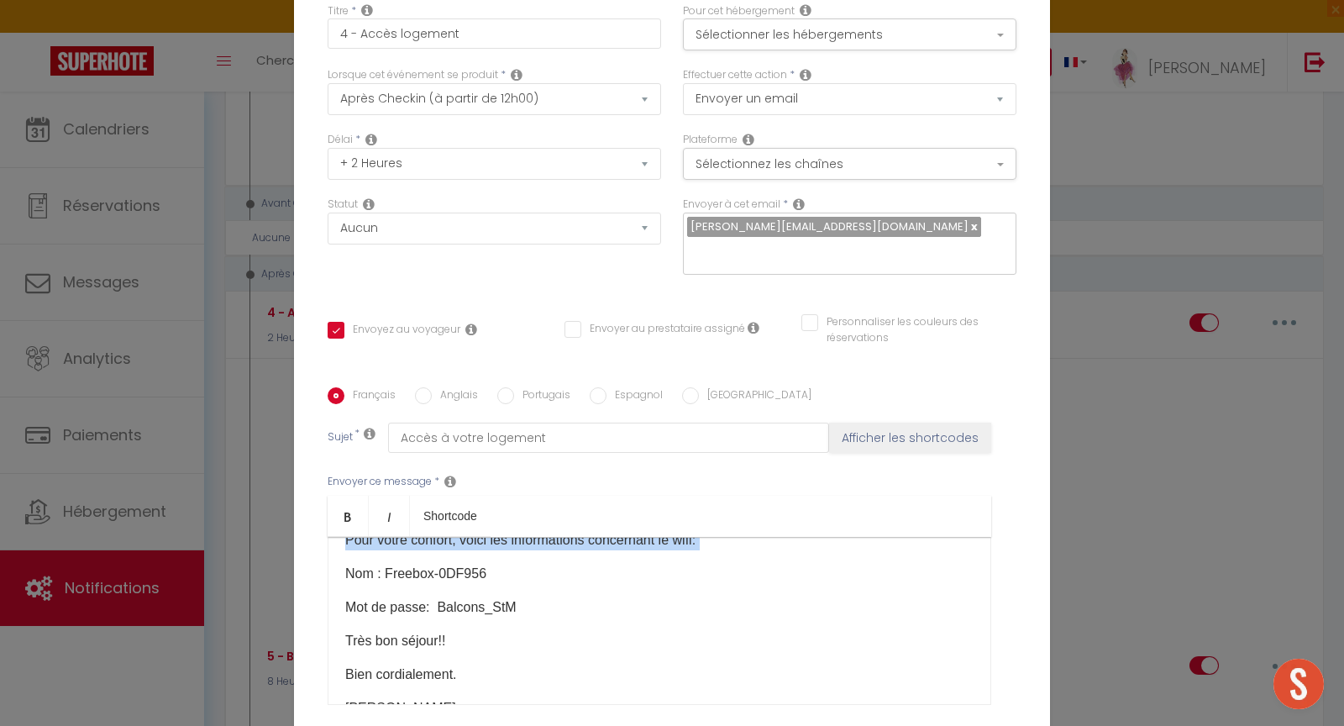
scroll to position [197, 0]
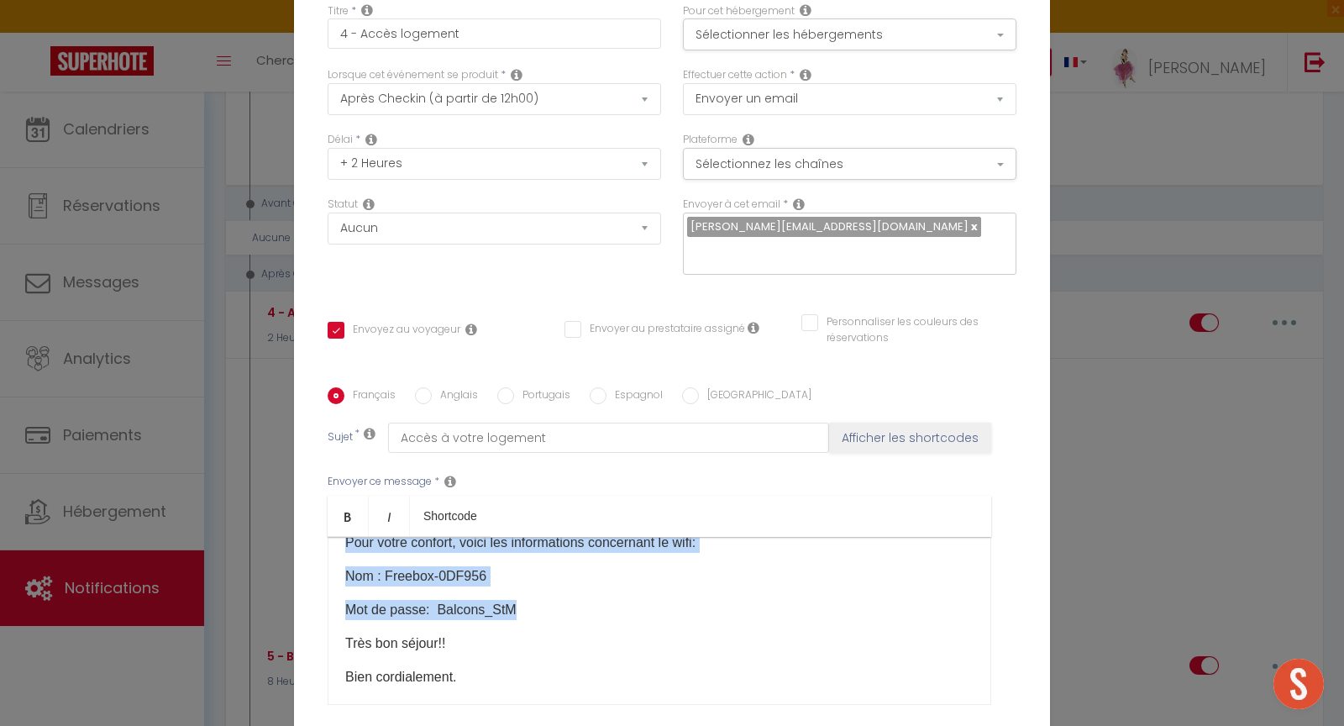
drag, startPoint x: 339, startPoint y: 618, endPoint x: 541, endPoint y: 593, distance: 203.1
click at [541, 593] on div "Bonjour [GUEST:FIRST_NAME]​ Quelques informations pour accéder à votre logement…" at bounding box center [660, 621] width 664 height 168
copy div "L'adresse est 7 place St Martin 24000 Périgueux. Vous trouverez une boîte à clé…"
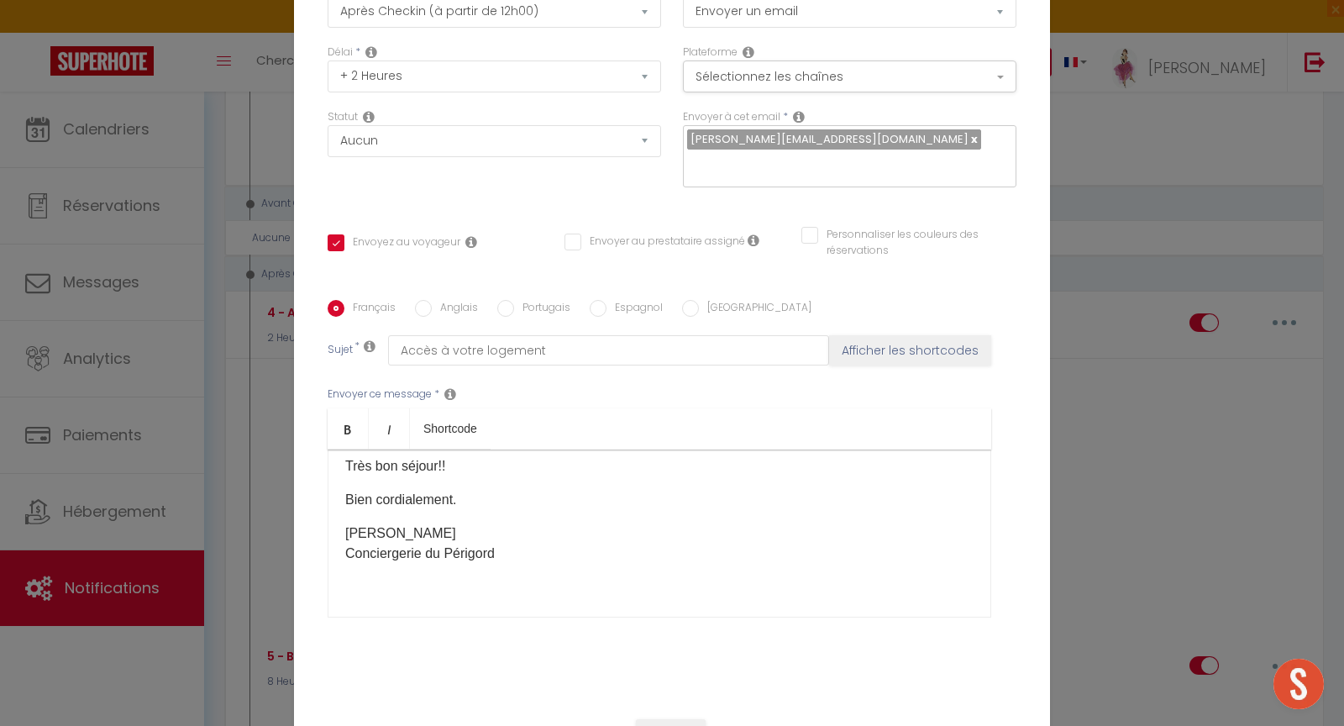
scroll to position [145, 0]
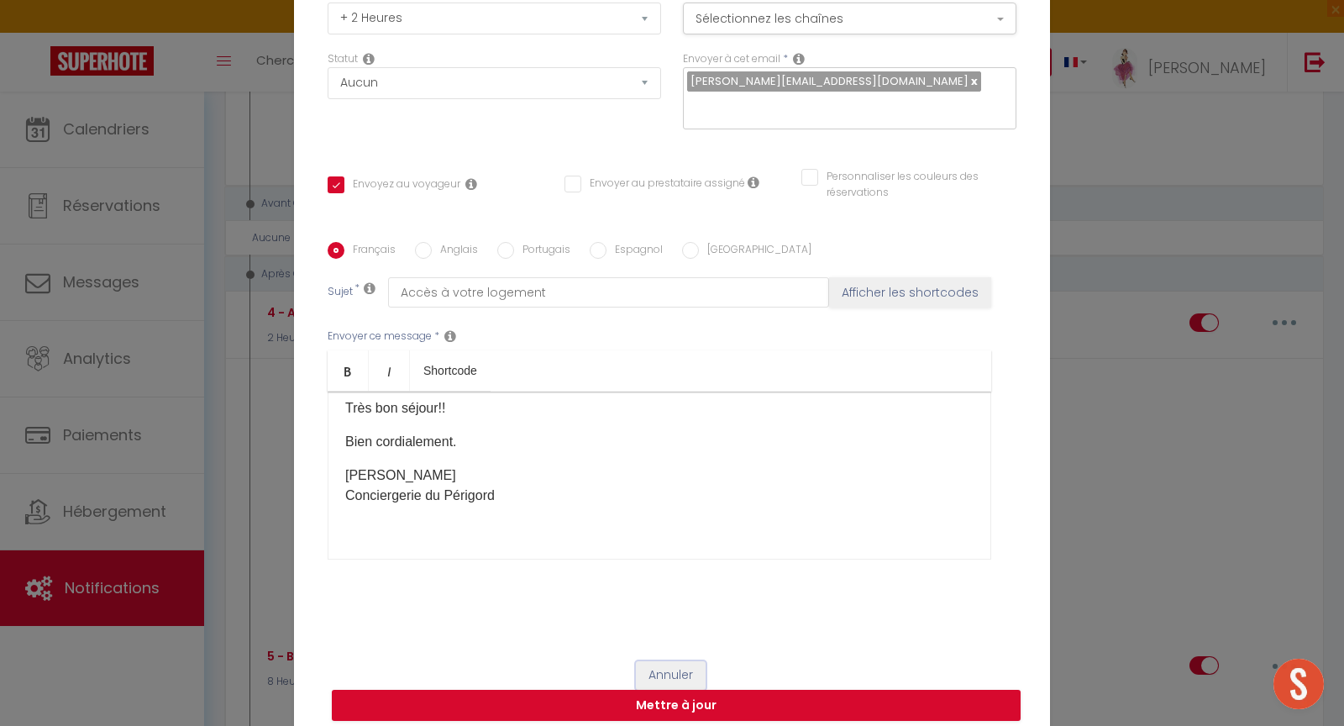
click at [671, 662] on button "Annuler" at bounding box center [671, 675] width 70 height 29
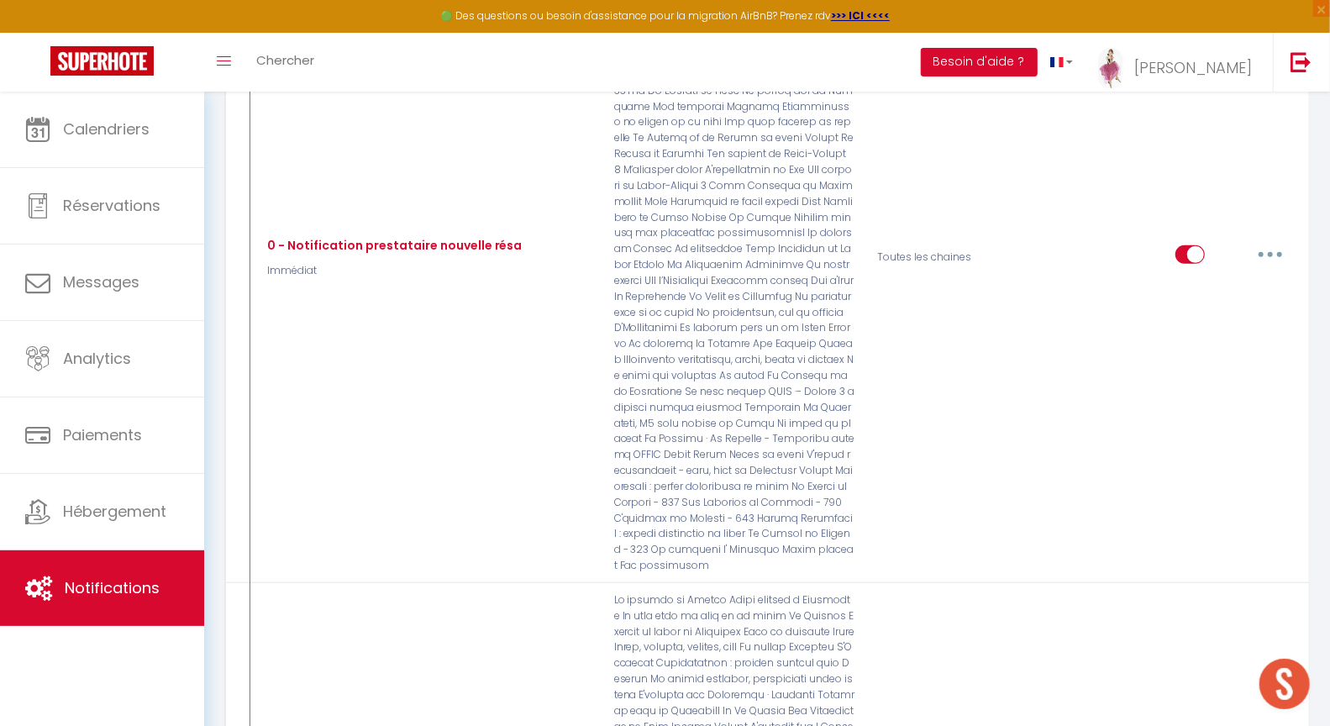
scroll to position [0, 0]
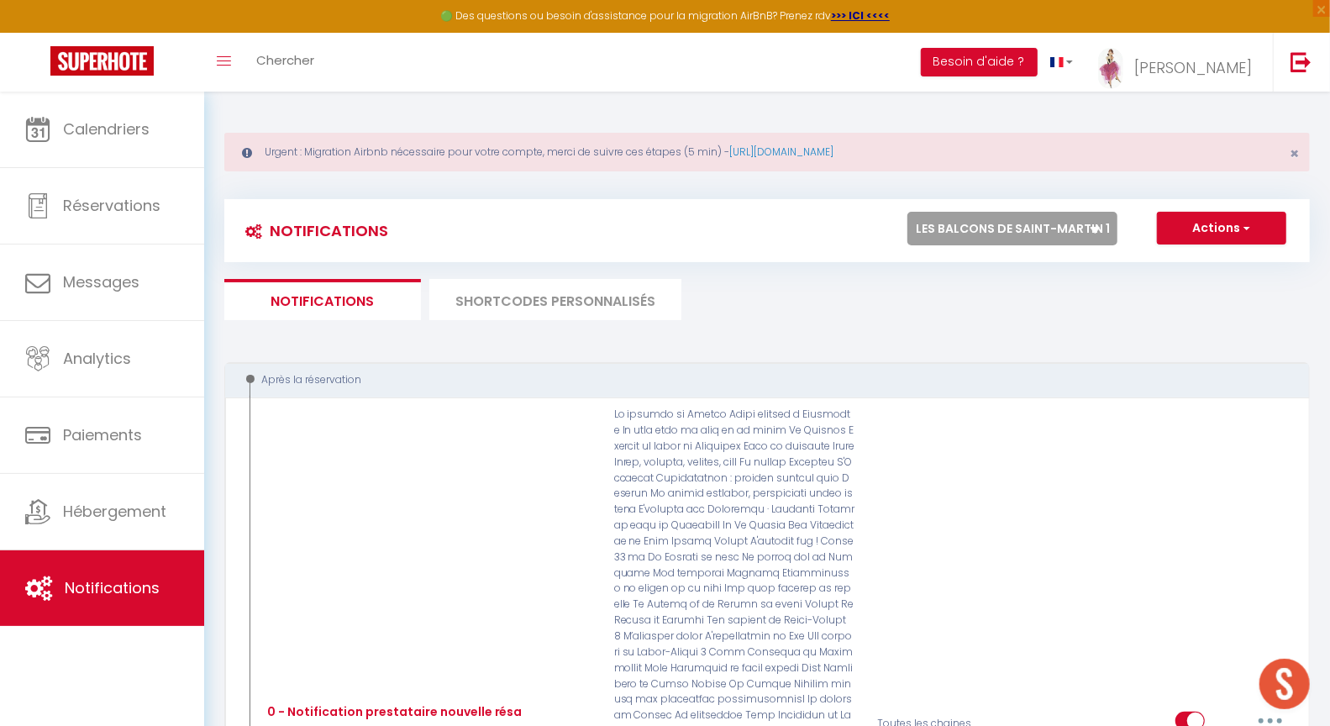
click at [1012, 227] on select "Tous les apparts Le panoramique, vue et confort La Source Les balcons de Saint-…" at bounding box center [1012, 229] width 210 height 34
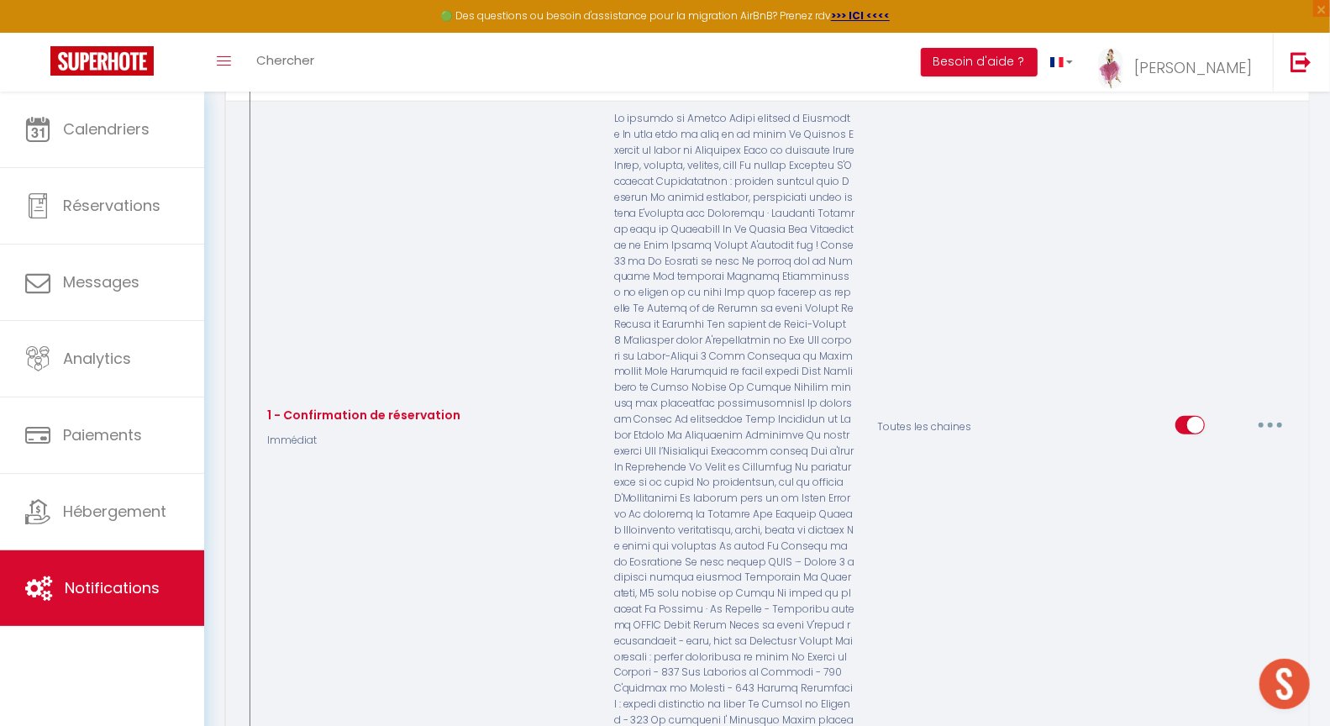
scroll to position [1348, 0]
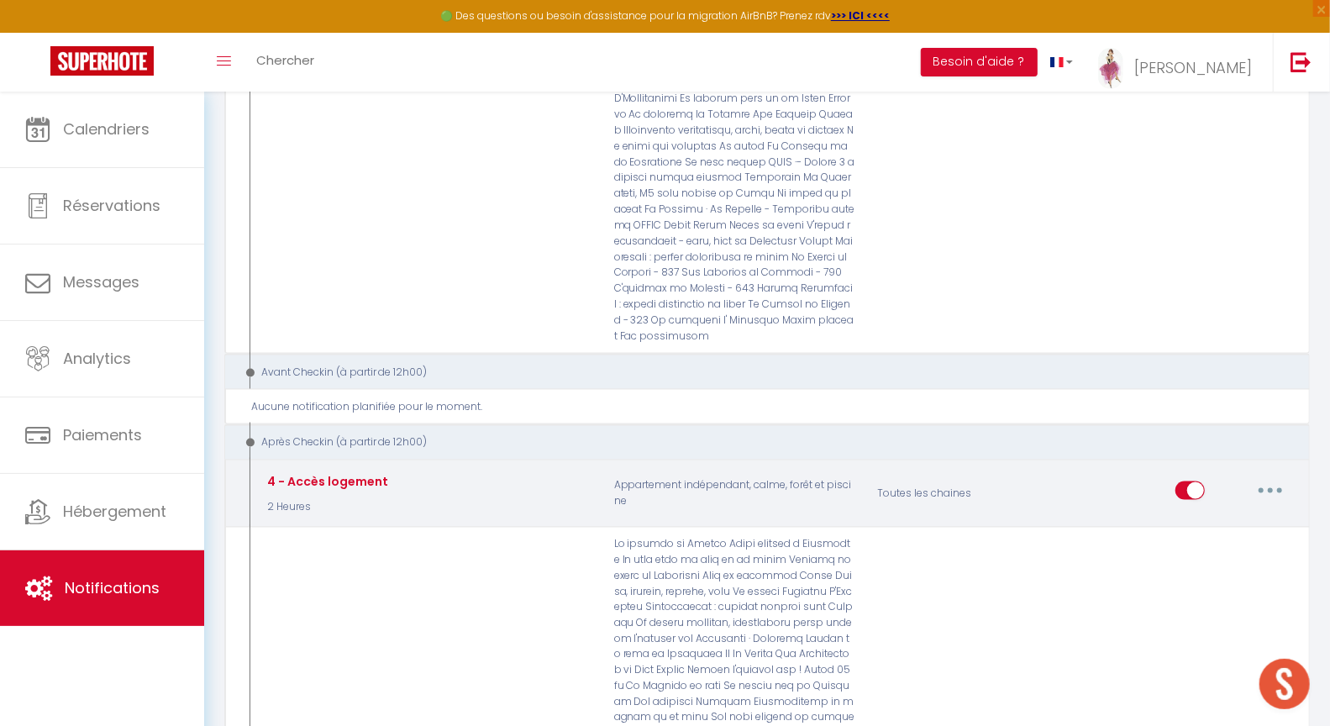
click at [1276, 477] on button "button" at bounding box center [1270, 490] width 47 height 27
click at [1219, 515] on link "Editer" at bounding box center [1227, 529] width 124 height 29
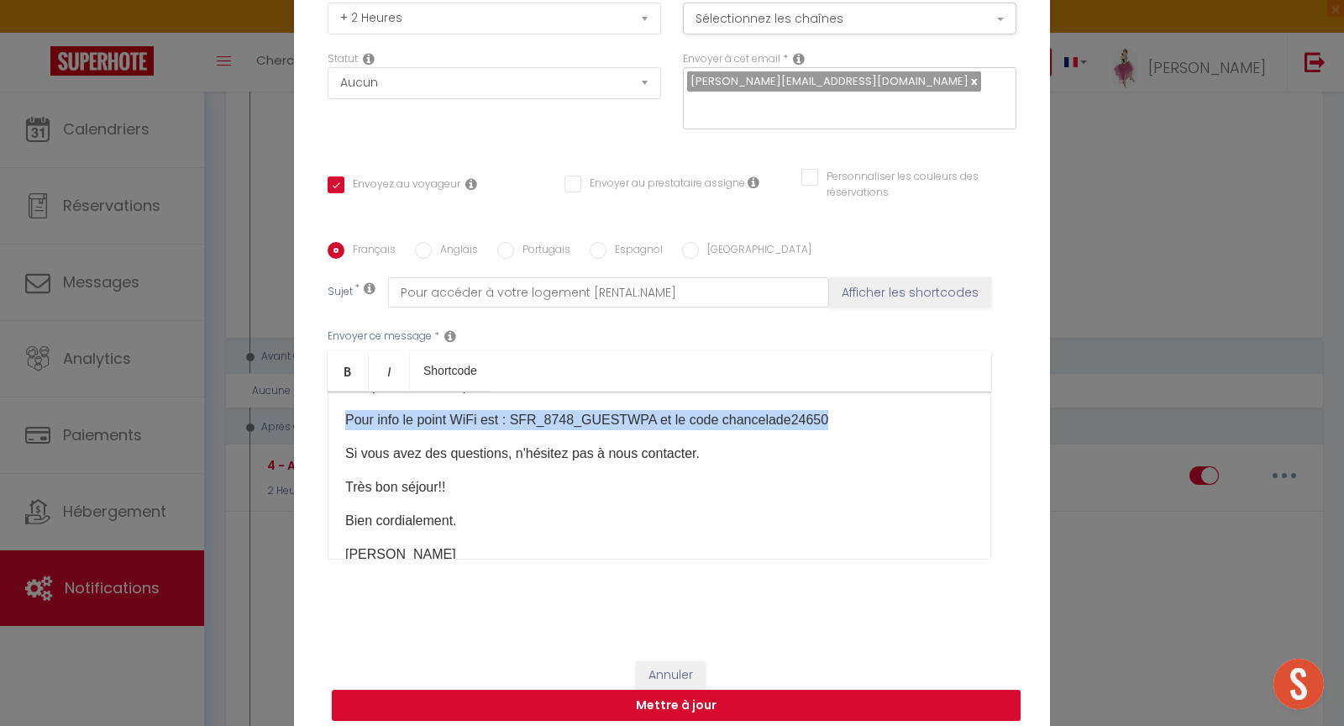
scroll to position [0, 0]
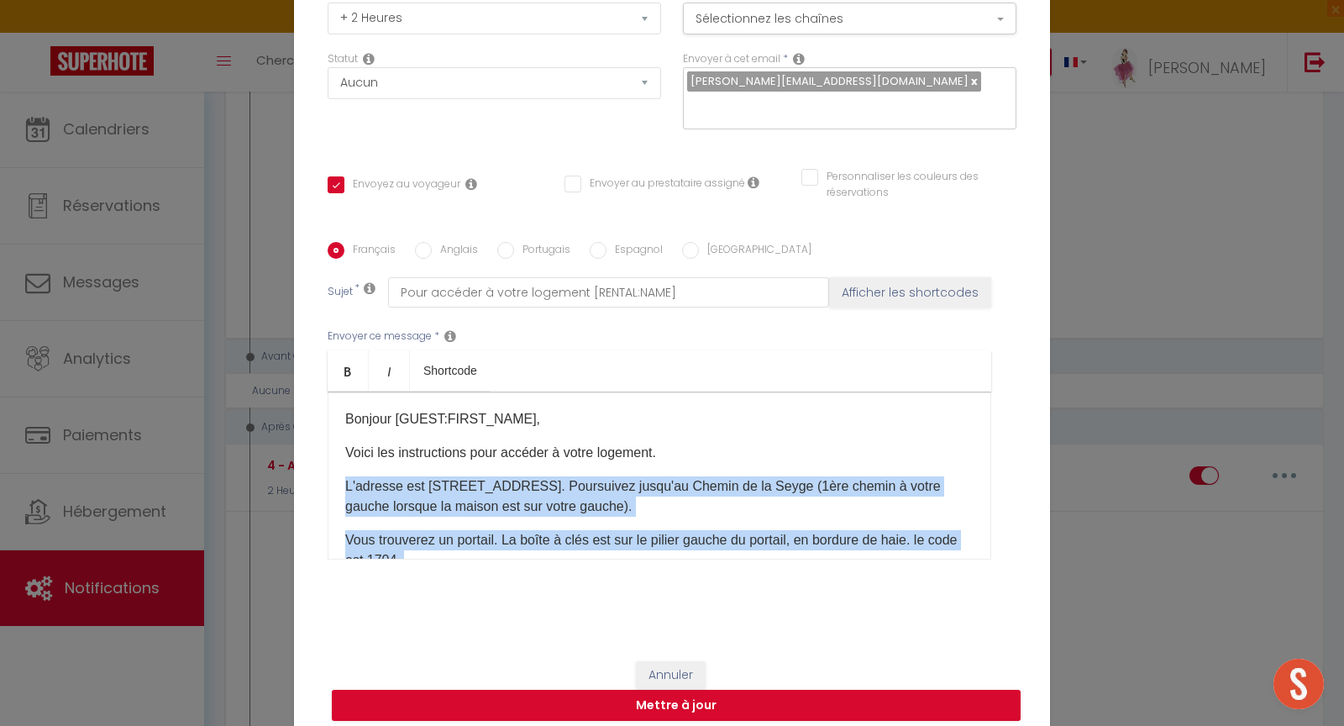
drag, startPoint x: 808, startPoint y: 403, endPoint x: 259, endPoint y: 476, distance: 554.4
click at [259, 476] on div "Modifier la notification × Titre * 4 - Accès logement Pour cet hébergement Séle…" at bounding box center [672, 363] width 1344 height 726
copy div "L'adresse est 9 allée des Rossignols 24650 Chancelade. Poursuivez jusqu'au Chem…"
